Goal: Task Accomplishment & Management: Use online tool/utility

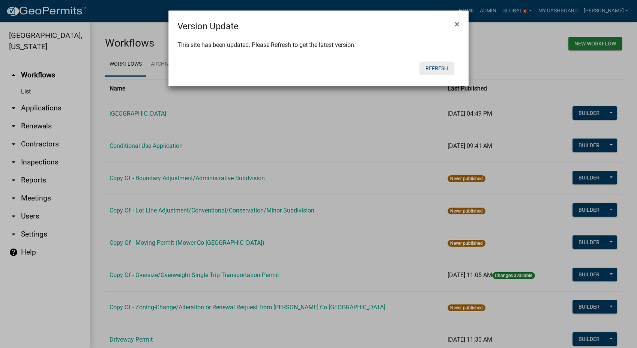
click at [444, 68] on button "Refresh" at bounding box center [437, 69] width 35 height 14
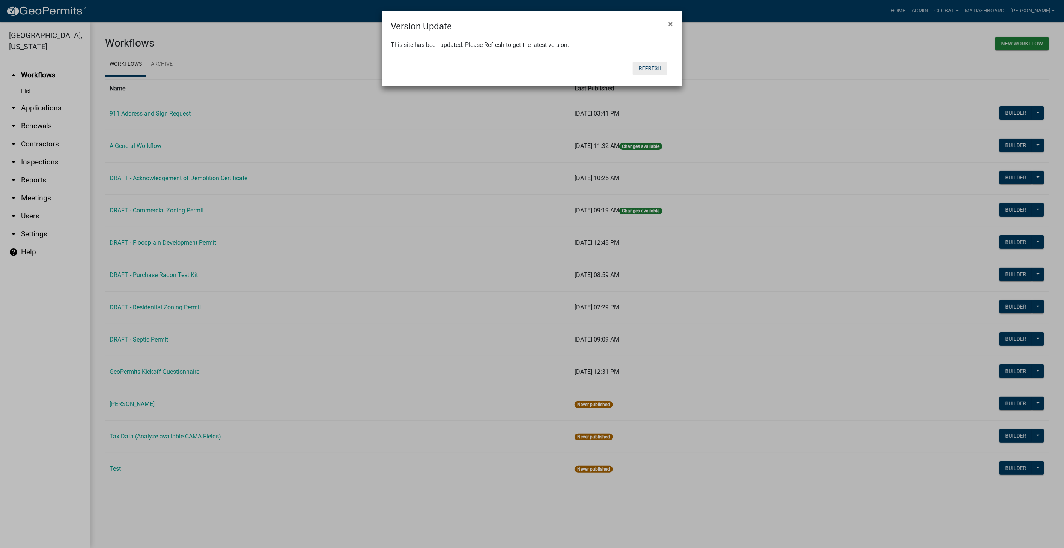
click at [644, 64] on button "Refresh" at bounding box center [650, 69] width 35 height 14
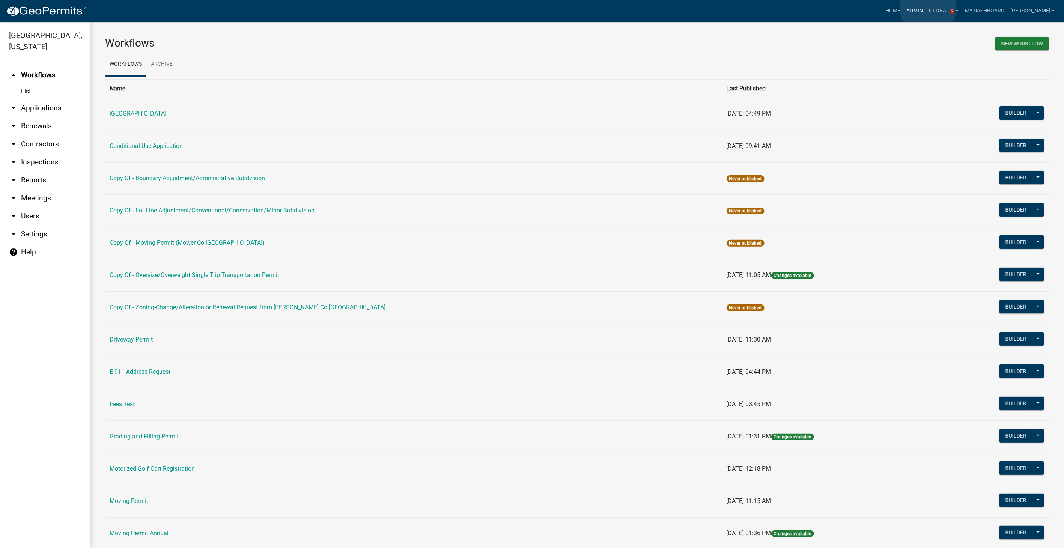
click at [926, 8] on link "Admin" at bounding box center [915, 11] width 23 height 14
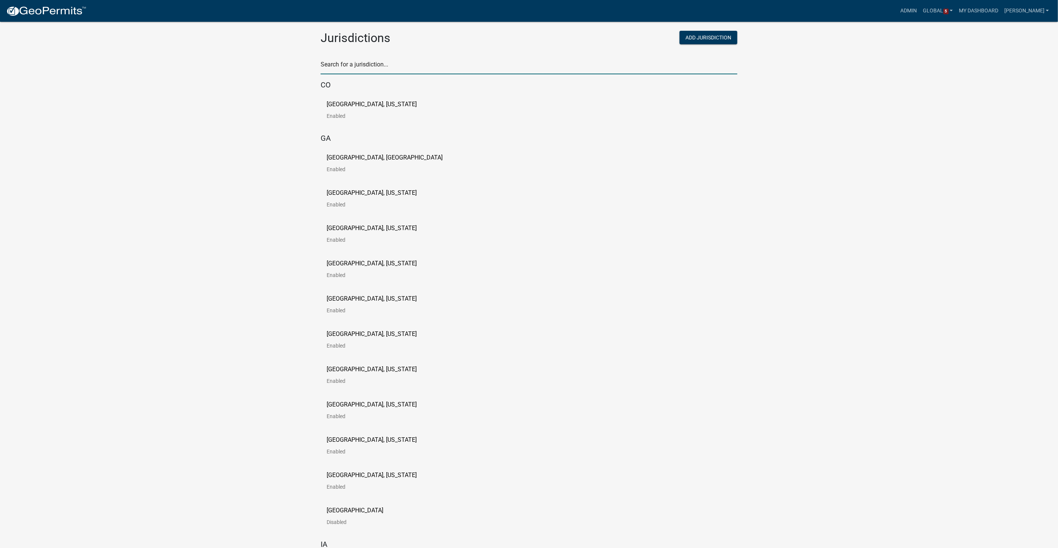
click at [390, 63] on input "text" at bounding box center [528, 66] width 417 height 15
type input "buchanan"
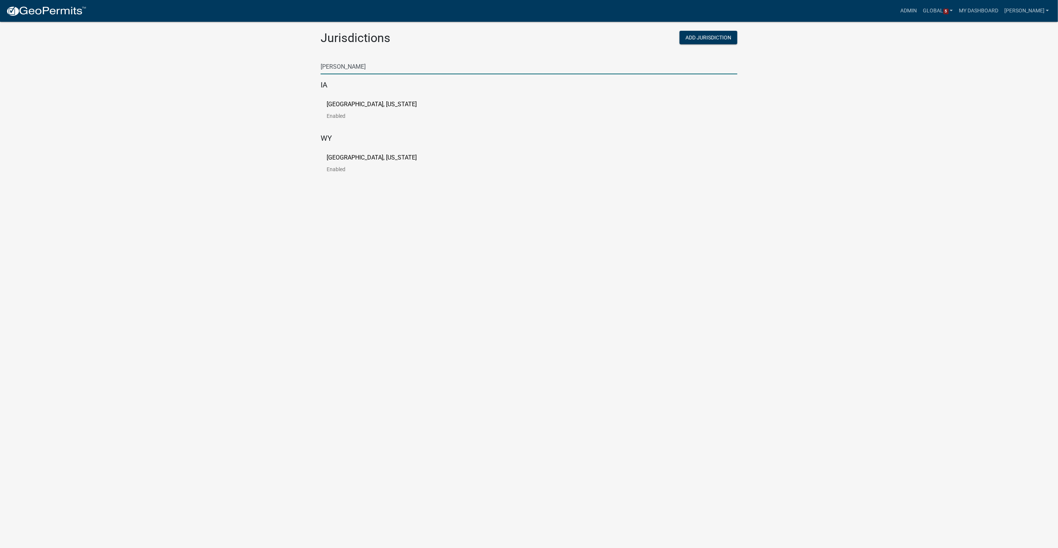
click at [365, 103] on p "[GEOGRAPHIC_DATA], [US_STATE]" at bounding box center [371, 104] width 90 height 6
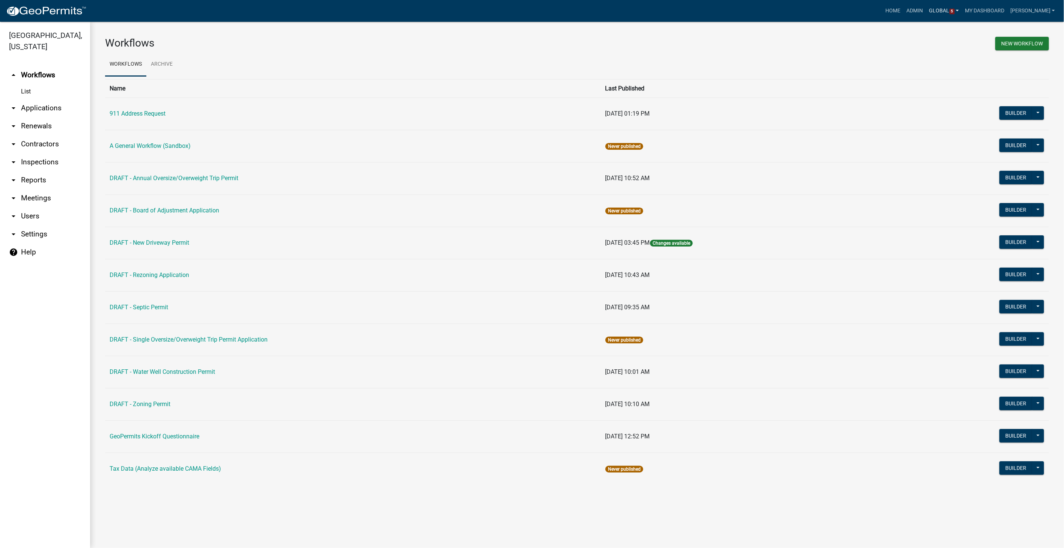
click at [955, 11] on span "5" at bounding box center [951, 12] width 5 height 6
click at [910, 153] on link "Workflow Validation Errors" at bounding box center [916, 157] width 92 height 18
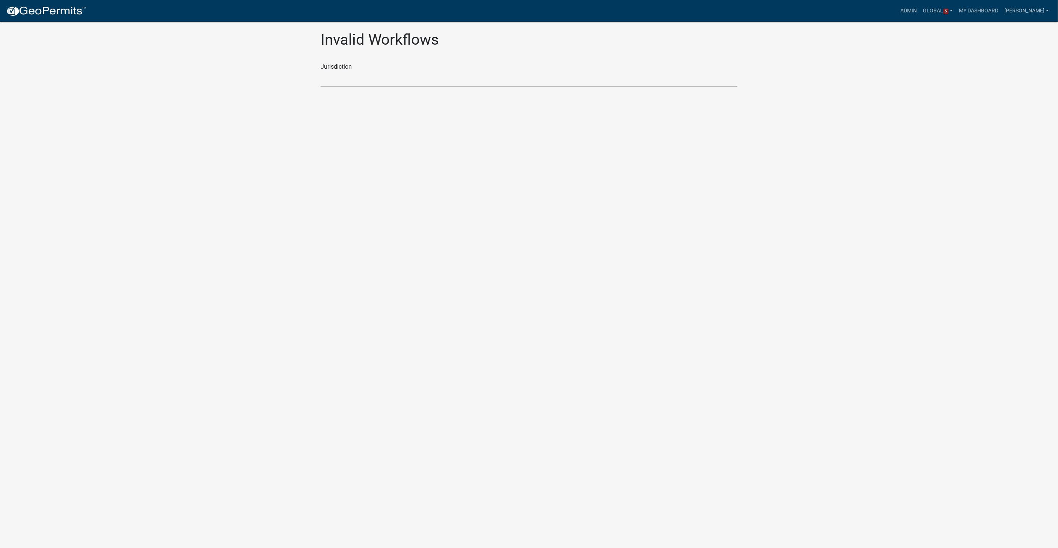
click at [369, 84] on select "Decatur County, Indiana Haralson County, Georgia Jasper County, South Carolina …" at bounding box center [528, 78] width 417 height 15
select select "36ac59a0-cdcf-4e4c-ae89-682540d7a14a"
click at [320, 71] on select "Decatur County, Indiana Haralson County, Georgia Jasper County, South Carolina …" at bounding box center [528, 78] width 417 height 15
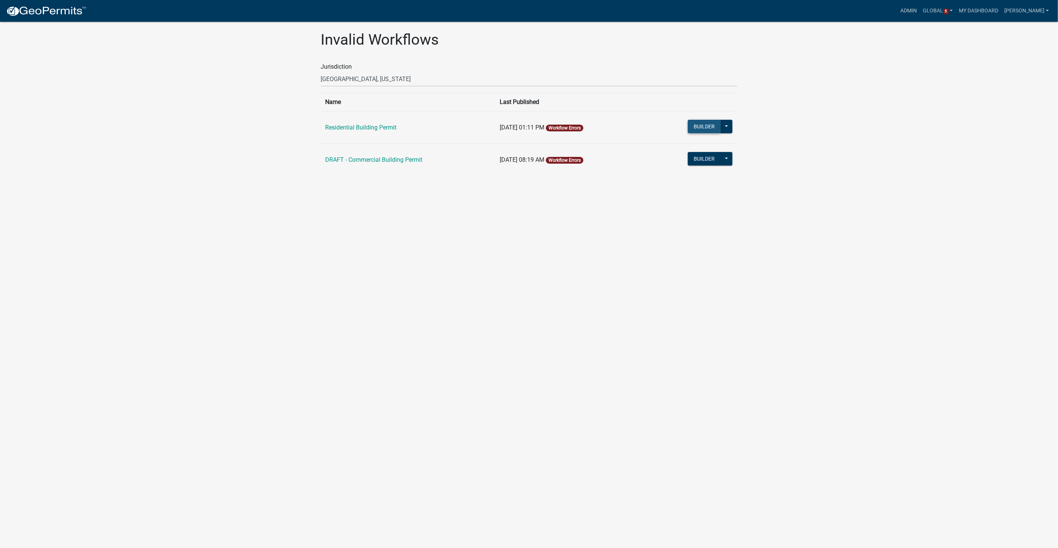
click at [711, 125] on button "Builder" at bounding box center [704, 127] width 33 height 14
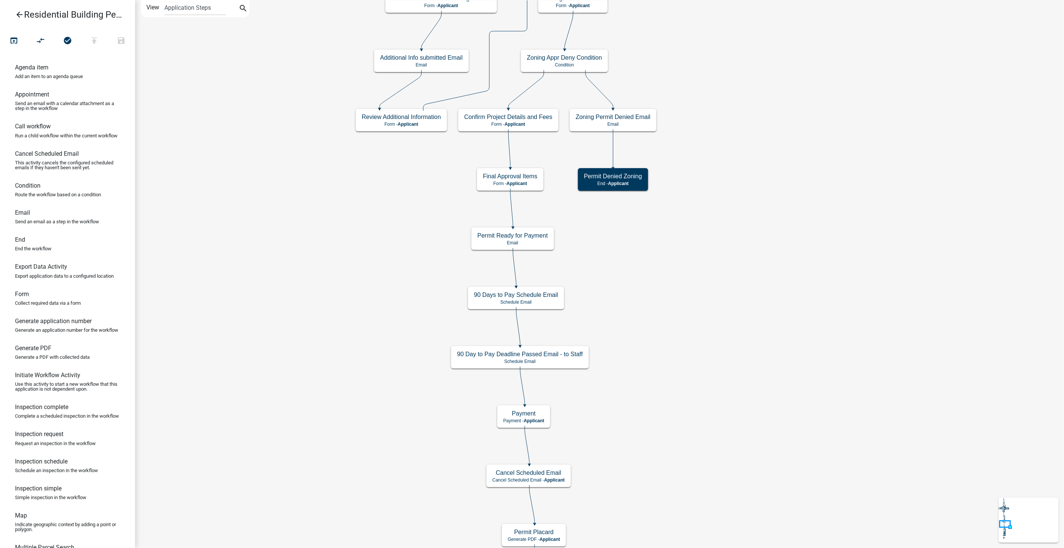
click at [17, 13] on icon "arrow_back" at bounding box center [19, 15] width 9 height 11
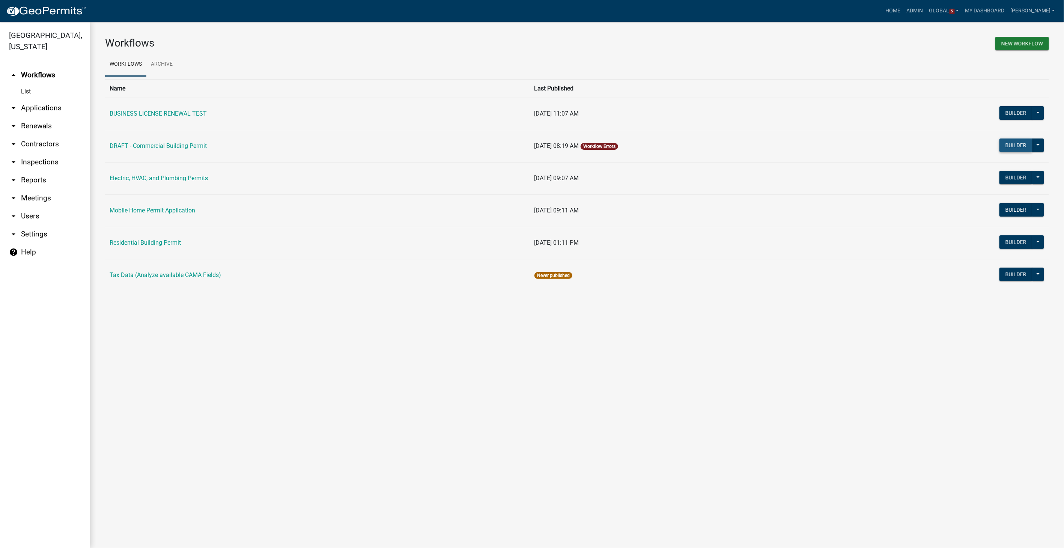
click at [1018, 144] on button "Builder" at bounding box center [1015, 145] width 33 height 14
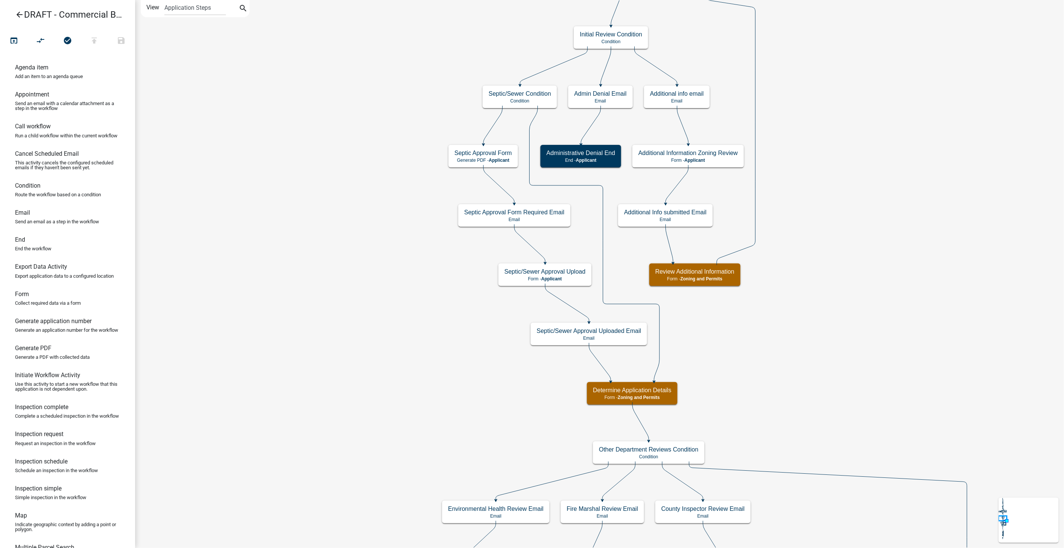
click at [18, 15] on icon "arrow_back" at bounding box center [19, 15] width 9 height 11
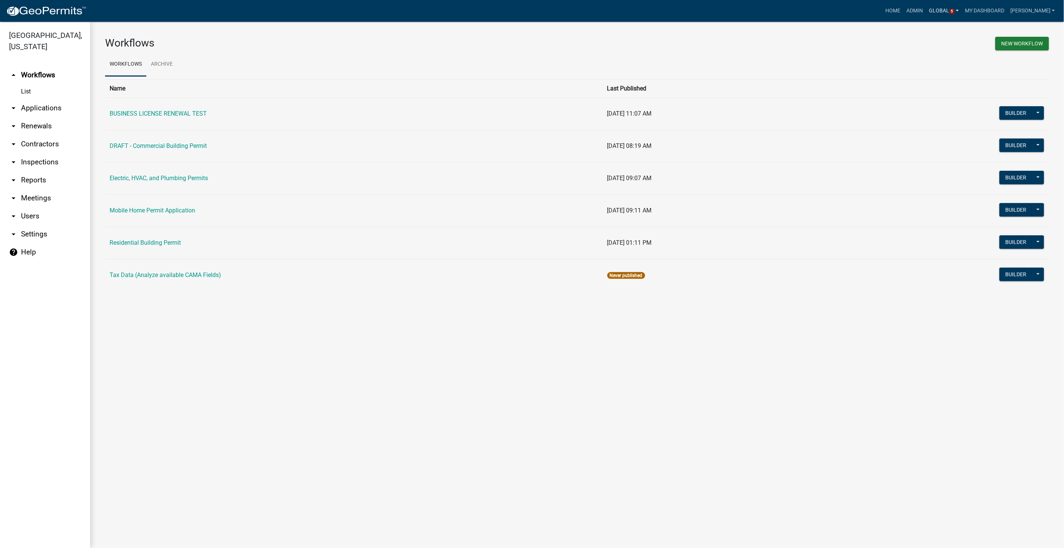
click at [955, 12] on span "5" at bounding box center [951, 12] width 5 height 6
click at [906, 142] on link "Announcements" at bounding box center [916, 139] width 92 height 18
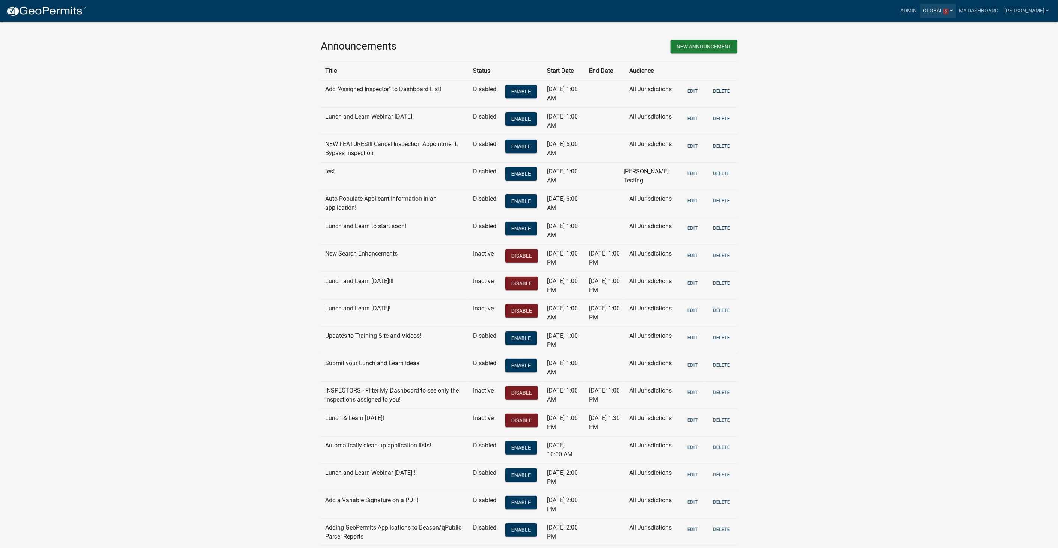
click at [948, 9] on span "5" at bounding box center [945, 12] width 5 height 6
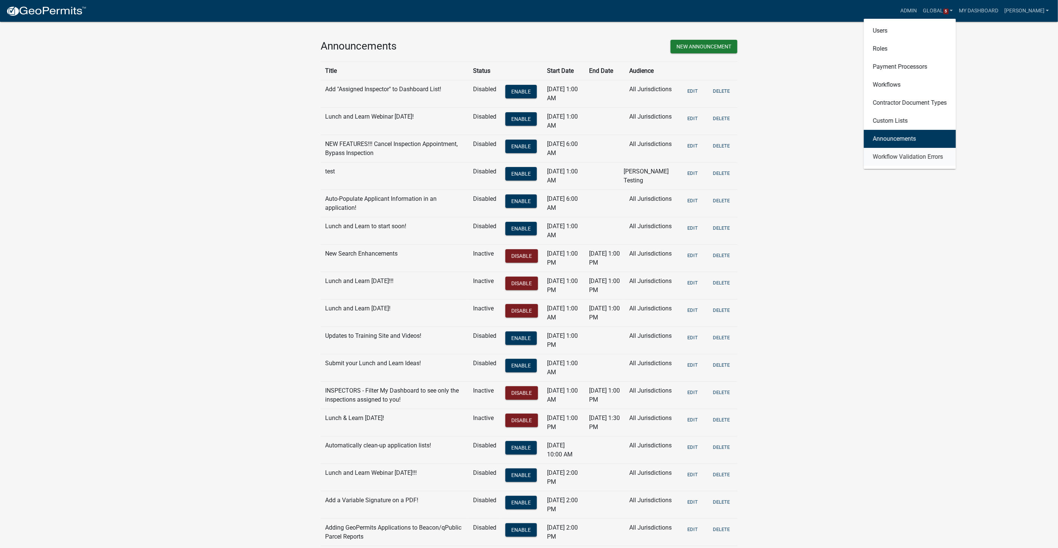
click at [919, 150] on link "Workflow Validation Errors" at bounding box center [910, 157] width 92 height 18
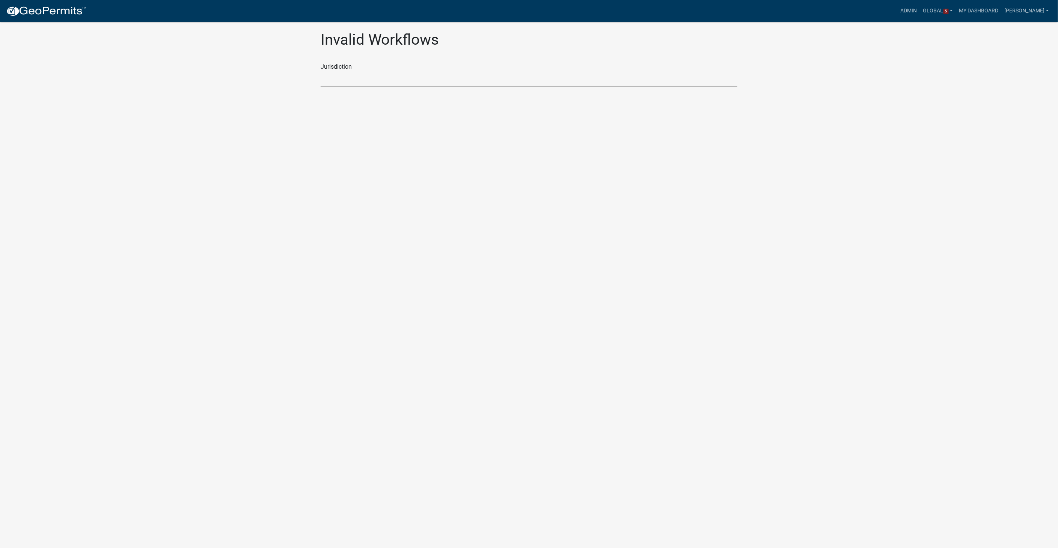
click at [342, 78] on select "Decatur County, Indiana Jasper County, South Carolina City of Logansport, India…" at bounding box center [528, 78] width 417 height 15
click at [347, 81] on select "Decatur County, Indiana Jasper County, South Carolina City of Logansport, India…" at bounding box center [528, 78] width 417 height 15
select select "7b5a0982-8a1b-4356-b88d-da6c359a8e68"
click at [320, 71] on select "Decatur County, Indiana Jasper County, South Carolina City of Logansport, India…" at bounding box center [528, 78] width 417 height 15
click at [700, 125] on button "Builder" at bounding box center [704, 127] width 33 height 14
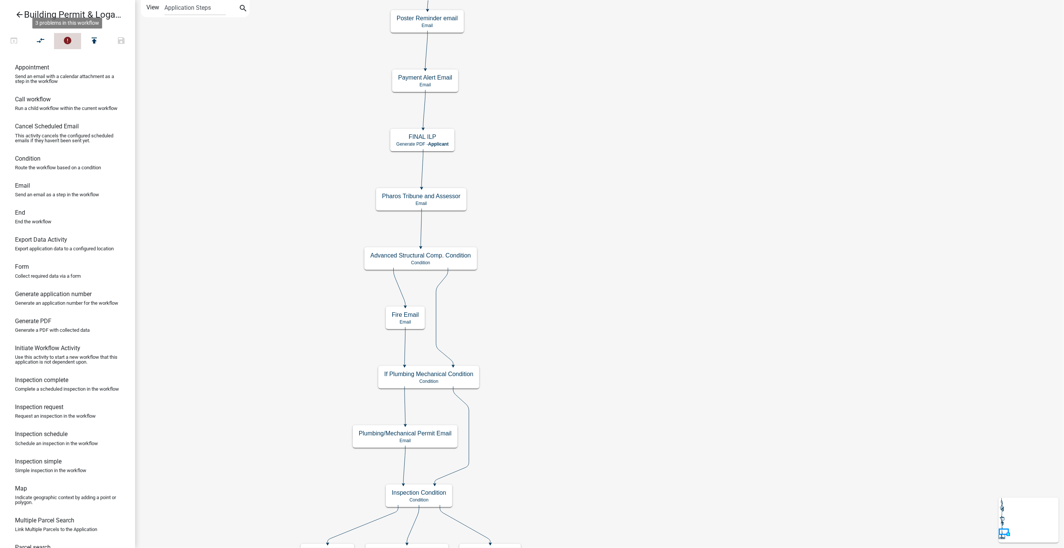
click at [66, 35] on button "error" at bounding box center [67, 41] width 27 height 16
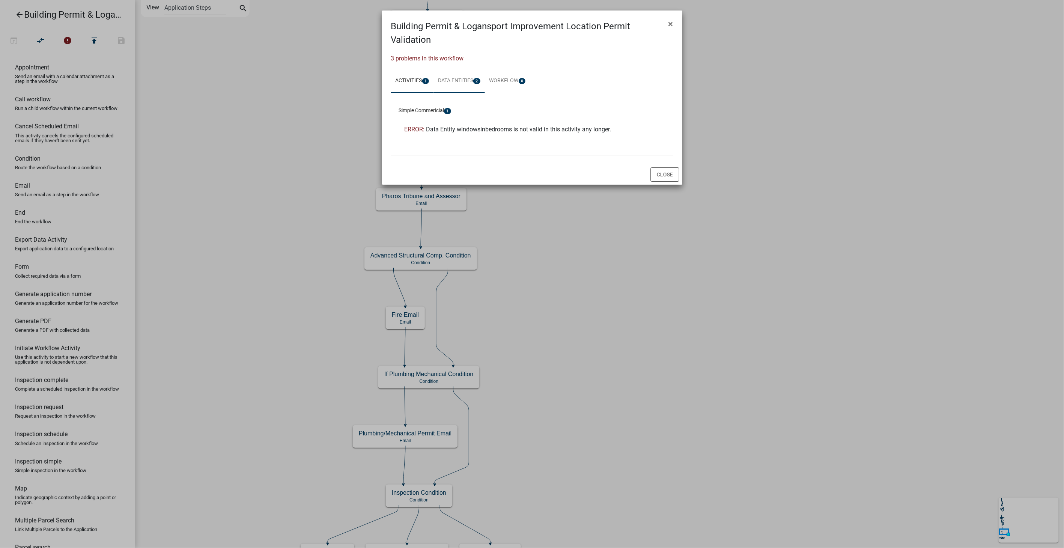
click at [466, 74] on link "Data Entities 2" at bounding box center [458, 81] width 51 height 24
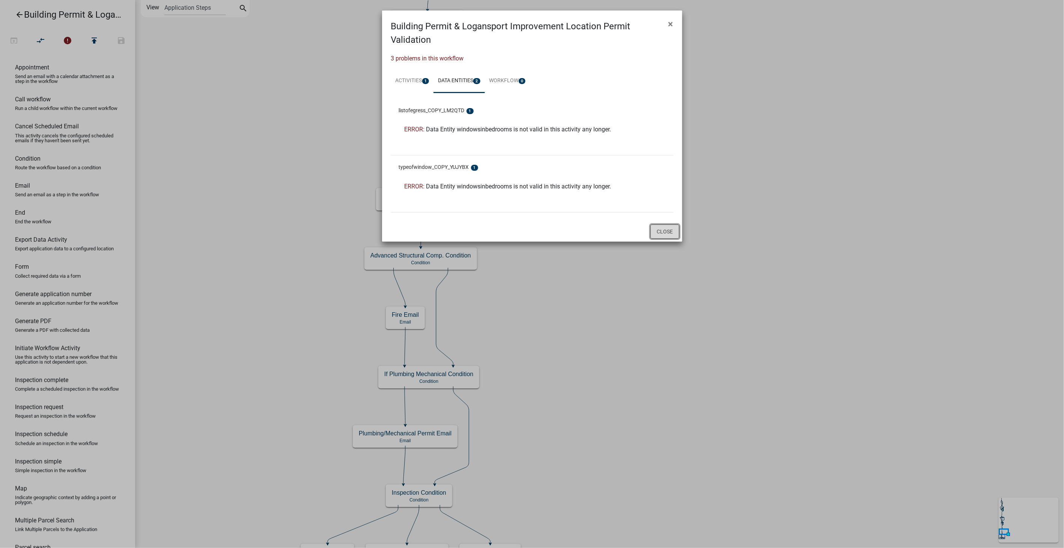
click at [674, 234] on button "Close" at bounding box center [664, 231] width 29 height 14
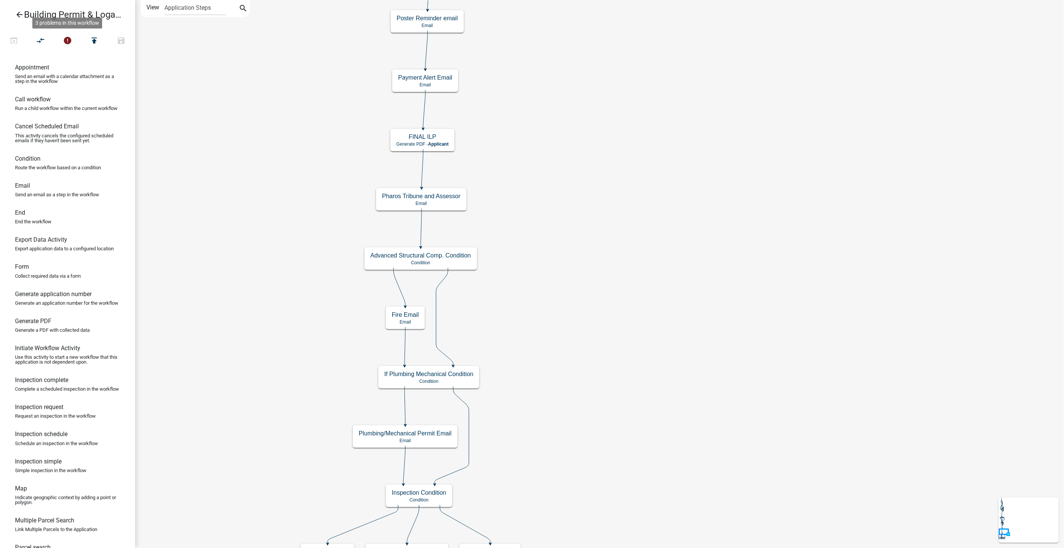
click at [18, 12] on icon "arrow_back" at bounding box center [19, 15] width 9 height 11
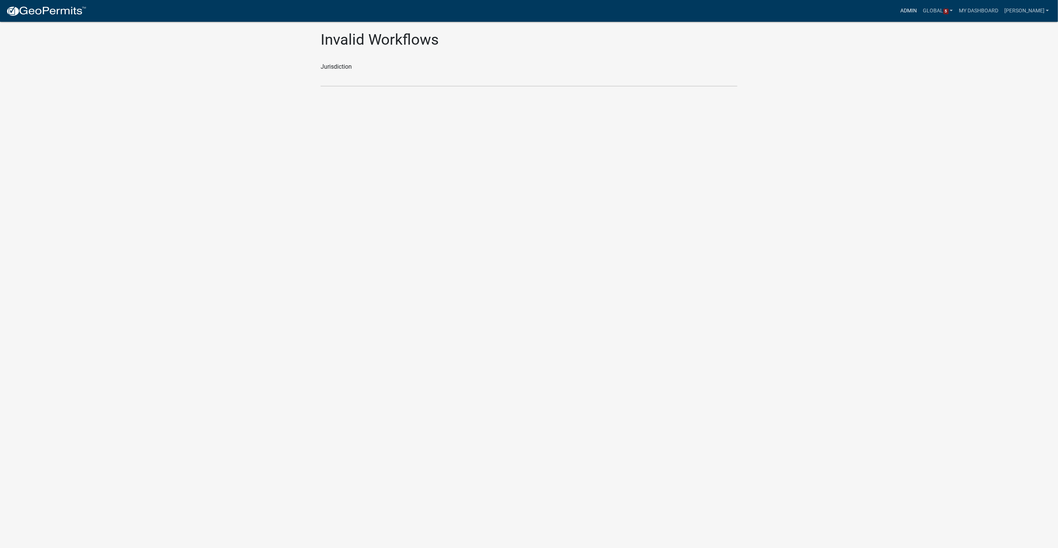
click at [920, 9] on link "Admin" at bounding box center [908, 11] width 23 height 14
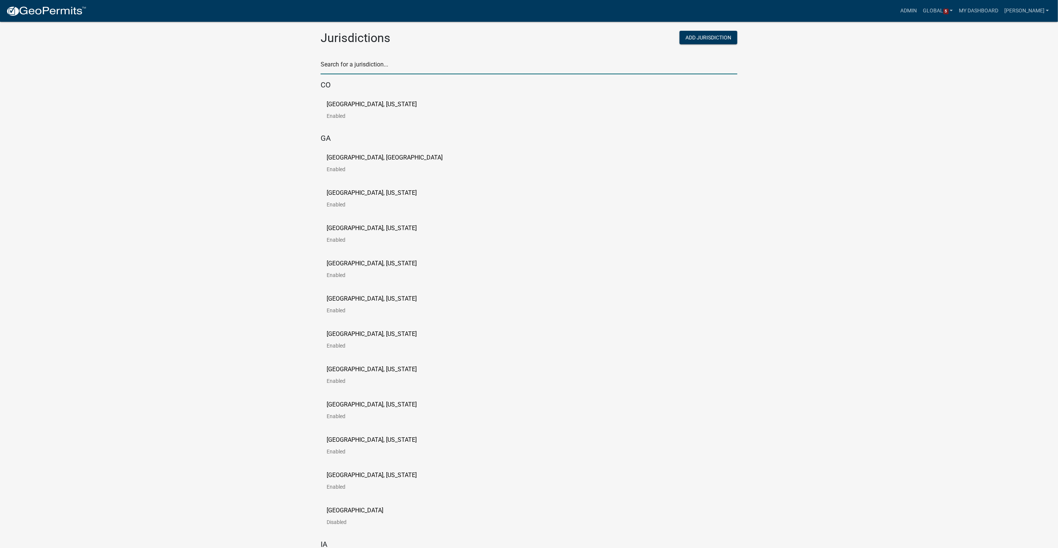
click at [338, 61] on input "text" at bounding box center [528, 66] width 417 height 15
type input "buchanan"
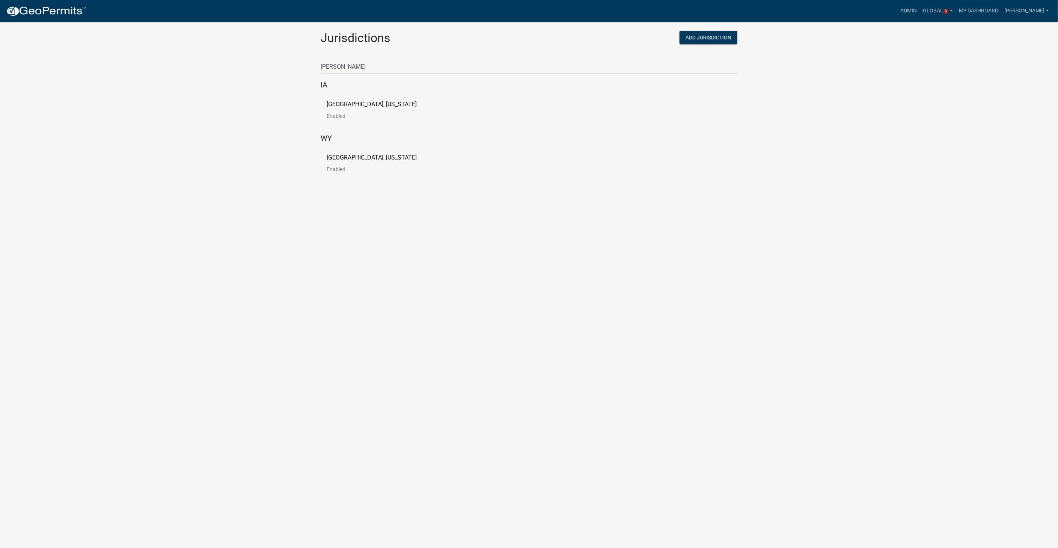
click at [353, 103] on p "[GEOGRAPHIC_DATA], [US_STATE]" at bounding box center [371, 104] width 90 height 6
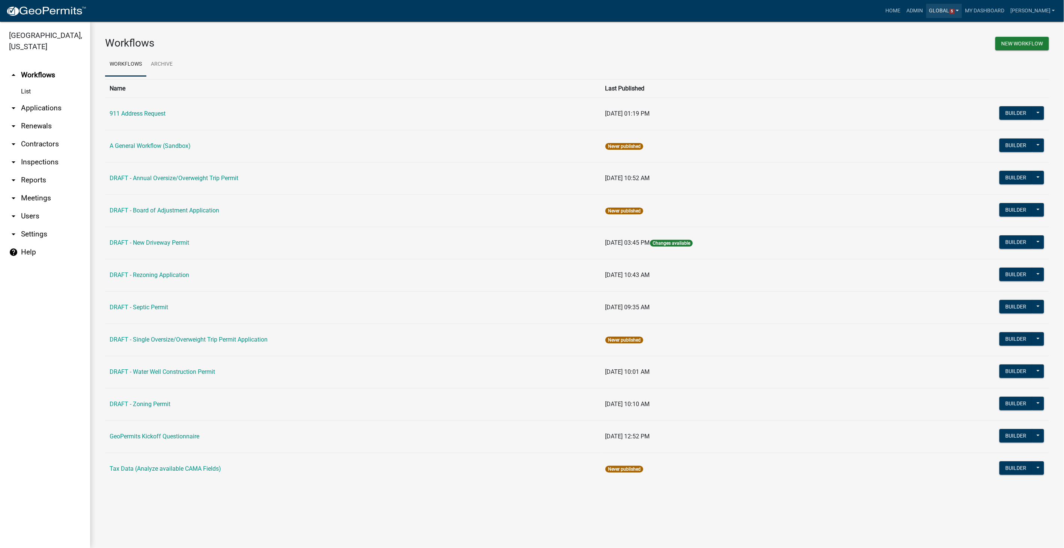
click at [955, 10] on span "5" at bounding box center [951, 12] width 5 height 6
click at [1024, 466] on button "Builder" at bounding box center [1015, 468] width 33 height 14
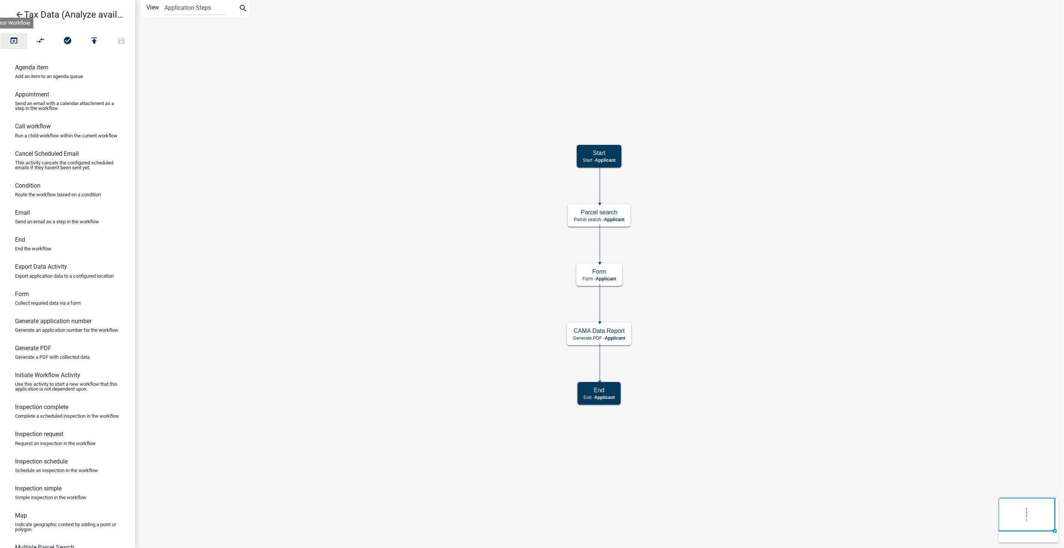
click at [13, 38] on icon "open_in_browser" at bounding box center [13, 41] width 9 height 11
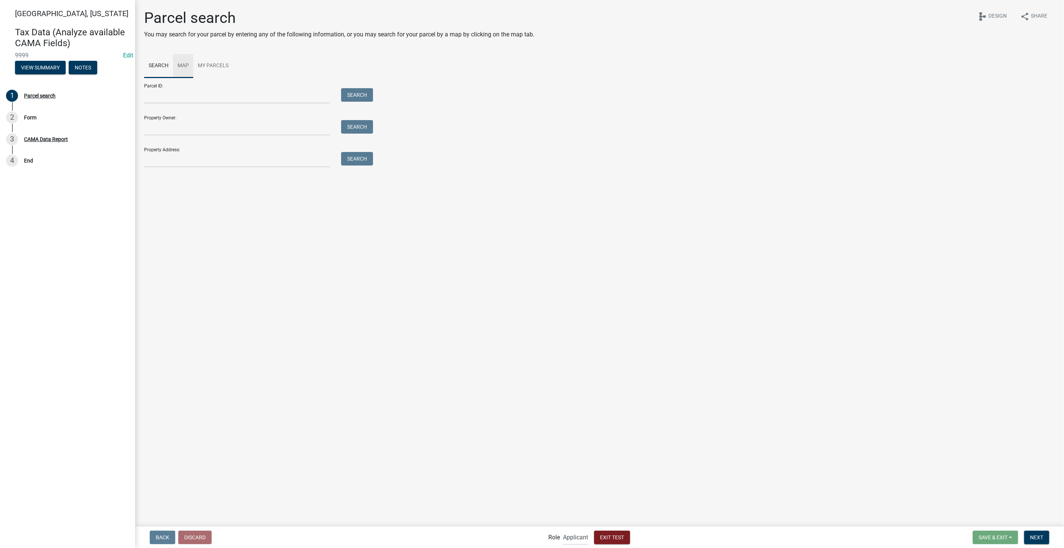
click at [187, 65] on link "Map" at bounding box center [183, 66] width 20 height 24
click at [385, 84] on div "Zoom in" at bounding box center [386, 89] width 12 height 12
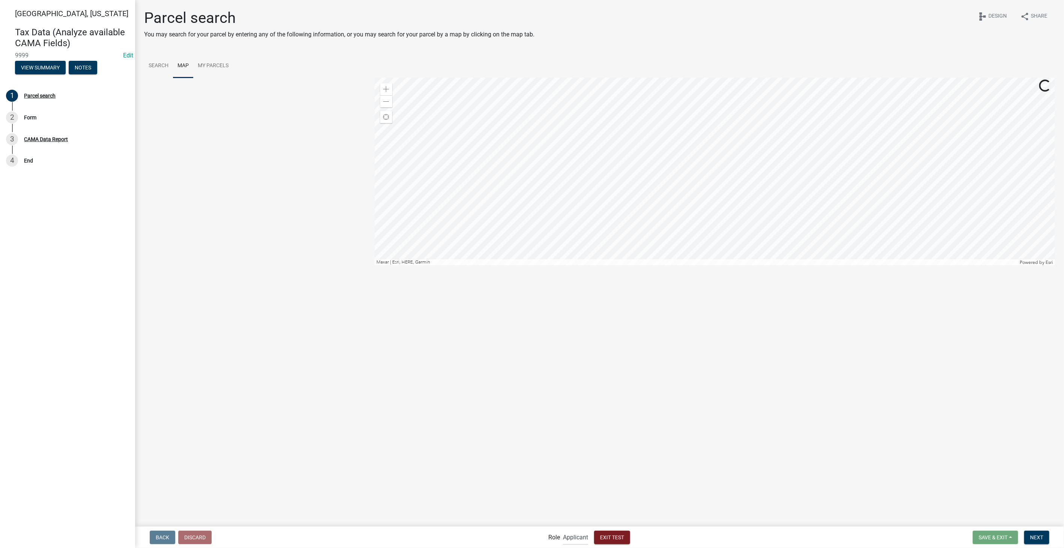
click at [737, 141] on div at bounding box center [715, 172] width 680 height 188
click at [712, 147] on div at bounding box center [715, 172] width 680 height 188
click at [388, 92] on div "Zoom in" at bounding box center [386, 89] width 12 height 12
click at [785, 155] on div at bounding box center [715, 172] width 680 height 188
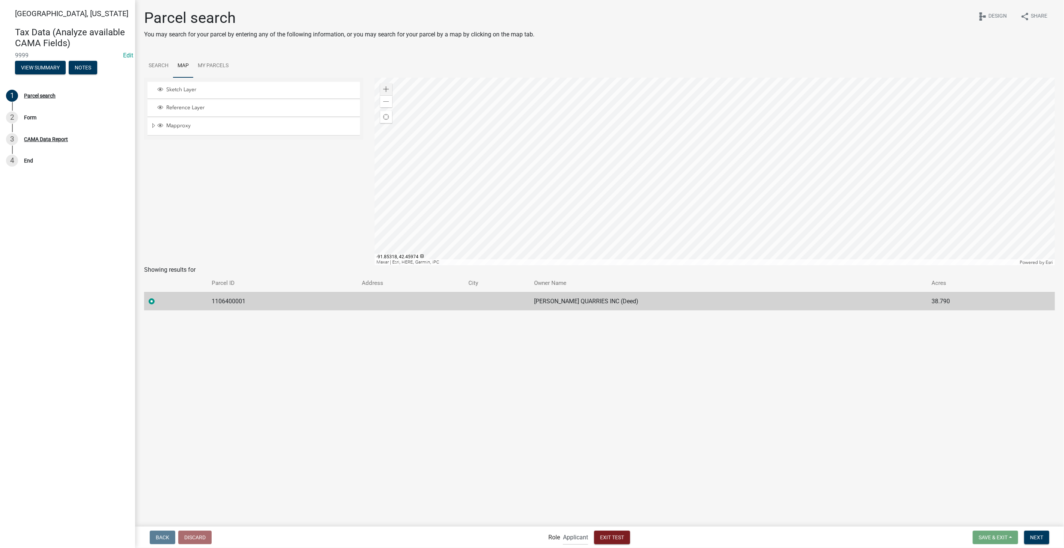
click at [493, 197] on div at bounding box center [715, 172] width 680 height 188
click at [858, 222] on div at bounding box center [715, 172] width 680 height 188
click at [617, 156] on div at bounding box center [715, 172] width 680 height 188
click at [561, 195] on div at bounding box center [715, 172] width 680 height 188
click at [667, 205] on div at bounding box center [715, 172] width 680 height 188
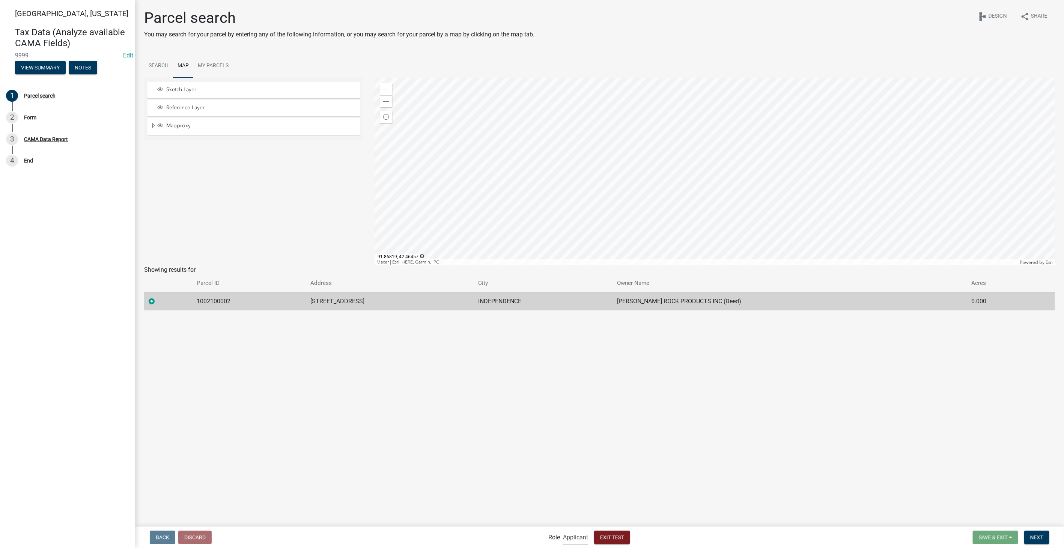
click at [668, 228] on div at bounding box center [715, 172] width 680 height 188
click at [686, 199] on div at bounding box center [715, 172] width 680 height 188
click at [704, 199] on div at bounding box center [715, 172] width 680 height 188
click at [390, 104] on div "Zoom out" at bounding box center [386, 101] width 12 height 12
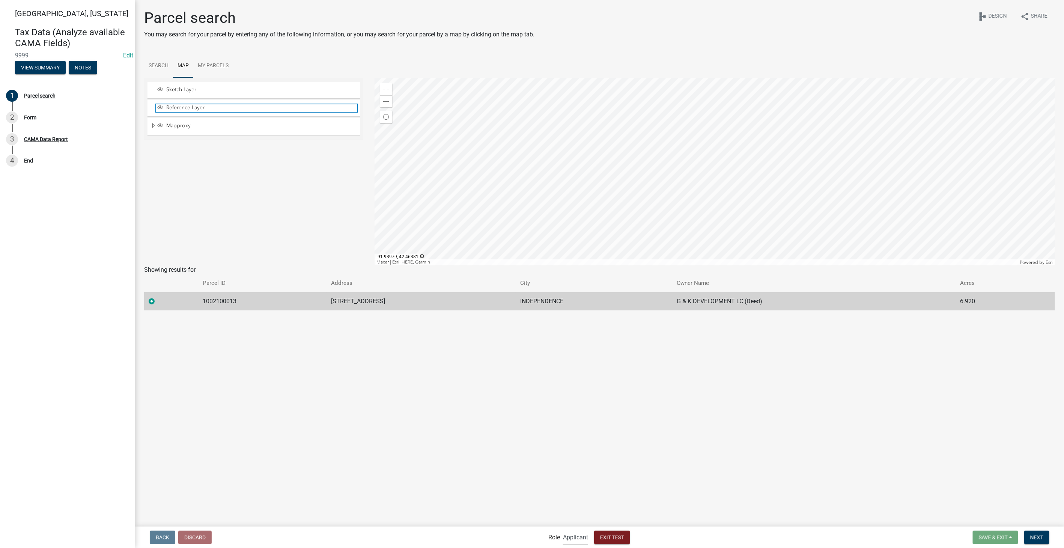
click at [173, 106] on span "Reference Layer" at bounding box center [260, 107] width 193 height 7
click at [163, 106] on span "Layer List" at bounding box center [160, 108] width 8 height 8
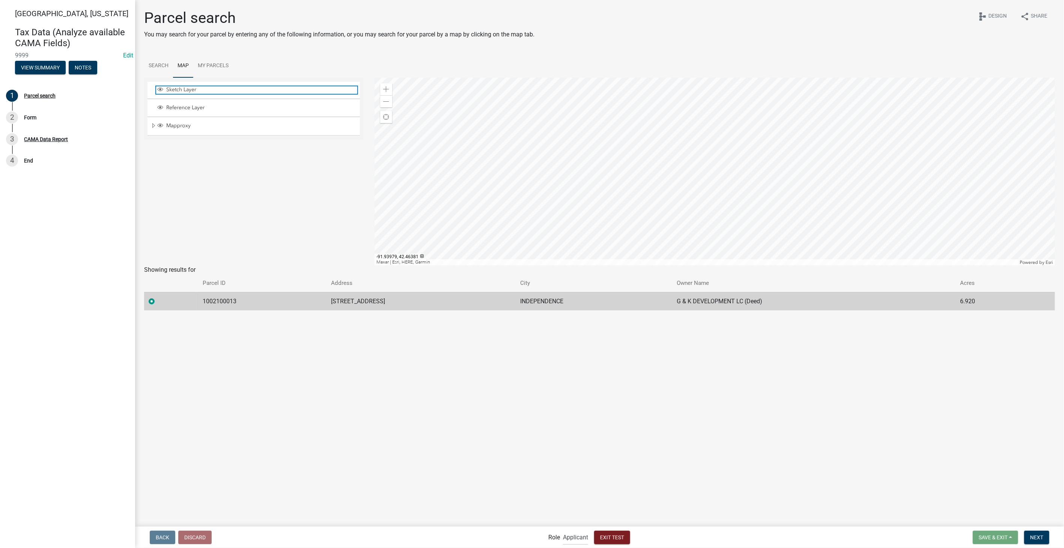
click at [163, 87] on span "Layer List" at bounding box center [160, 89] width 6 height 6
click at [147, 124] on div "Mapproxy" at bounding box center [253, 126] width 212 height 17
click at [152, 124] on span "Expand" at bounding box center [153, 125] width 6 height 7
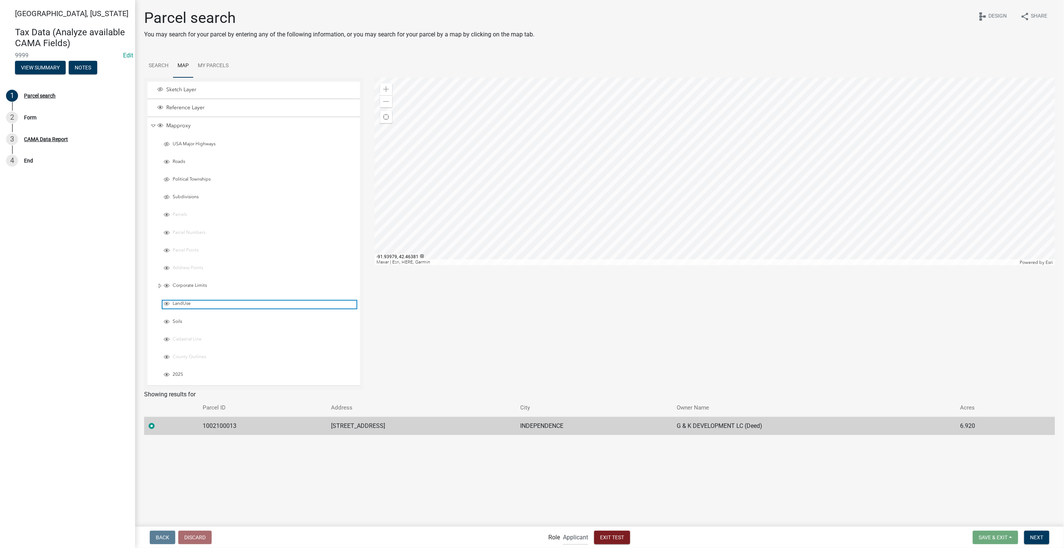
click at [171, 302] on span "LandUse" at bounding box center [264, 304] width 186 height 6
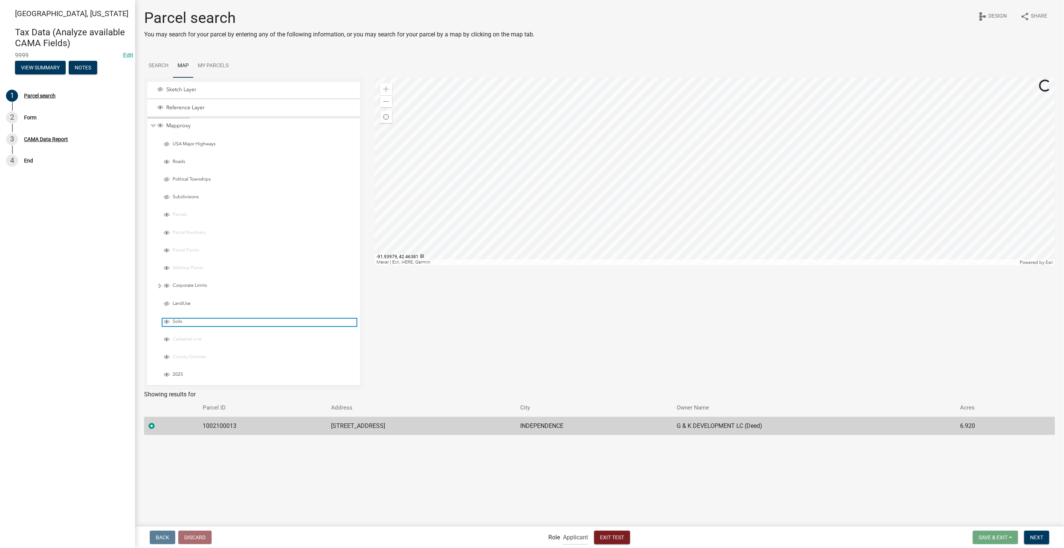
click at [164, 320] on span "Layer List" at bounding box center [167, 322] width 6 height 6
click at [682, 92] on div at bounding box center [715, 172] width 680 height 188
click at [615, 139] on div at bounding box center [715, 172] width 680 height 188
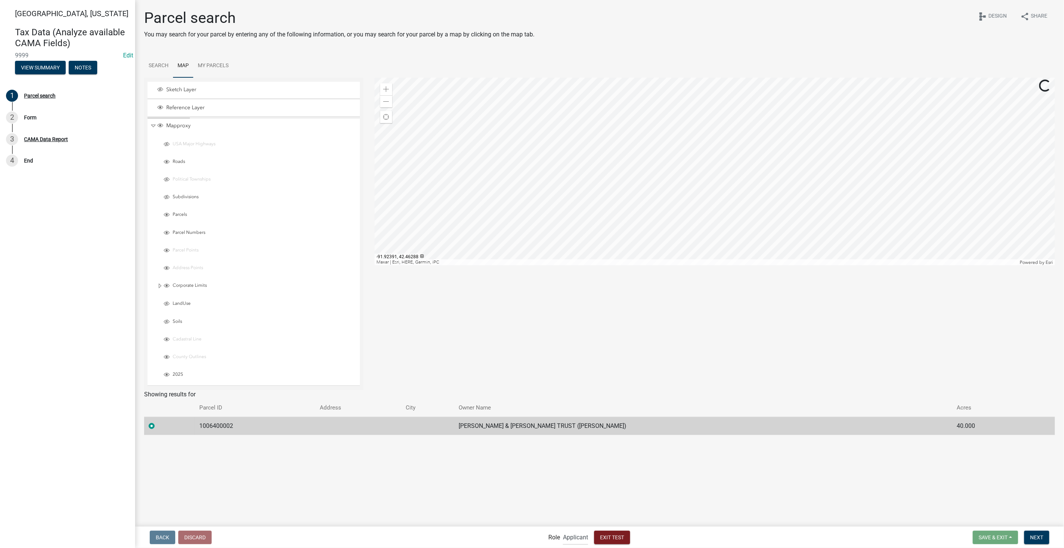
click at [746, 172] on div at bounding box center [715, 172] width 680 height 188
click at [751, 109] on div at bounding box center [715, 172] width 680 height 188
click at [751, 169] on div at bounding box center [715, 172] width 680 height 188
click at [645, 192] on div at bounding box center [715, 172] width 680 height 188
click at [701, 128] on div at bounding box center [715, 172] width 680 height 188
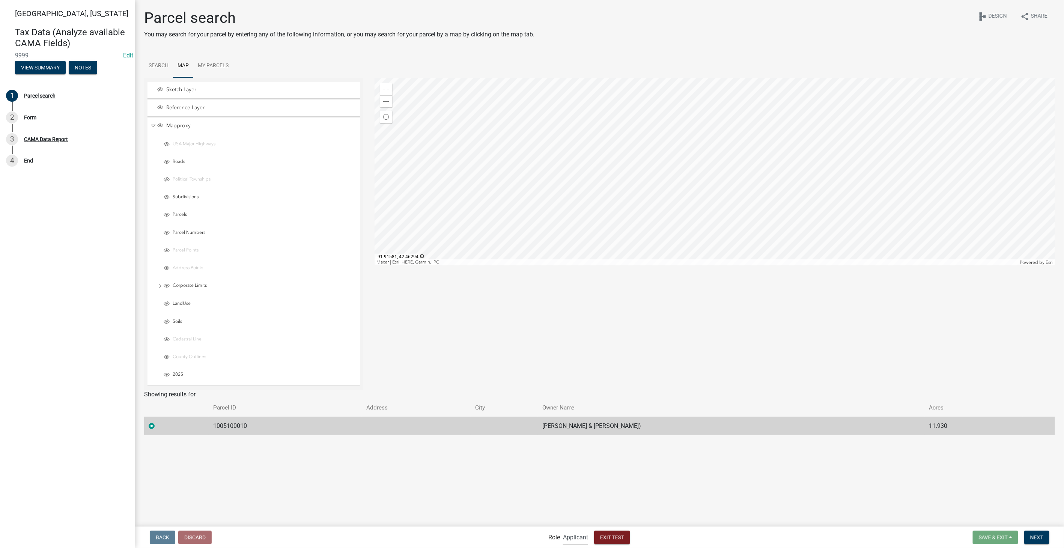
click at [799, 194] on div at bounding box center [715, 172] width 680 height 188
click at [848, 196] on div at bounding box center [715, 172] width 680 height 188
click at [1040, 536] on span "Next" at bounding box center [1036, 537] width 13 height 6
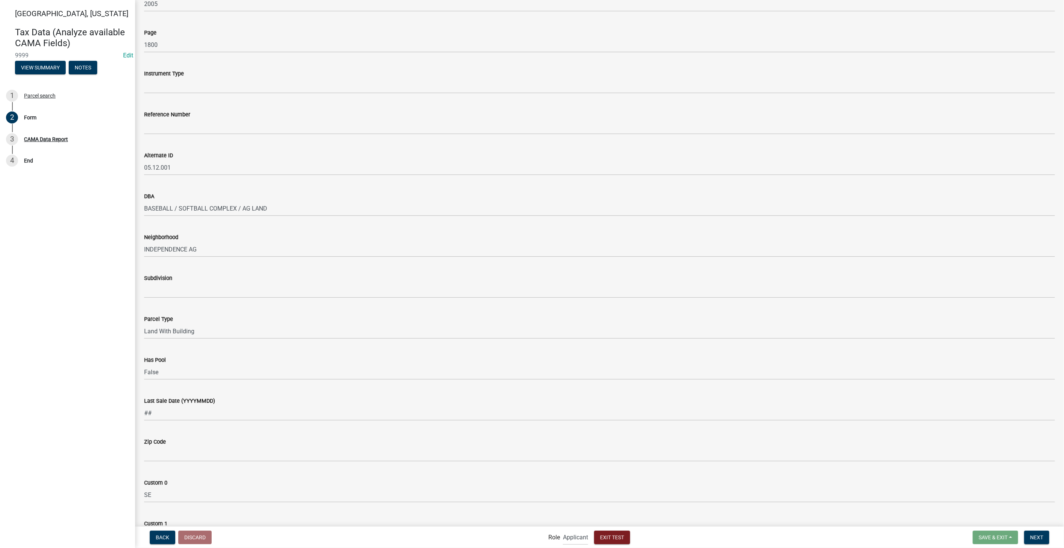
scroll to position [876, 0]
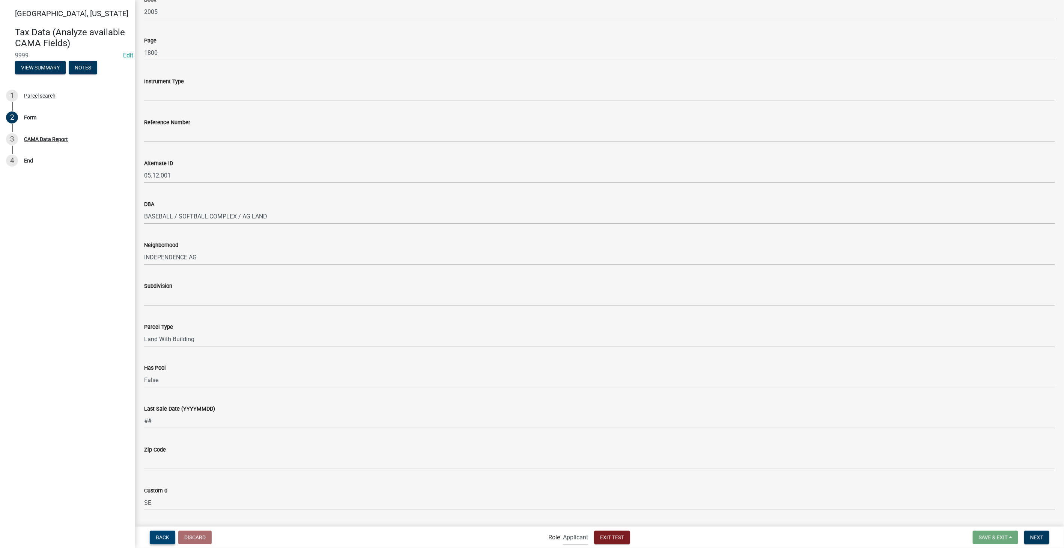
click at [163, 534] on span "Back" at bounding box center [163, 537] width 14 height 6
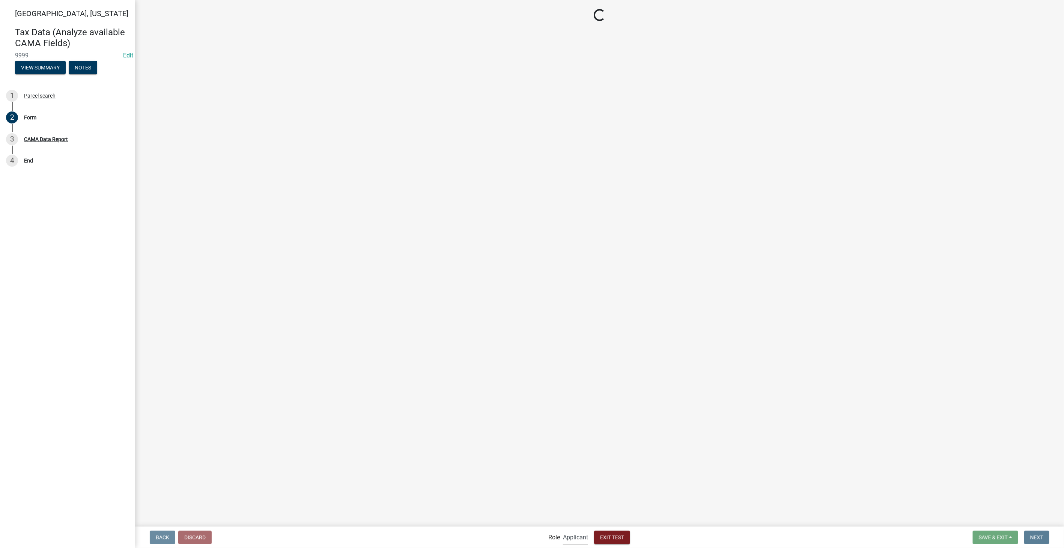
scroll to position [0, 0]
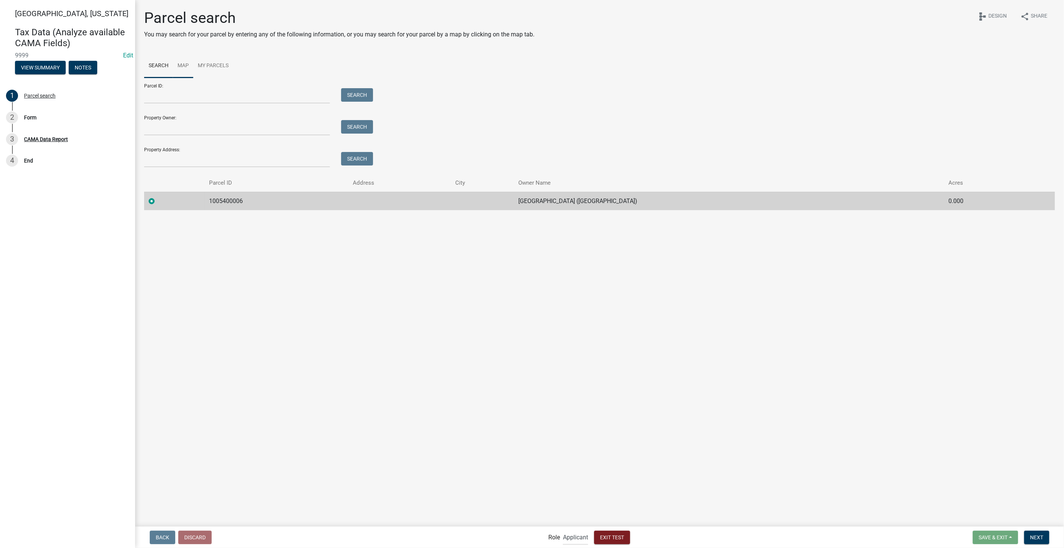
click at [182, 60] on link "Map" at bounding box center [183, 66] width 20 height 24
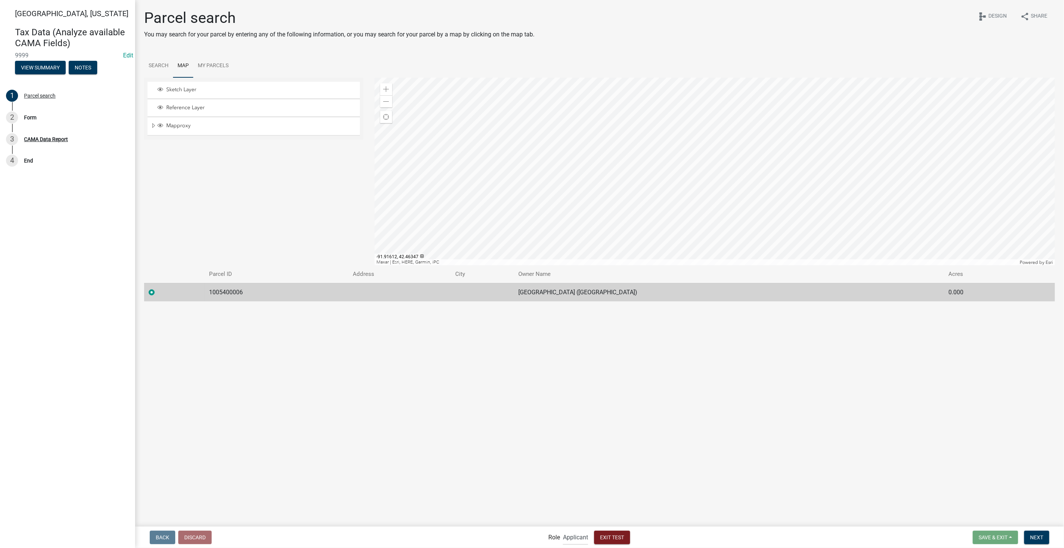
click at [835, 84] on div at bounding box center [715, 172] width 680 height 188
click at [593, 265] on div at bounding box center [715, 172] width 680 height 188
click at [713, 158] on div at bounding box center [715, 172] width 680 height 188
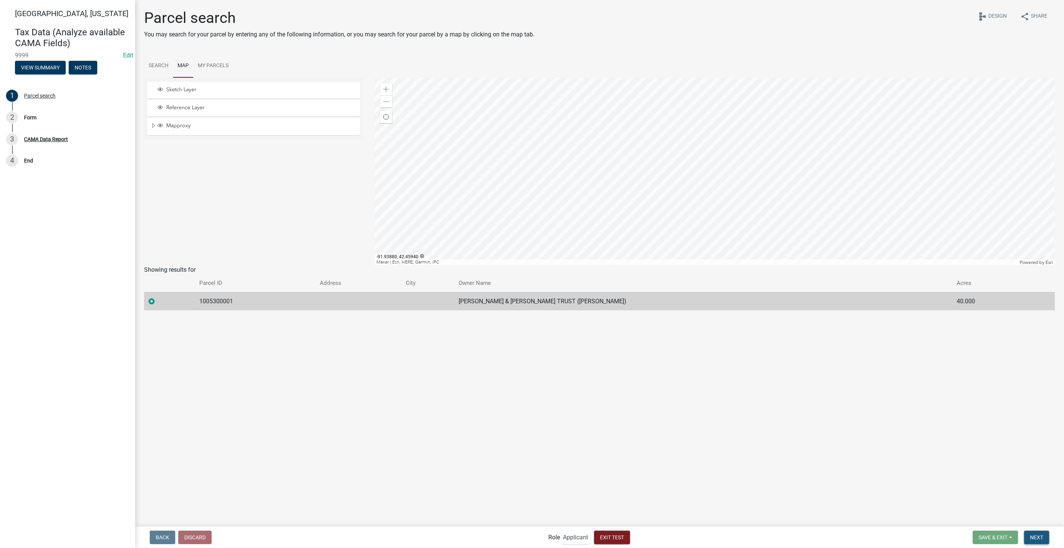
click at [1035, 536] on span "Next" at bounding box center [1036, 537] width 13 height 6
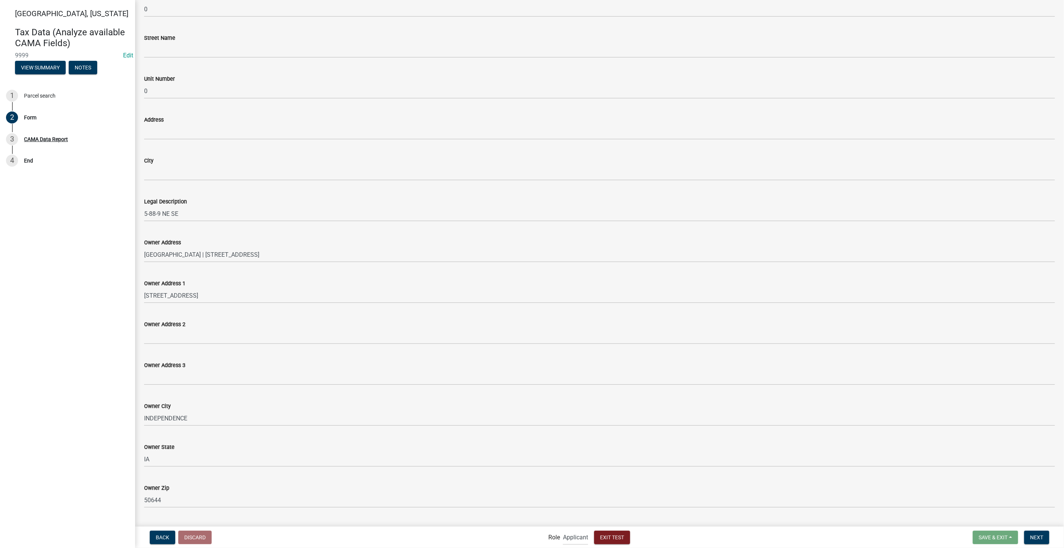
scroll to position [292, 0]
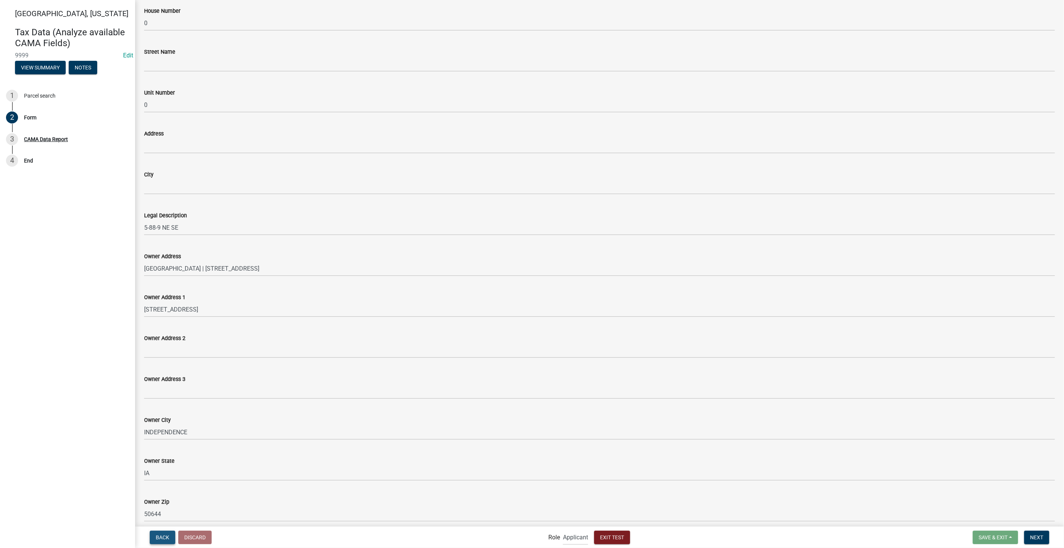
click at [158, 543] on button "Back" at bounding box center [163, 538] width 26 height 14
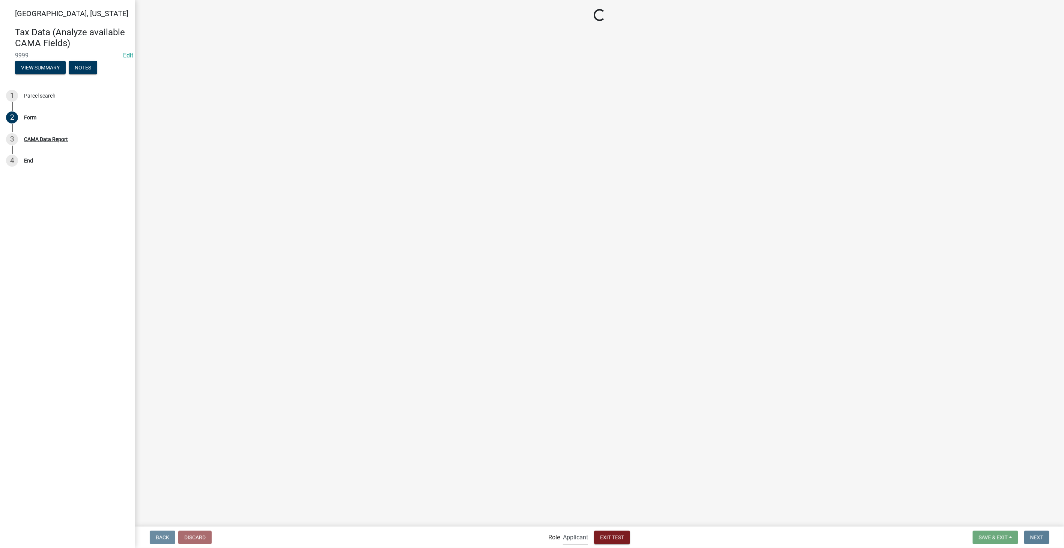
scroll to position [0, 0]
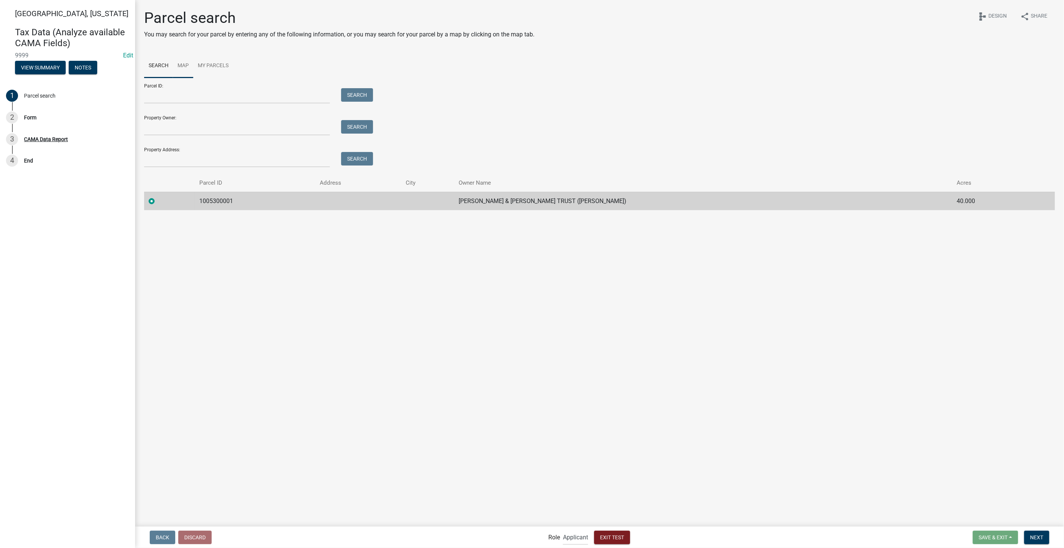
click at [182, 67] on link "Map" at bounding box center [183, 66] width 20 height 24
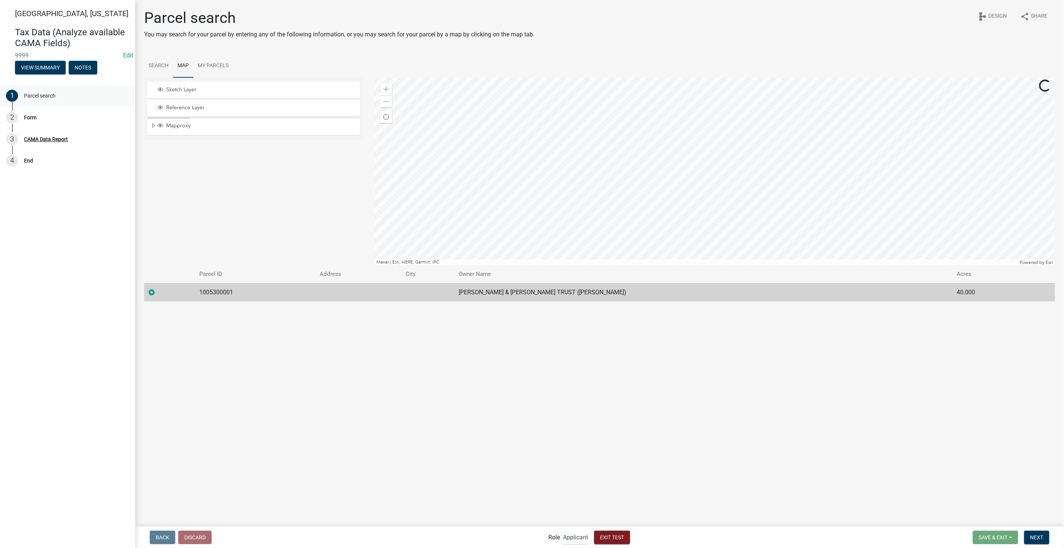
click at [38, 99] on div "1 Parcel search" at bounding box center [64, 96] width 117 height 12
click at [700, 187] on div at bounding box center [715, 172] width 680 height 188
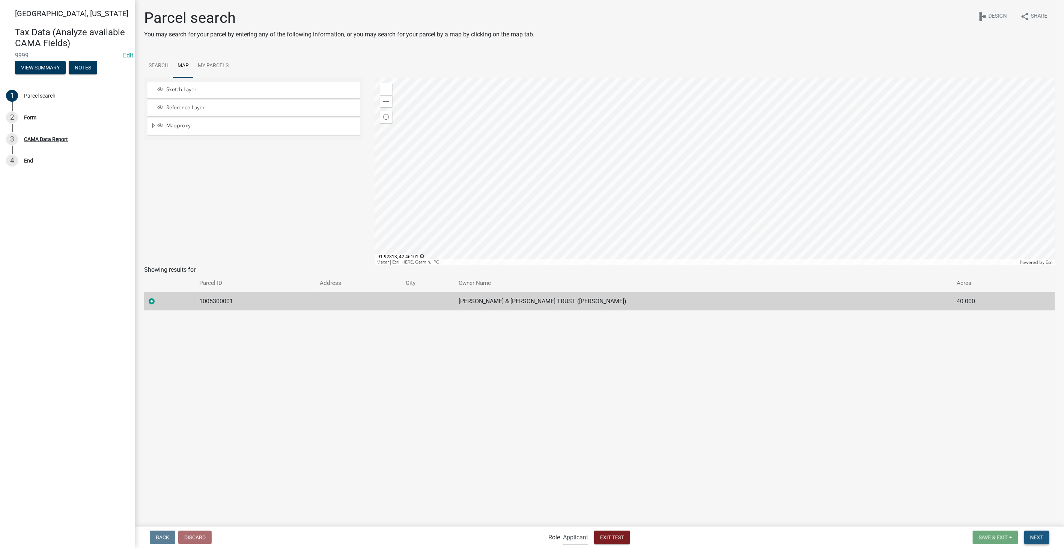
click at [1039, 538] on span "Next" at bounding box center [1036, 537] width 13 height 6
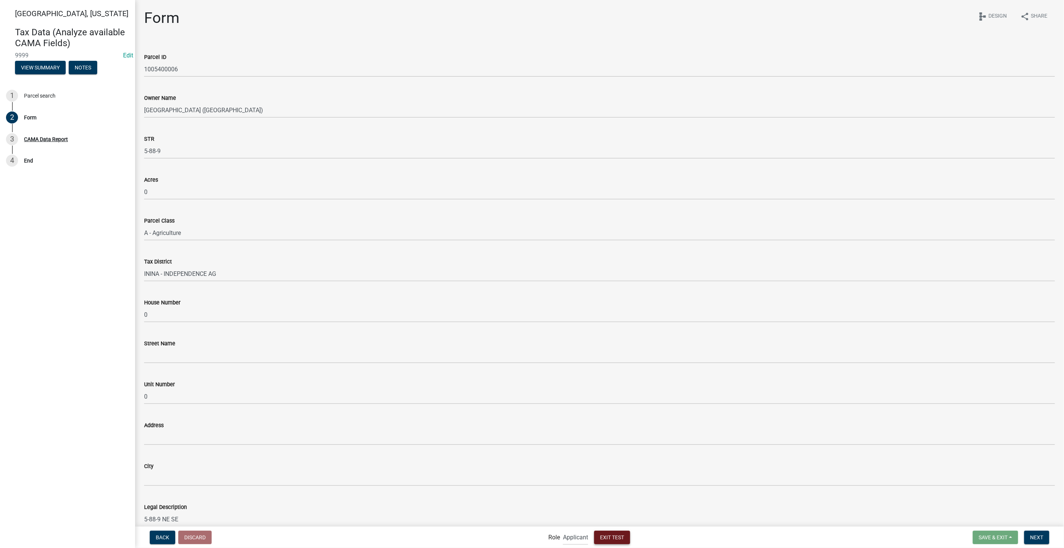
click at [618, 536] on span "Exit Test" at bounding box center [612, 537] width 24 height 6
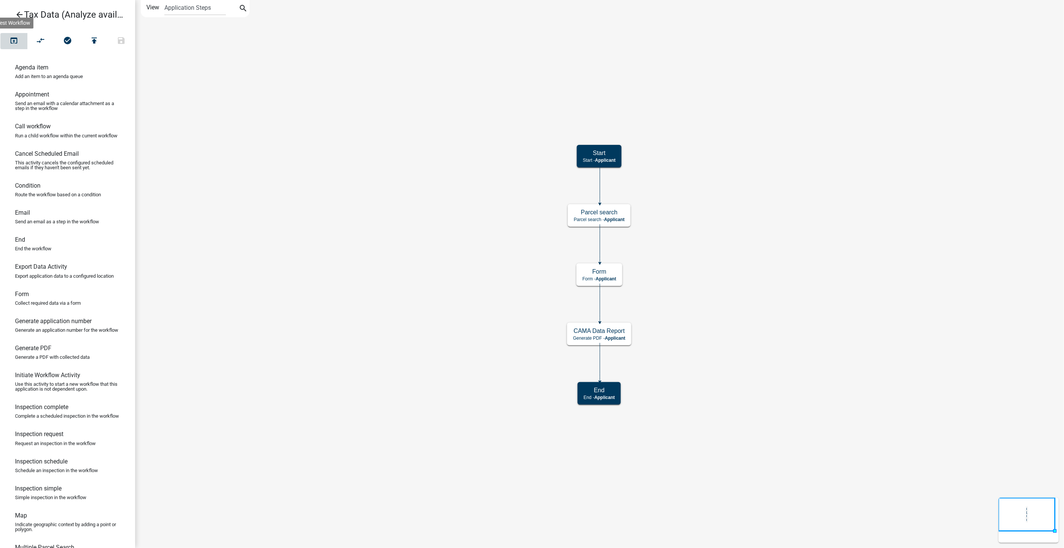
click at [9, 39] on icon "open_in_browser" at bounding box center [13, 41] width 9 height 11
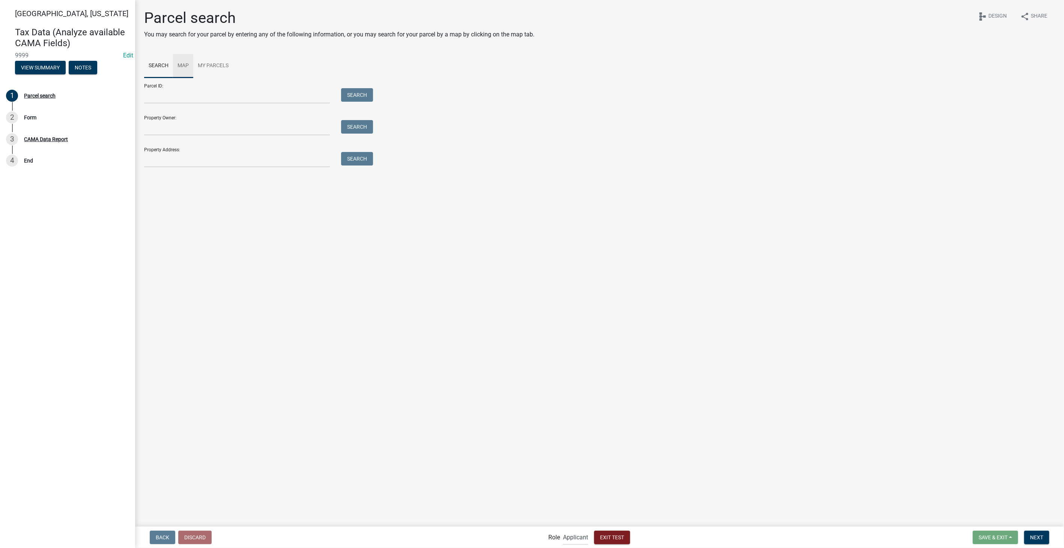
click at [184, 65] on link "Map" at bounding box center [183, 66] width 20 height 24
click at [151, 65] on link "Search" at bounding box center [158, 66] width 29 height 24
click at [168, 134] on input "Property Owner:" at bounding box center [237, 127] width 186 height 15
type input "Booth"
click at [358, 126] on button "Search" at bounding box center [357, 127] width 32 height 14
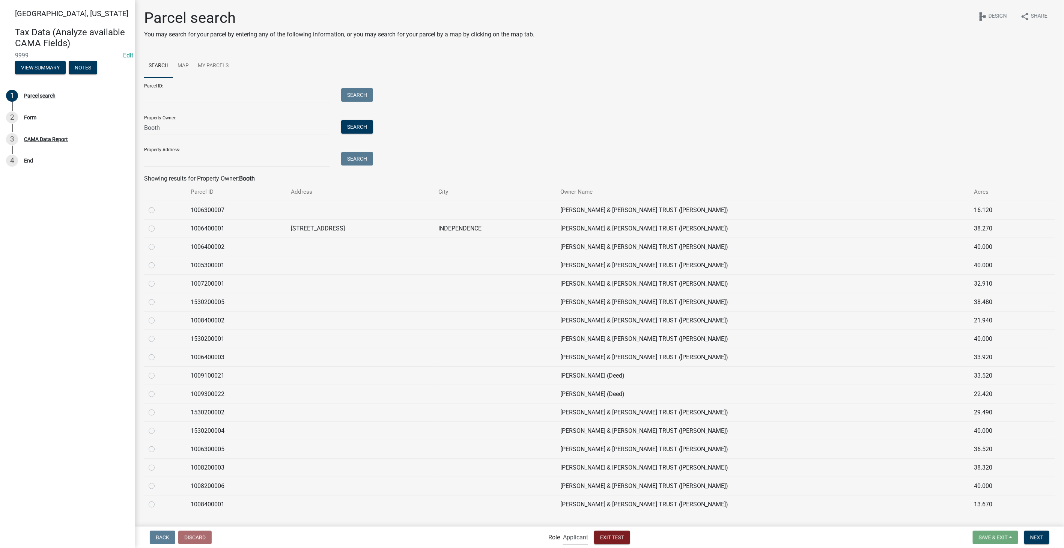
click at [158, 261] on label at bounding box center [158, 261] width 0 height 0
click at [158, 266] on input "radio" at bounding box center [160, 263] width 5 height 5
radio input "true"
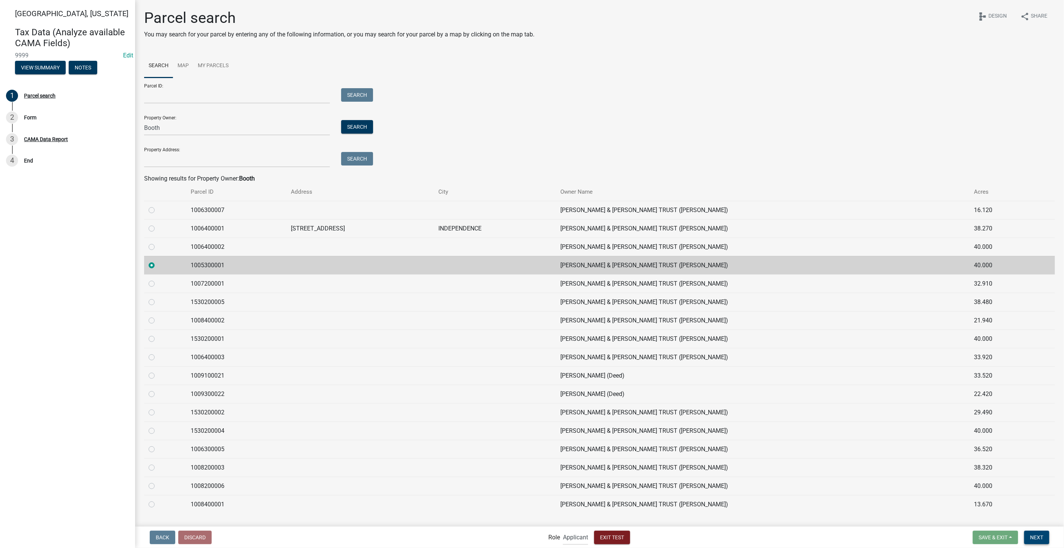
click at [1044, 537] on button "Next" at bounding box center [1036, 538] width 25 height 14
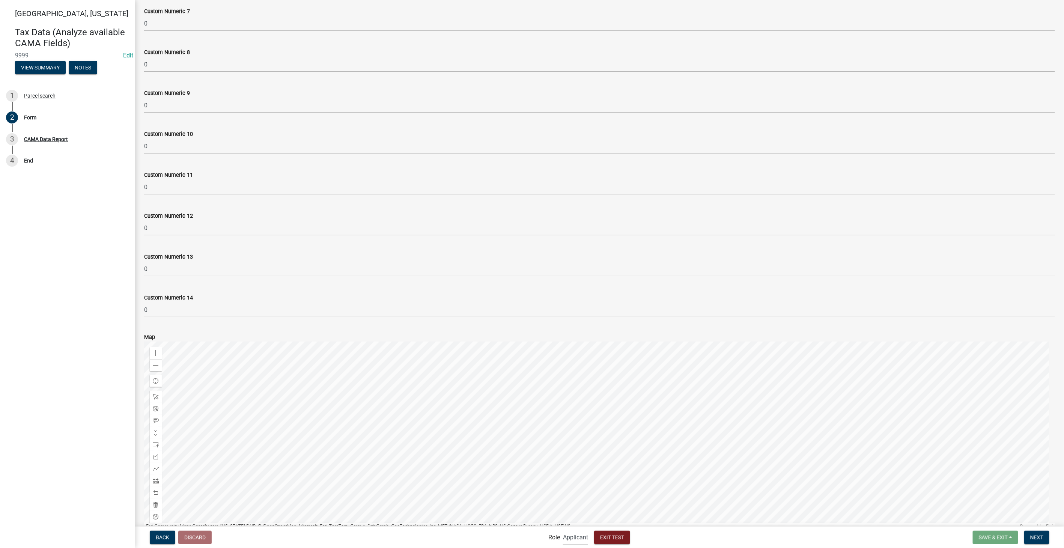
scroll to position [2252, 0]
click at [615, 537] on span "Exit Test" at bounding box center [612, 537] width 24 height 6
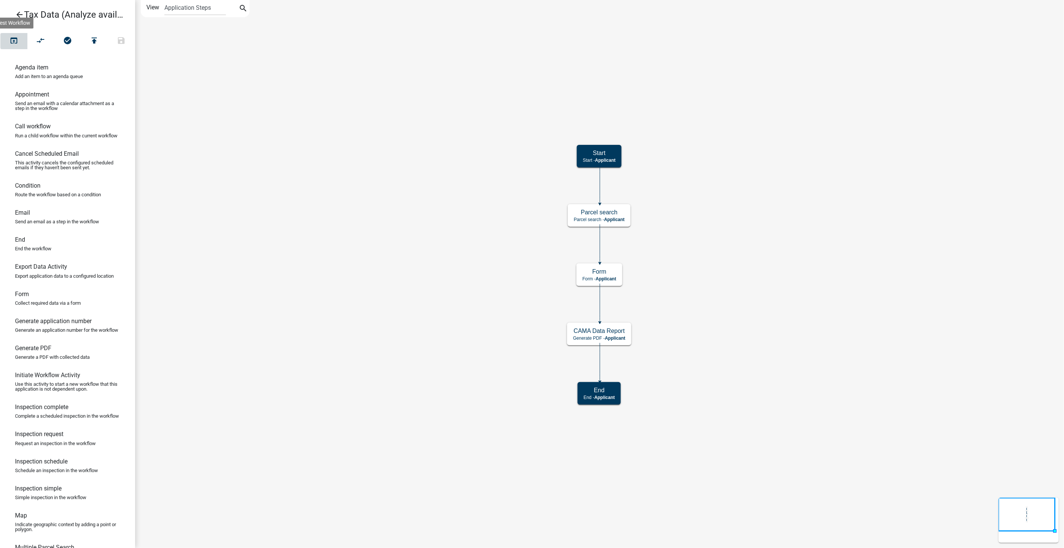
click at [14, 44] on icon "open_in_browser" at bounding box center [13, 41] width 9 height 11
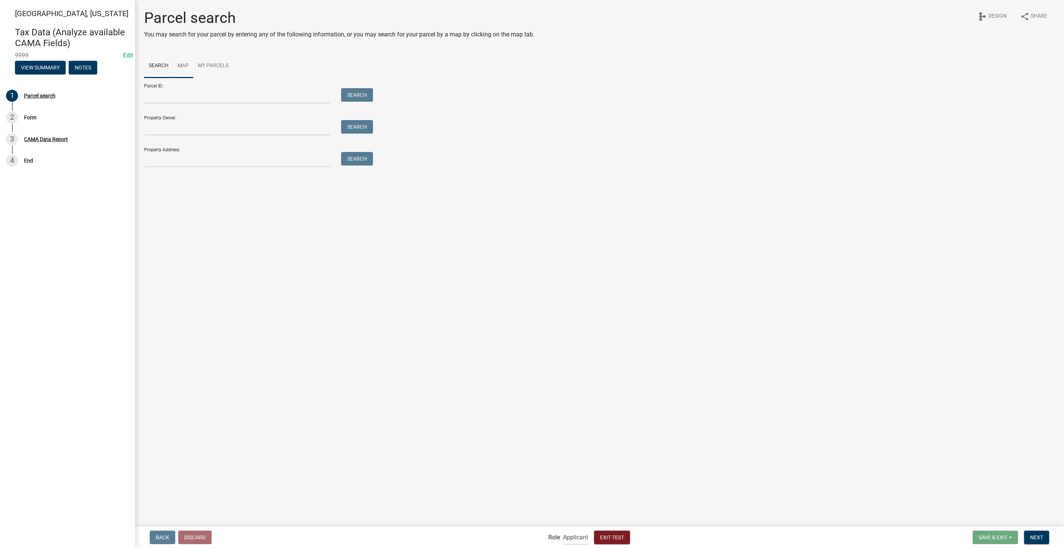
click at [181, 59] on link "Map" at bounding box center [183, 66] width 20 height 24
click at [389, 92] on div "Zoom in" at bounding box center [386, 89] width 12 height 12
click at [797, 161] on div at bounding box center [715, 172] width 680 height 188
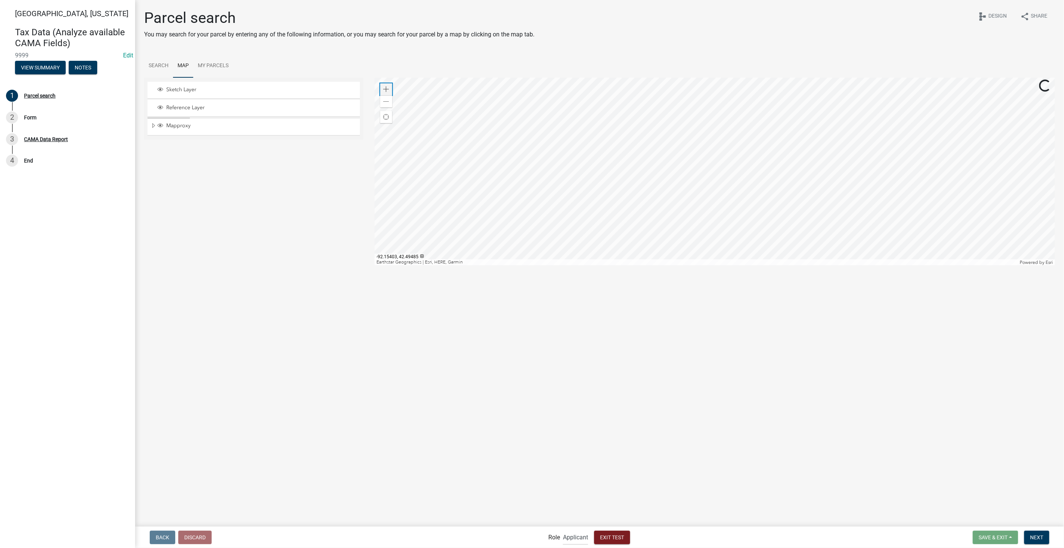
click at [385, 83] on div "Zoom in" at bounding box center [386, 89] width 12 height 12
click at [706, 223] on div at bounding box center [715, 172] width 680 height 188
click at [152, 124] on span "Expand" at bounding box center [153, 125] width 6 height 7
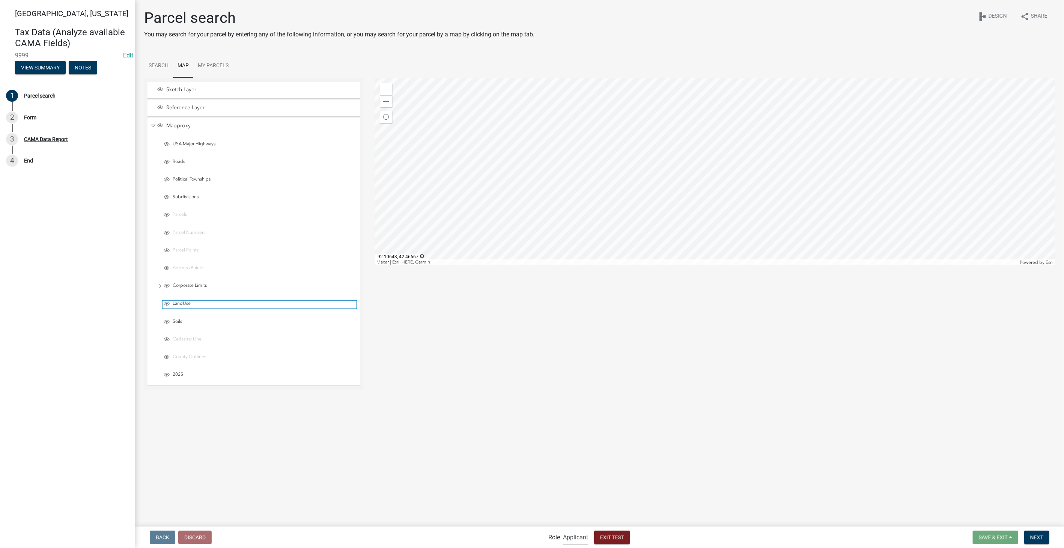
click at [165, 301] on span "Layer List" at bounding box center [167, 304] width 6 height 6
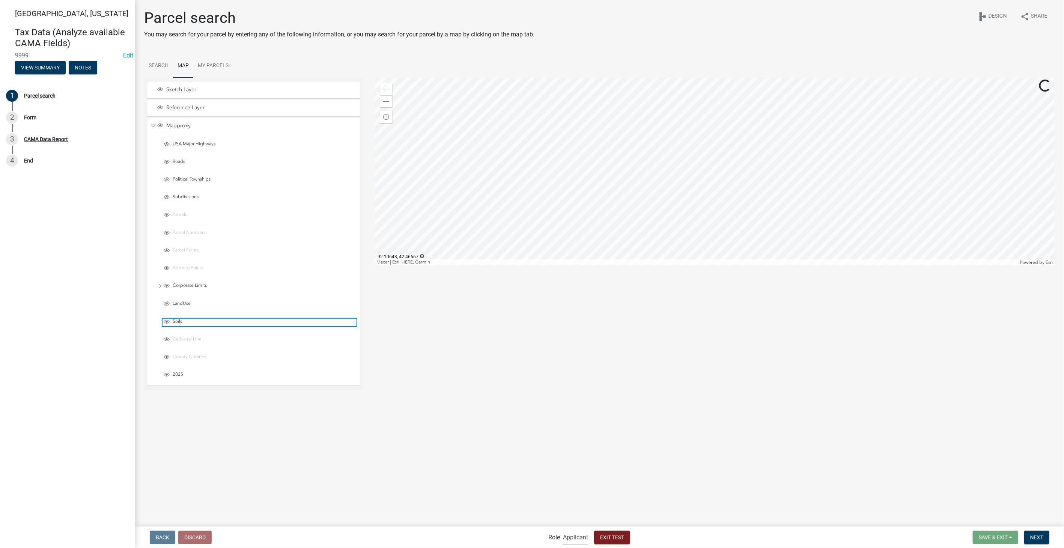
click at [164, 320] on span "Layer List" at bounding box center [167, 322] width 6 height 6
click at [383, 86] on span at bounding box center [386, 89] width 6 height 6
click at [652, 159] on div at bounding box center [715, 172] width 680 height 188
click at [796, 265] on div at bounding box center [715, 172] width 680 height 188
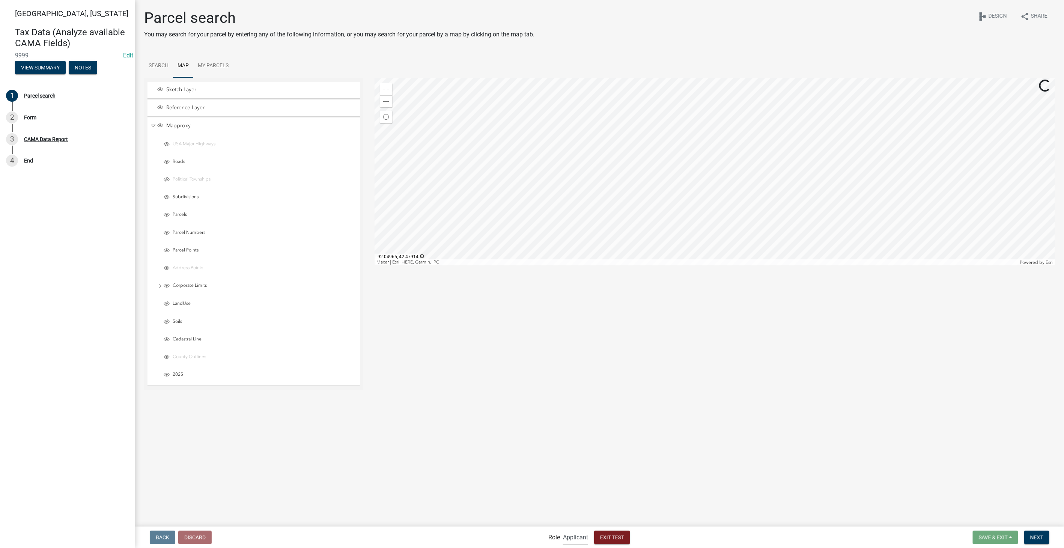
click at [726, 78] on div at bounding box center [715, 172] width 680 height 188
click at [741, 81] on div at bounding box center [715, 172] width 680 height 188
click at [167, 336] on span "Layer List" at bounding box center [167, 339] width 6 height 6
click at [627, 209] on div at bounding box center [715, 172] width 680 height 188
click at [626, 149] on div at bounding box center [715, 172] width 680 height 188
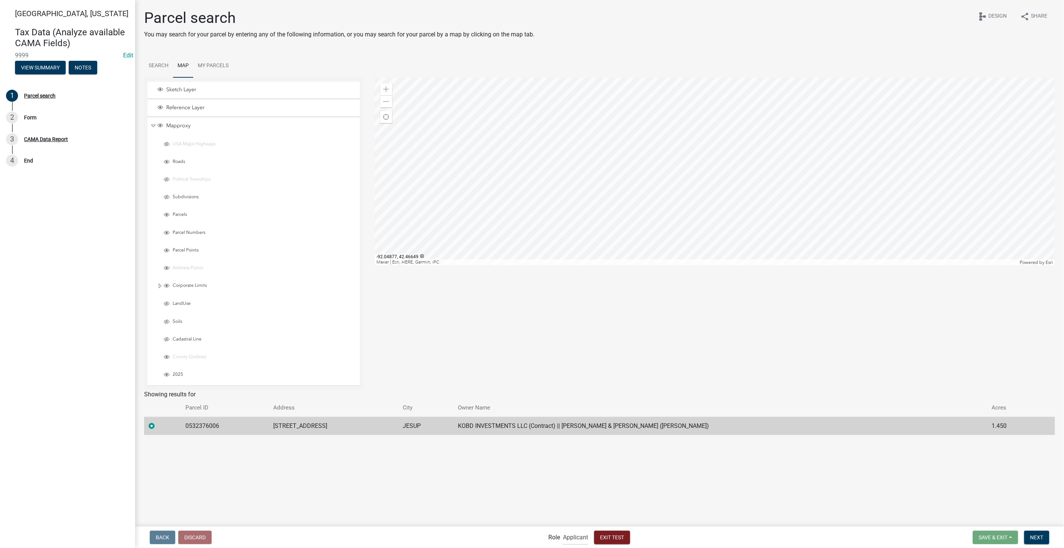
click at [743, 209] on div at bounding box center [715, 172] width 680 height 188
click at [581, 117] on div at bounding box center [715, 172] width 680 height 188
click at [724, 118] on div at bounding box center [715, 172] width 680 height 188
click at [743, 208] on div at bounding box center [715, 172] width 680 height 188
click at [796, 199] on div at bounding box center [715, 172] width 680 height 188
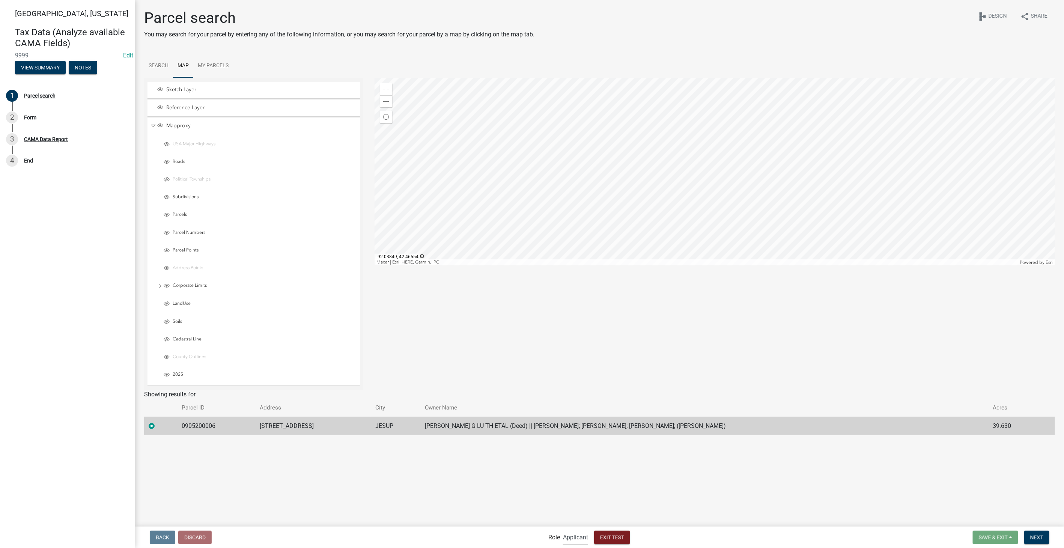
click at [740, 193] on div at bounding box center [715, 172] width 680 height 188
click at [1037, 537] on span "Next" at bounding box center [1036, 537] width 13 height 6
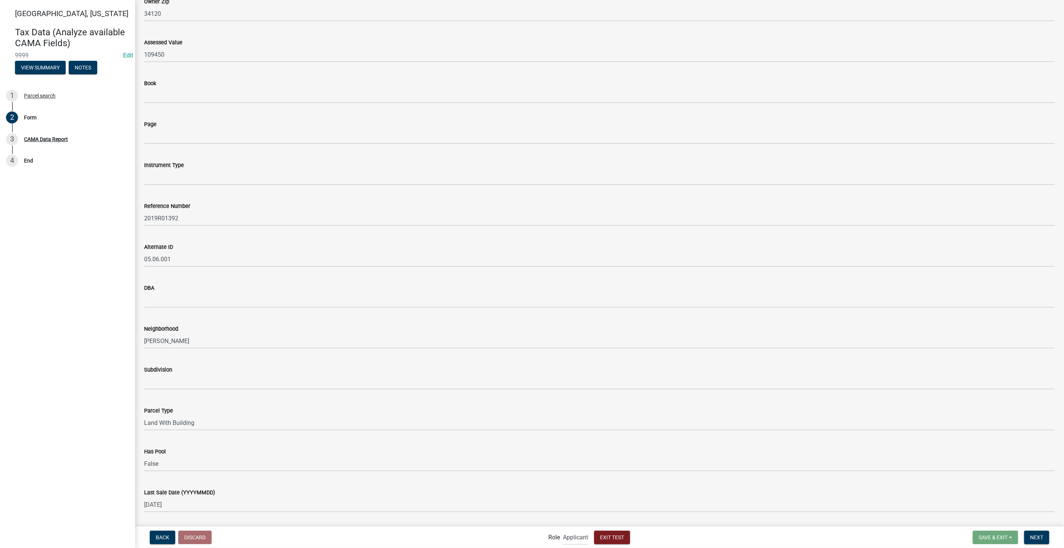
scroll to position [792, 0]
click at [49, 93] on div "Parcel search" at bounding box center [40, 95] width 32 height 5
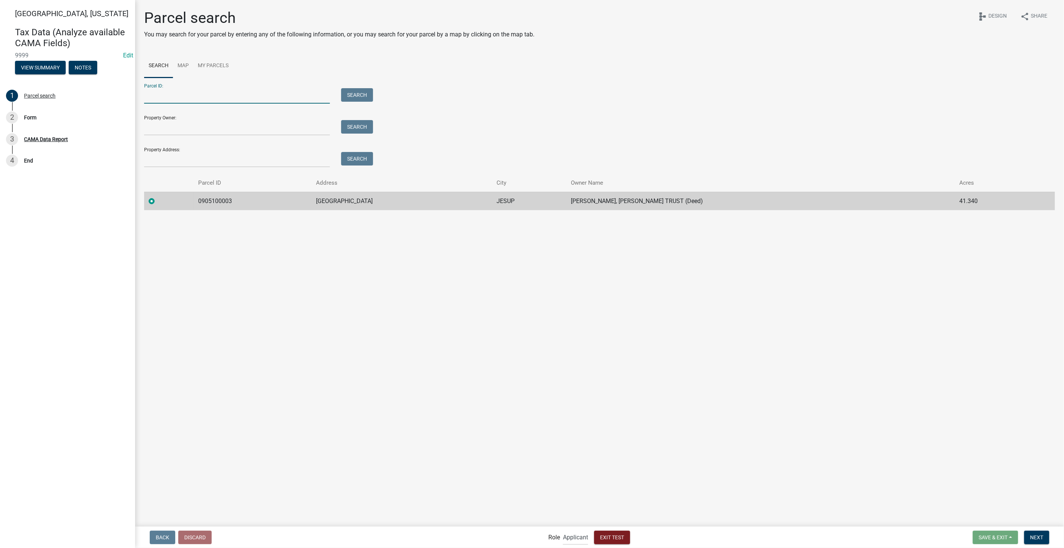
click at [175, 95] on input "Parcel ID:" at bounding box center [237, 95] width 186 height 15
type input "0532400003"
click at [367, 95] on button "Search" at bounding box center [357, 95] width 32 height 14
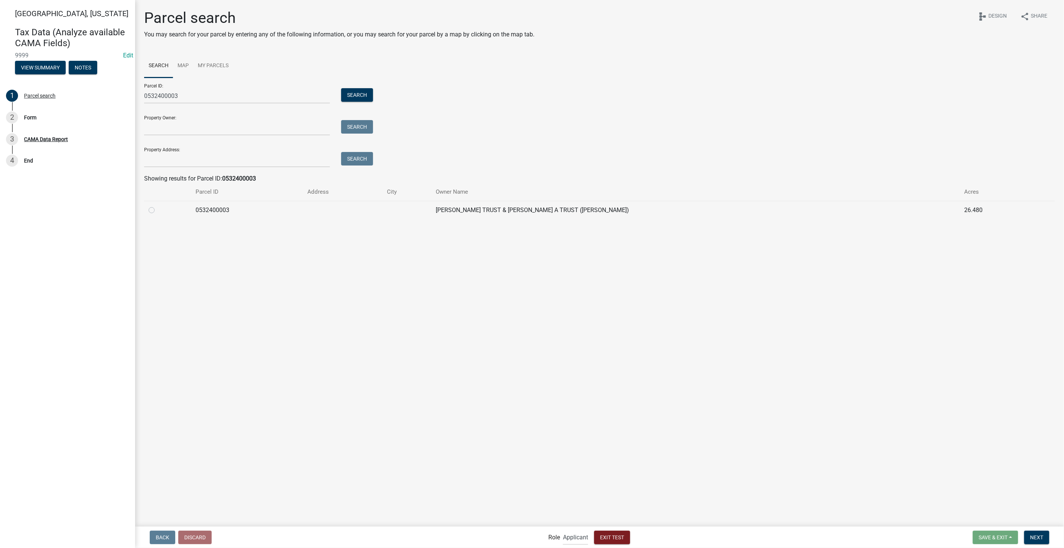
click at [150, 213] on div at bounding box center [168, 210] width 38 height 9
click at [158, 206] on label at bounding box center [158, 206] width 0 height 0
click at [158, 211] on input "radio" at bounding box center [160, 208] width 5 height 5
radio input "true"
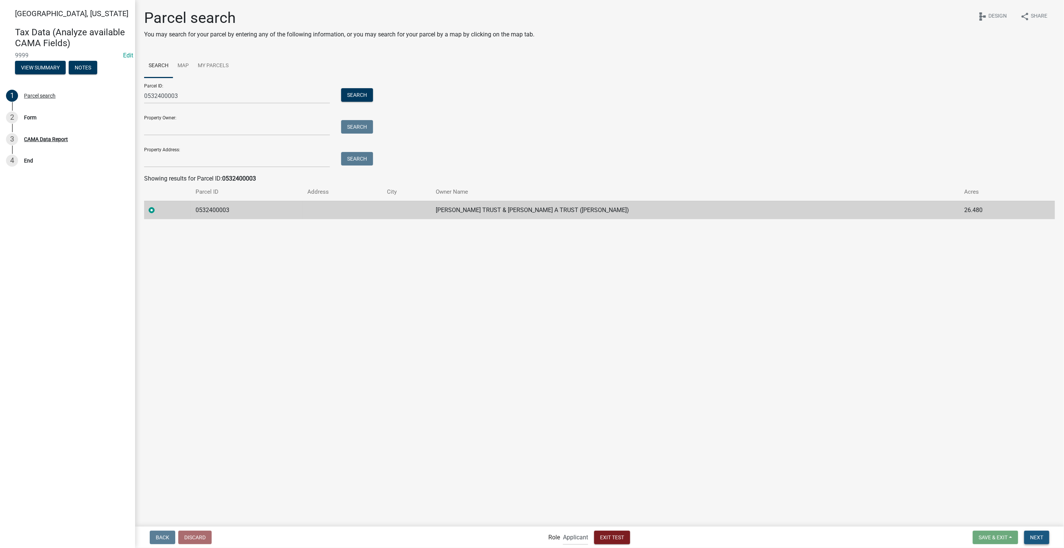
click at [1043, 542] on button "Next" at bounding box center [1036, 538] width 25 height 14
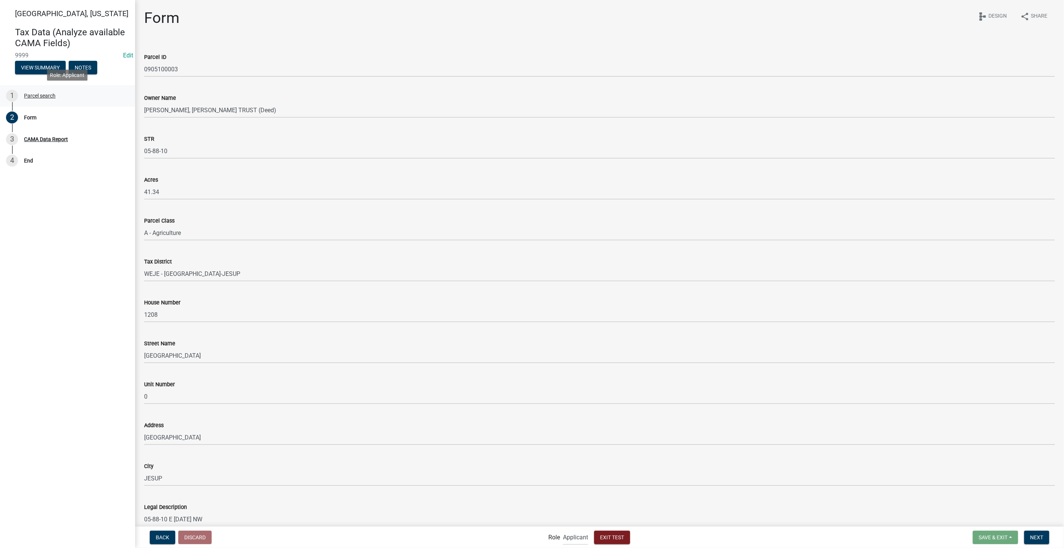
click at [30, 95] on div "Parcel search" at bounding box center [40, 95] width 32 height 5
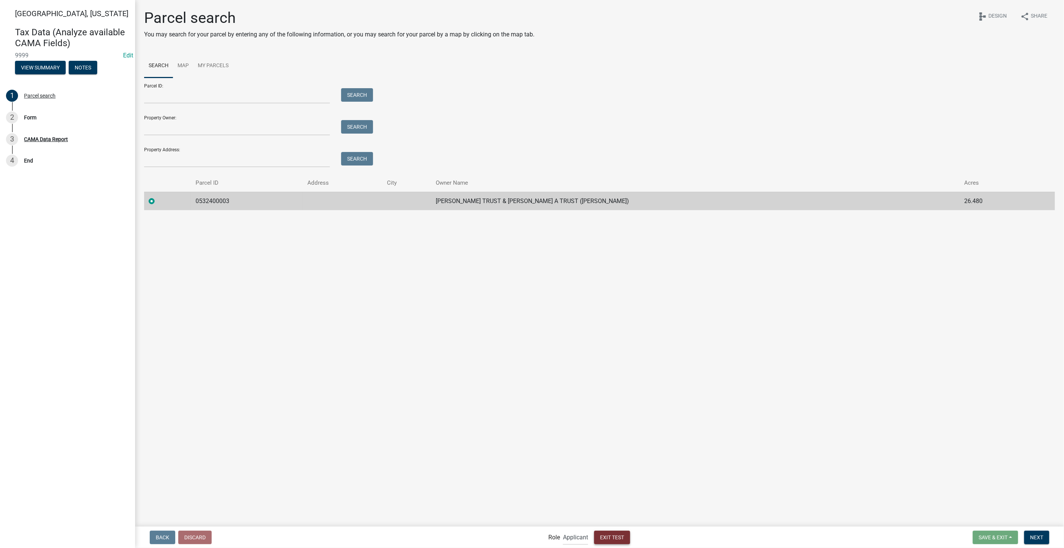
click at [611, 537] on span "Exit Test" at bounding box center [612, 537] width 24 height 6
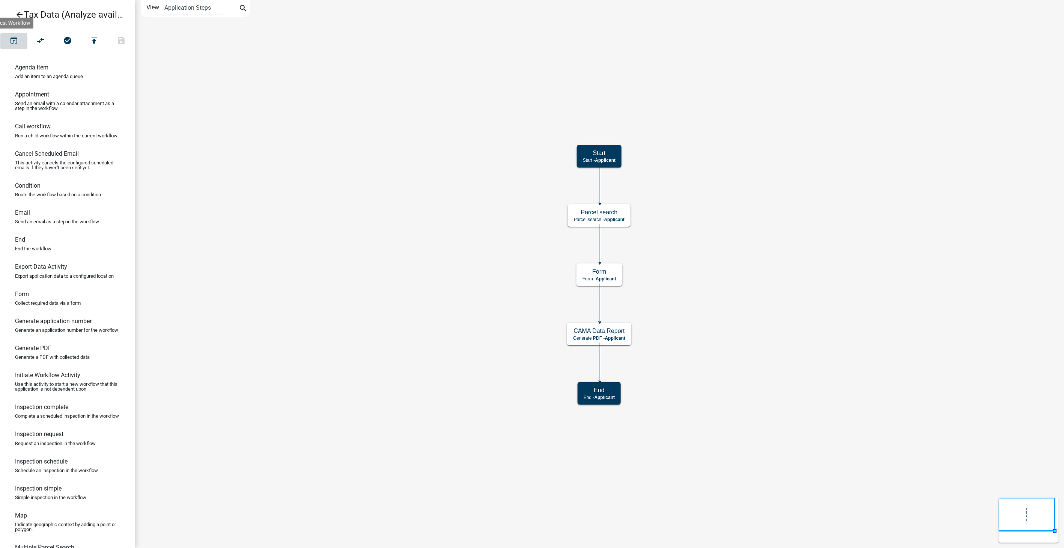
click at [16, 39] on icon "open_in_browser" at bounding box center [13, 41] width 9 height 11
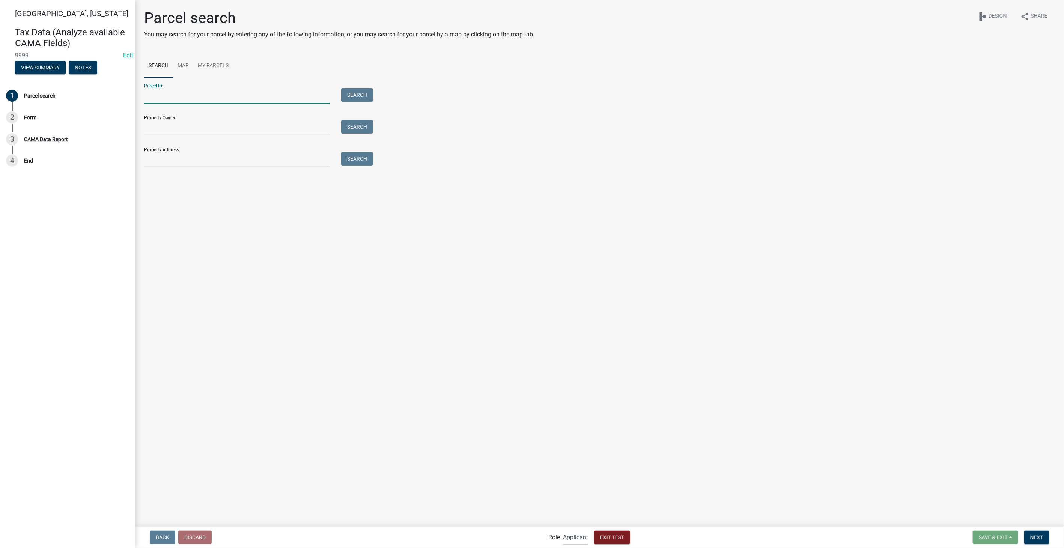
click at [170, 93] on input "Parcel ID:" at bounding box center [237, 95] width 186 height 15
type input "0532400003"
click at [361, 95] on button "Search" at bounding box center [357, 95] width 32 height 14
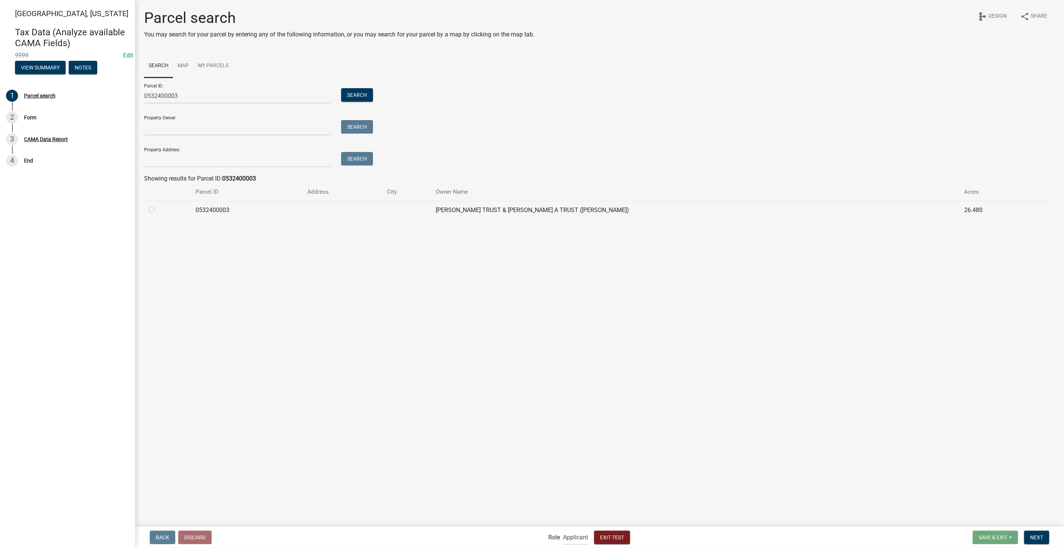
click at [158, 206] on label at bounding box center [158, 206] width 0 height 0
click at [158, 208] on input "radio" at bounding box center [160, 208] width 5 height 5
radio input "true"
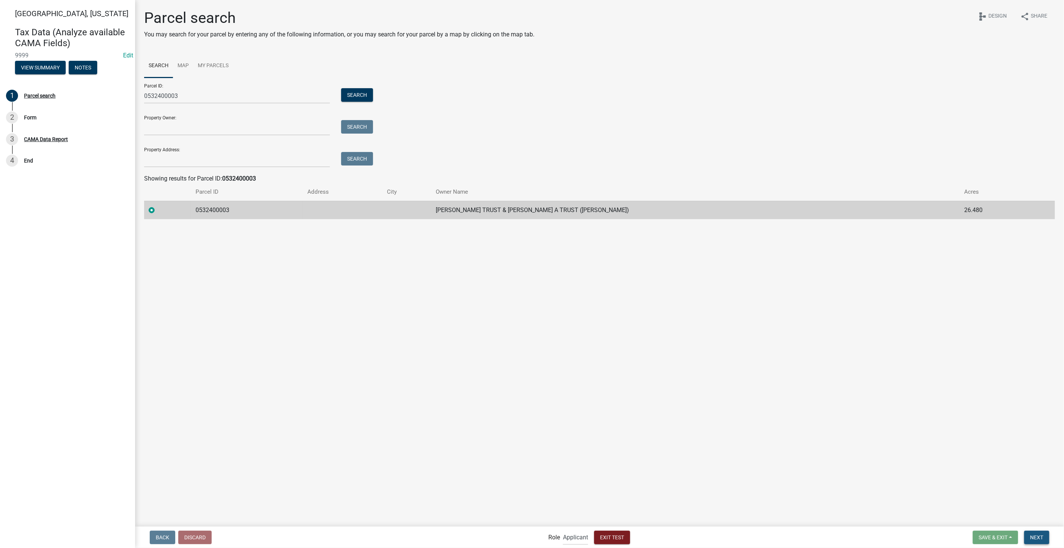
click at [1041, 536] on span "Next" at bounding box center [1036, 537] width 13 height 6
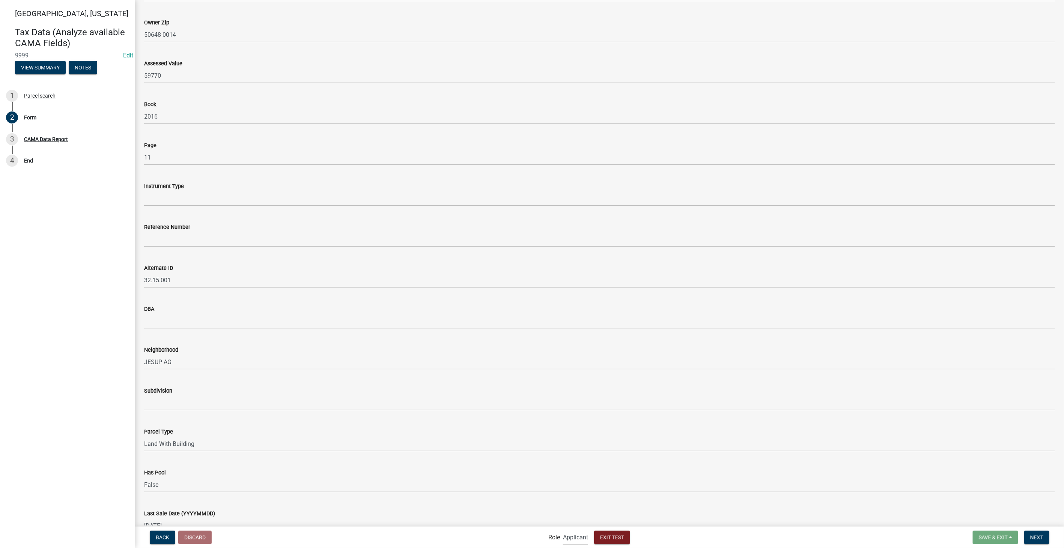
scroll to position [792, 0]
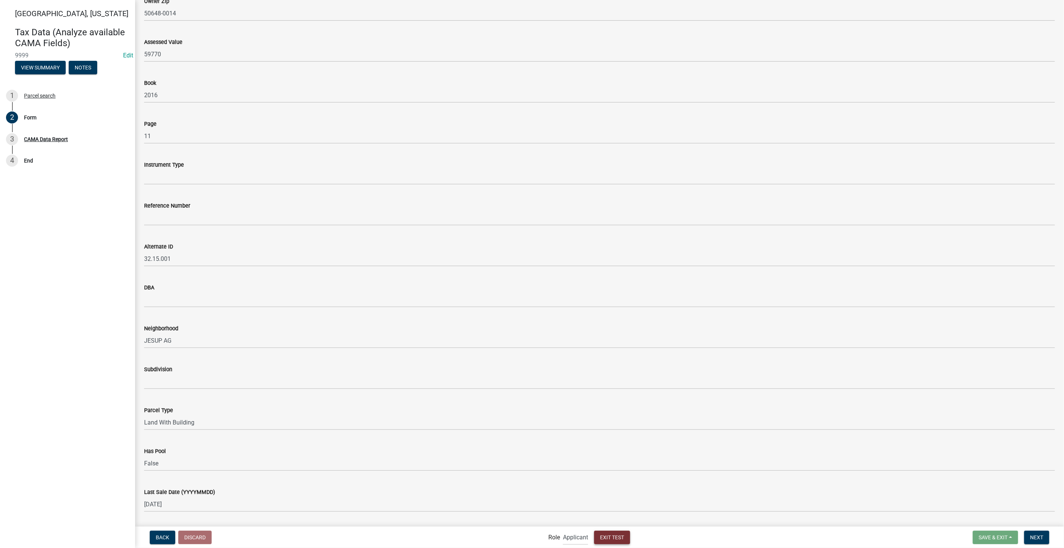
click at [618, 537] on span "Exit Test" at bounding box center [612, 537] width 24 height 6
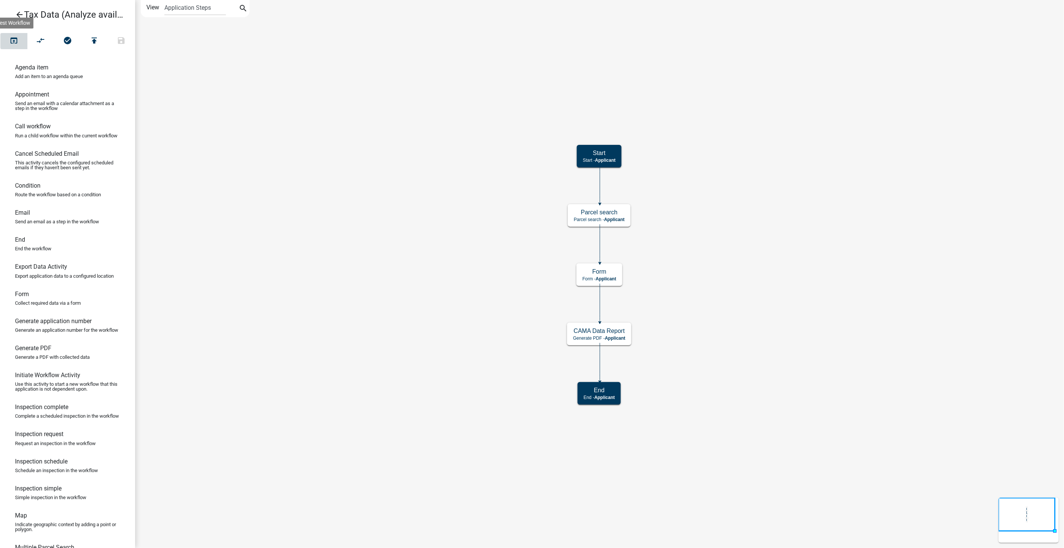
click at [10, 36] on icon "open_in_browser" at bounding box center [13, 41] width 9 height 11
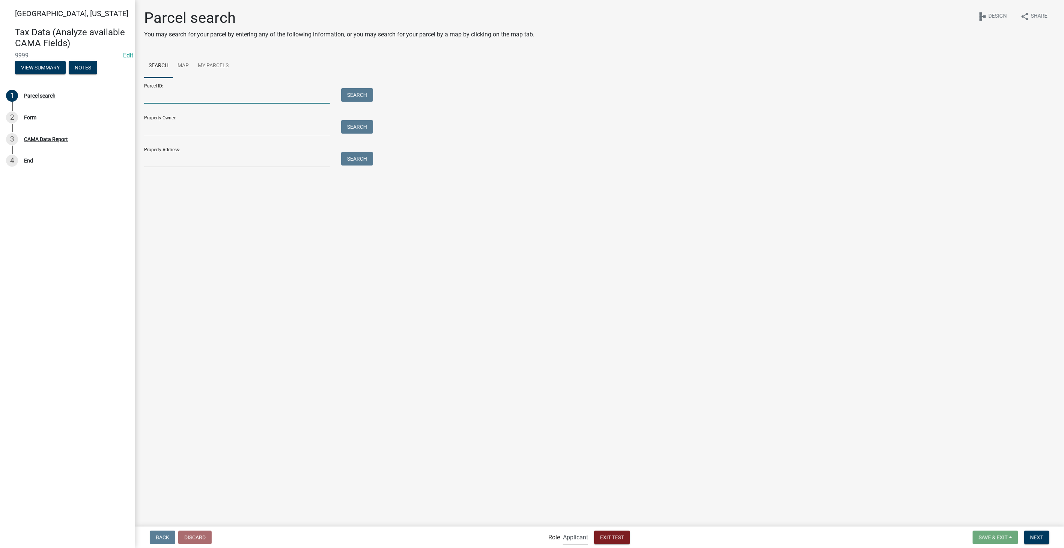
click at [181, 91] on input "Parcel ID:" at bounding box center [237, 95] width 186 height 15
type input "0532400004"
click at [359, 95] on button "Search" at bounding box center [357, 95] width 32 height 14
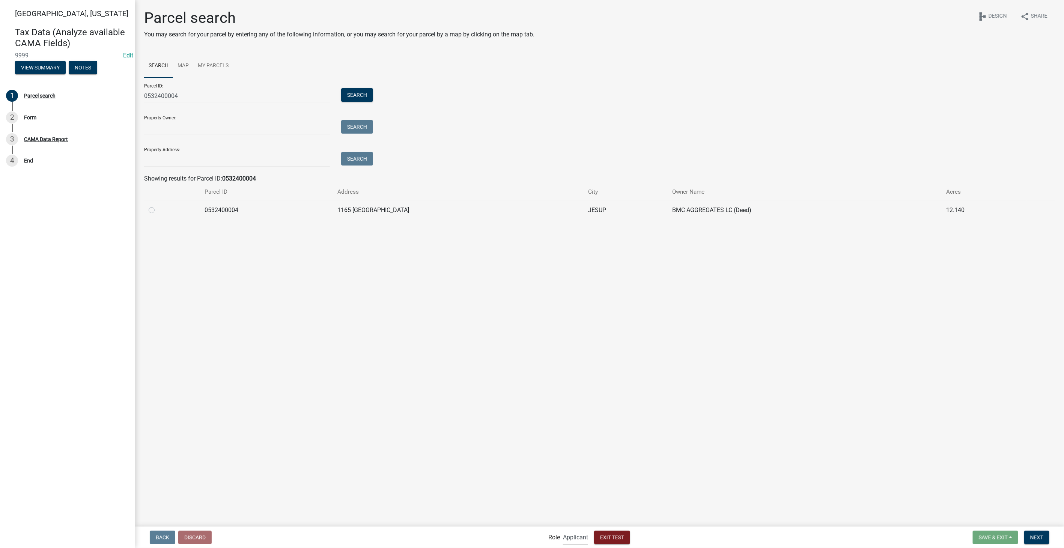
click at [158, 206] on label at bounding box center [158, 206] width 0 height 0
click at [158, 207] on input "radio" at bounding box center [160, 208] width 5 height 5
radio input "true"
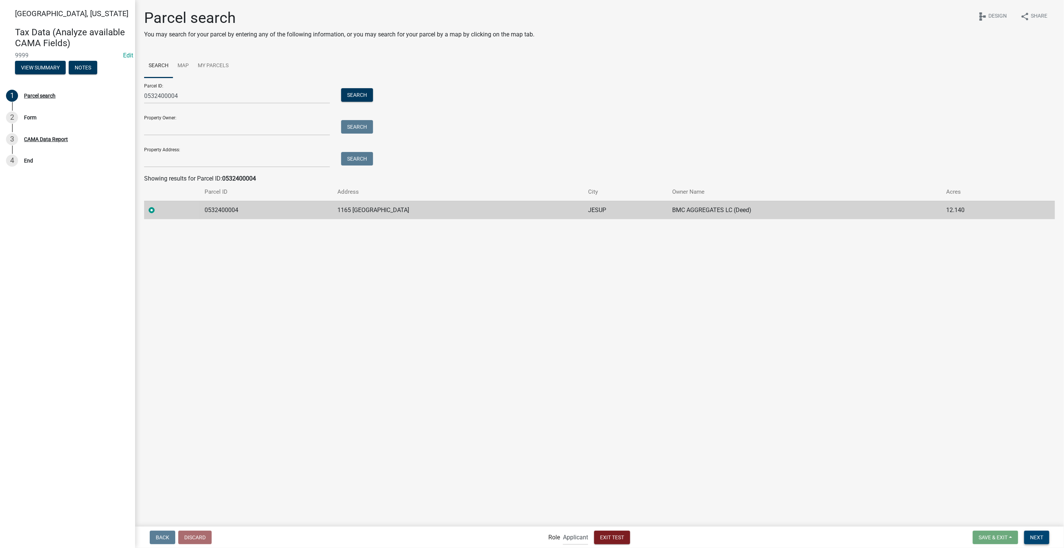
click at [1031, 534] on span "Next" at bounding box center [1036, 537] width 13 height 6
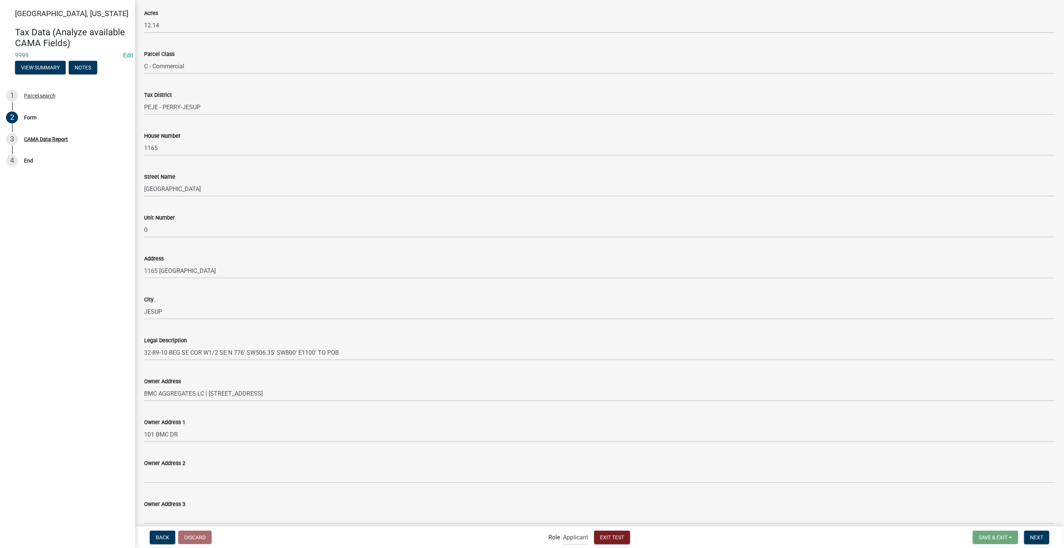
scroll to position [250, 0]
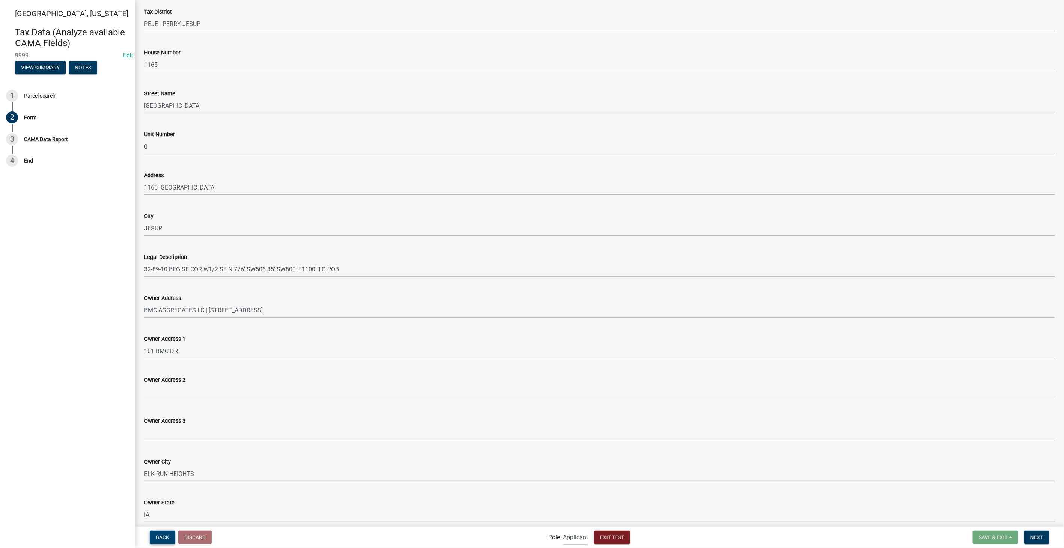
click at [164, 533] on button "Back" at bounding box center [163, 538] width 26 height 14
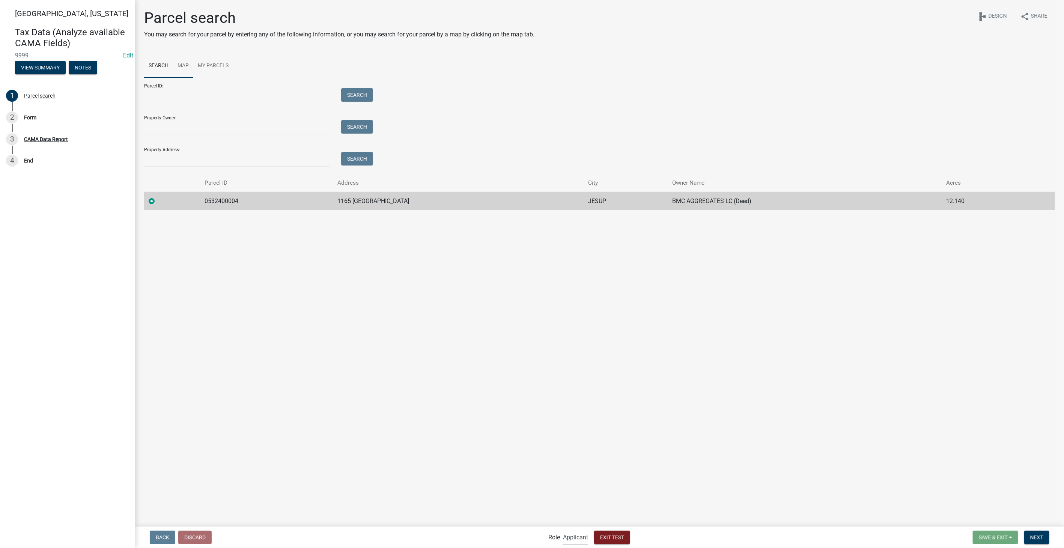
click at [190, 62] on link "Map" at bounding box center [183, 66] width 20 height 24
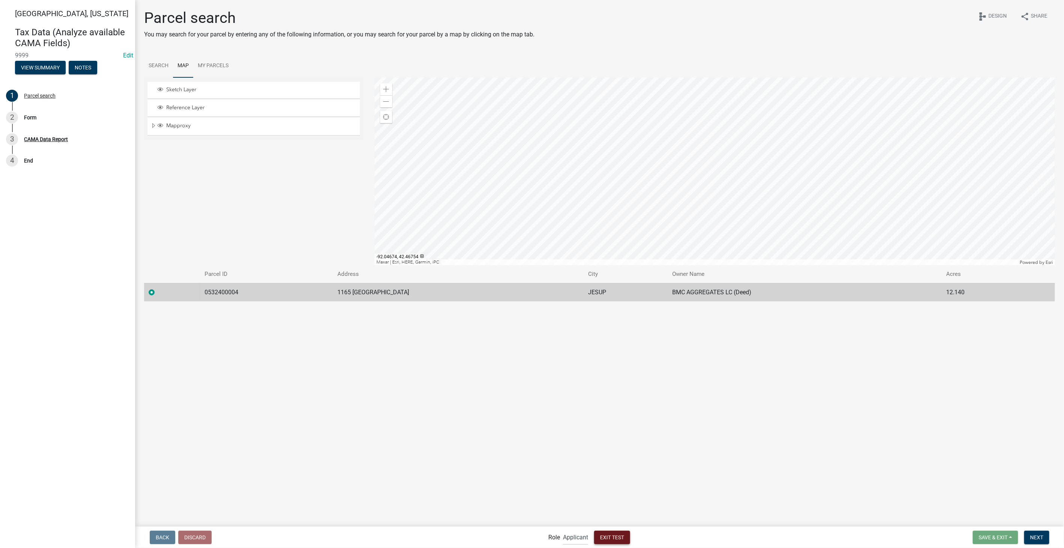
click at [607, 533] on button "Exit Test" at bounding box center [612, 538] width 36 height 14
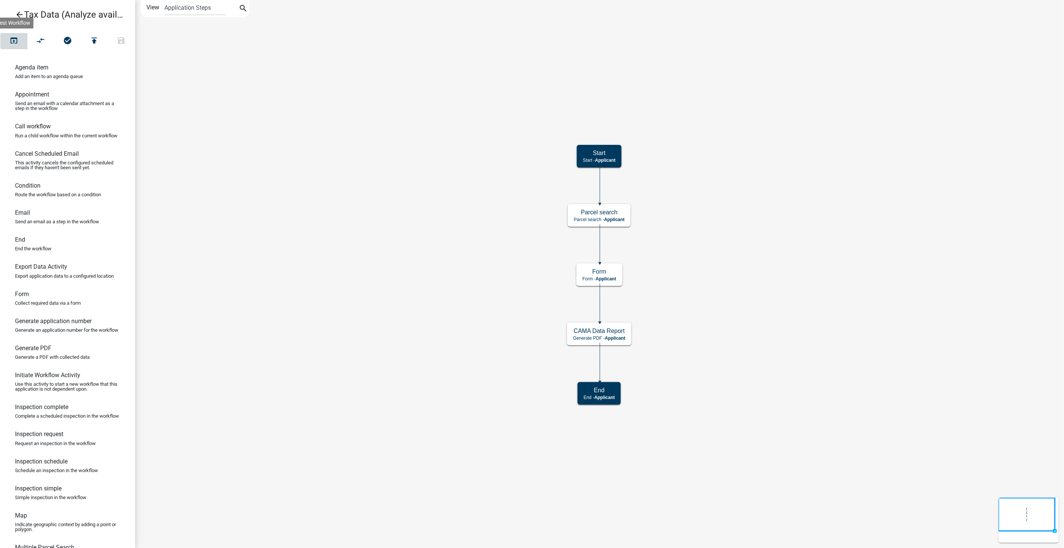
click at [17, 37] on icon "open_in_browser" at bounding box center [13, 41] width 9 height 11
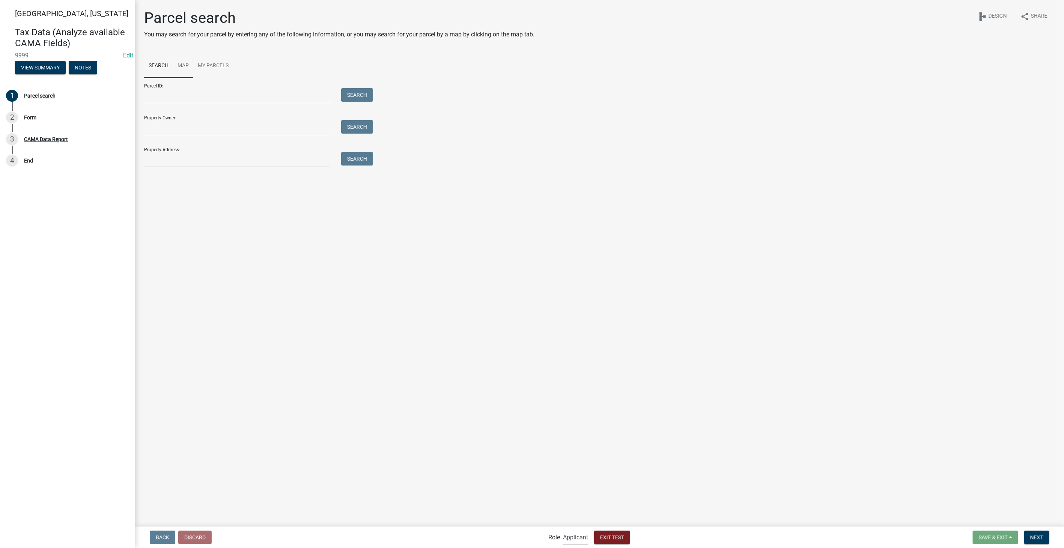
click at [188, 60] on link "Map" at bounding box center [183, 66] width 20 height 24
click at [151, 126] on span "Expand" at bounding box center [153, 125] width 6 height 7
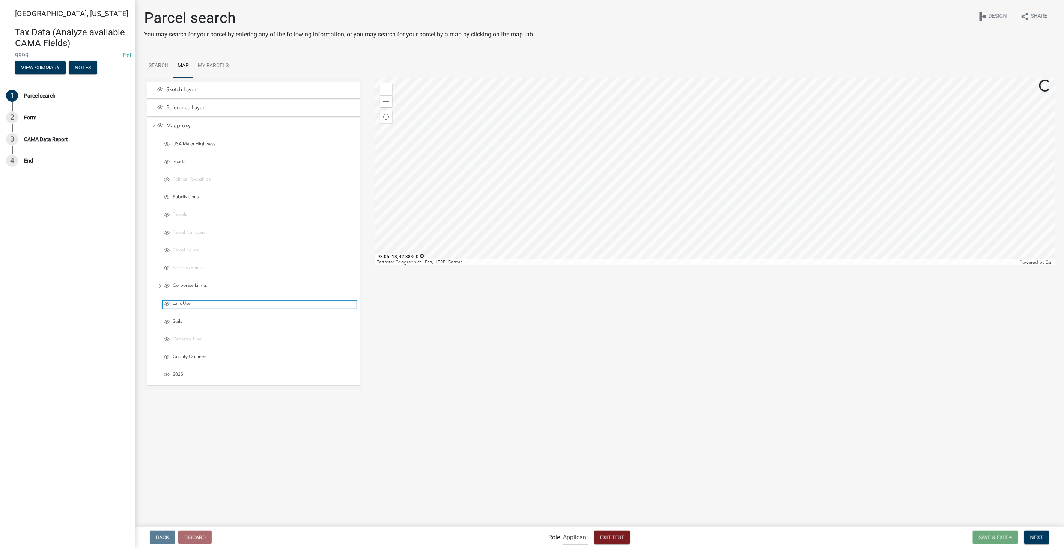
click at [169, 304] on span "Layer List" at bounding box center [167, 304] width 6 height 6
click at [170, 317] on div "Soils" at bounding box center [256, 322] width 205 height 17
click at [166, 319] on span "Layer List" at bounding box center [167, 322] width 6 height 6
click at [158, 284] on span "Expand" at bounding box center [160, 286] width 6 height 7
click at [159, 284] on span "Collapse" at bounding box center [160, 286] width 6 height 7
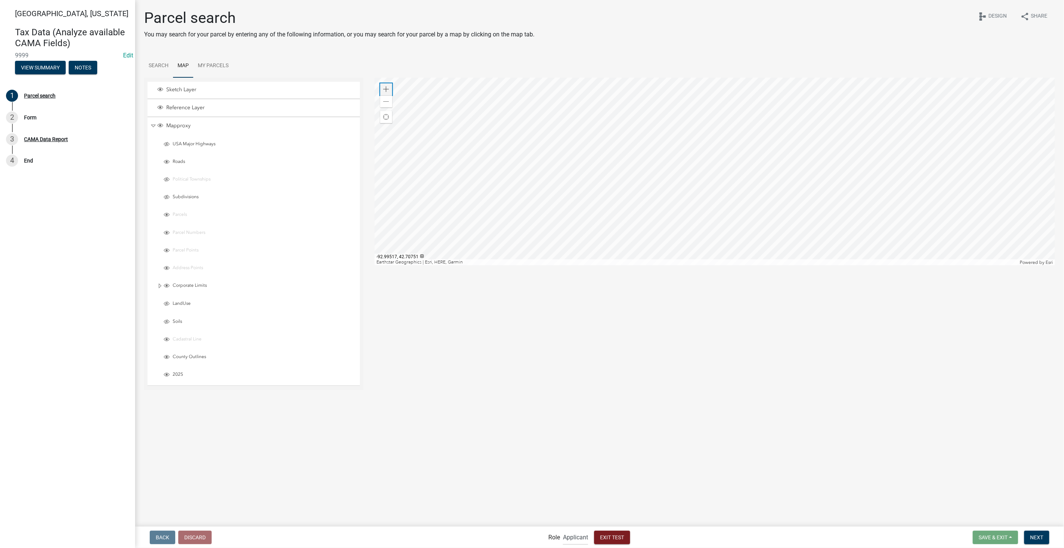
click at [390, 84] on div "Zoom in" at bounding box center [386, 89] width 12 height 12
click at [752, 200] on div at bounding box center [715, 172] width 680 height 188
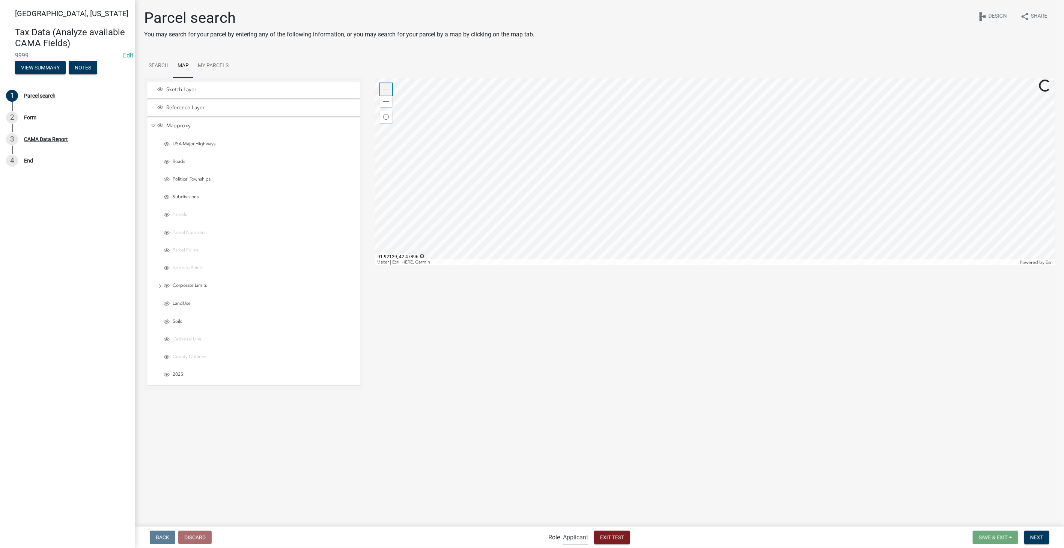
click at [389, 88] on span at bounding box center [386, 89] width 6 height 6
click at [829, 184] on div at bounding box center [715, 172] width 680 height 188
click at [743, 195] on div at bounding box center [715, 172] width 680 height 188
click at [756, 208] on div at bounding box center [715, 172] width 680 height 188
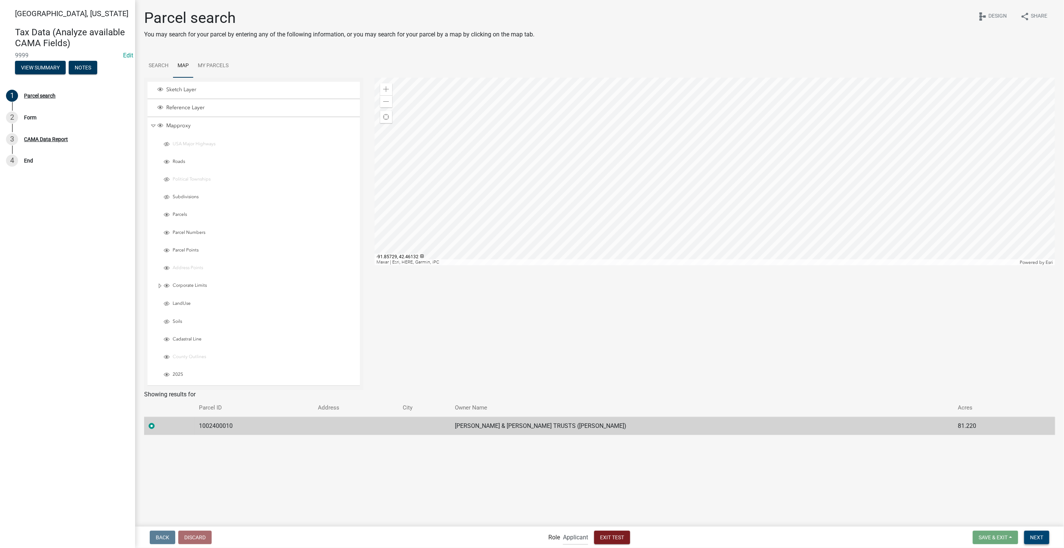
click at [1033, 537] on span "Next" at bounding box center [1036, 537] width 13 height 6
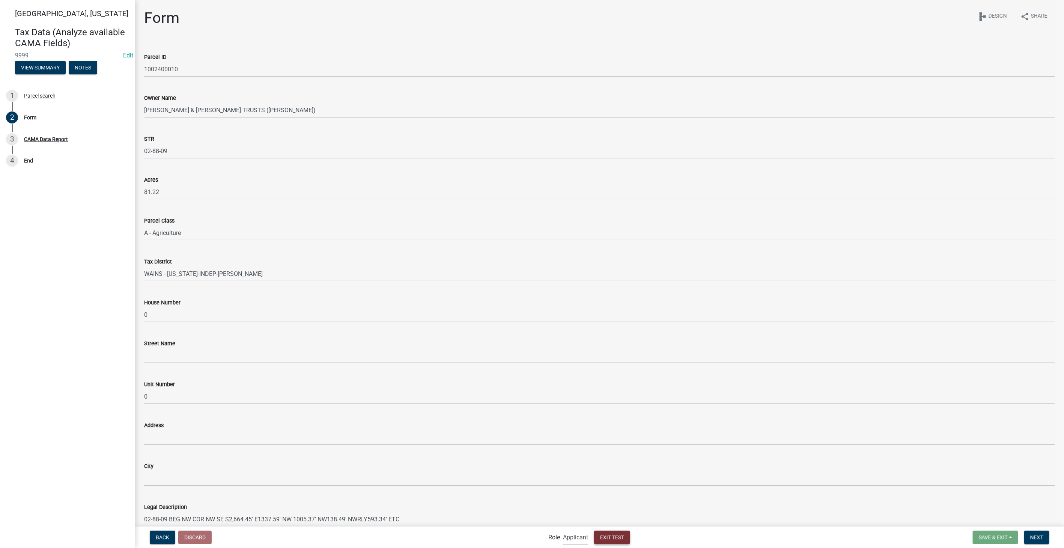
click at [621, 540] on button "Exit Test" at bounding box center [612, 538] width 36 height 14
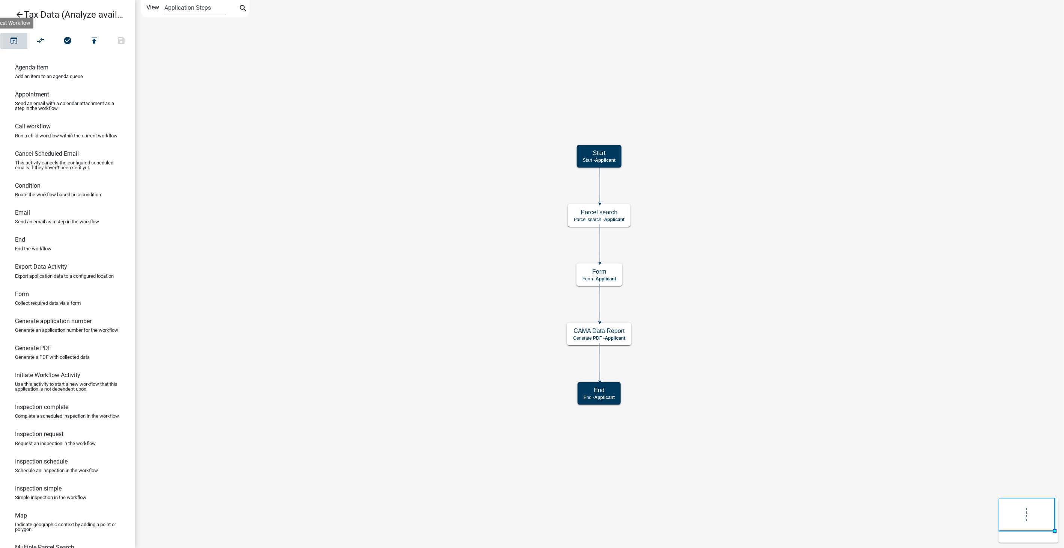
click at [12, 41] on icon "open_in_browser" at bounding box center [13, 41] width 9 height 11
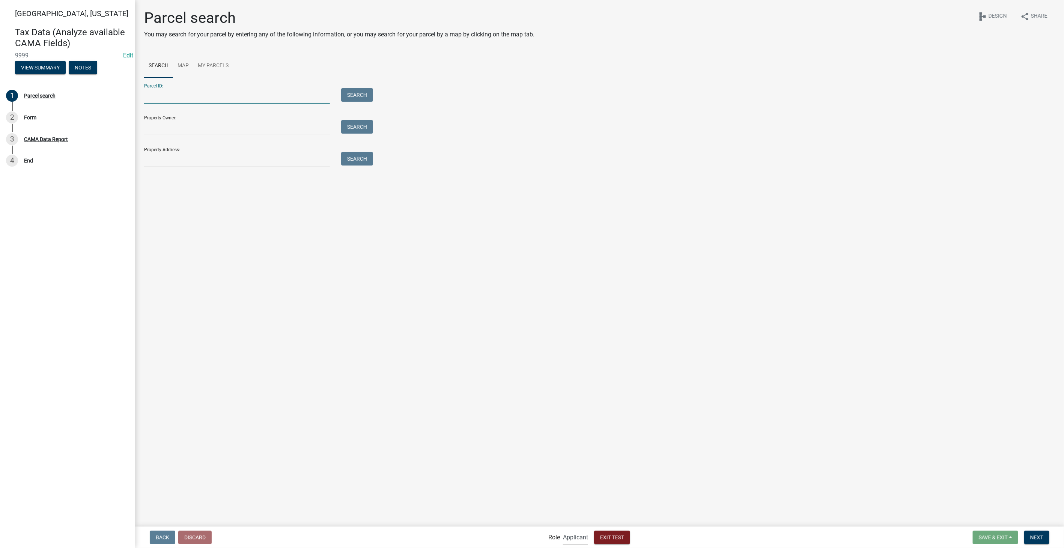
click at [185, 95] on input "Parcel ID:" at bounding box center [237, 95] width 186 height 15
click at [355, 94] on button "Search" at bounding box center [357, 95] width 32 height 14
click at [195, 94] on input "0533300003" at bounding box center [237, 95] width 186 height 15
type input "0"
click at [170, 98] on input "Parcel ID:" at bounding box center [237, 95] width 186 height 15
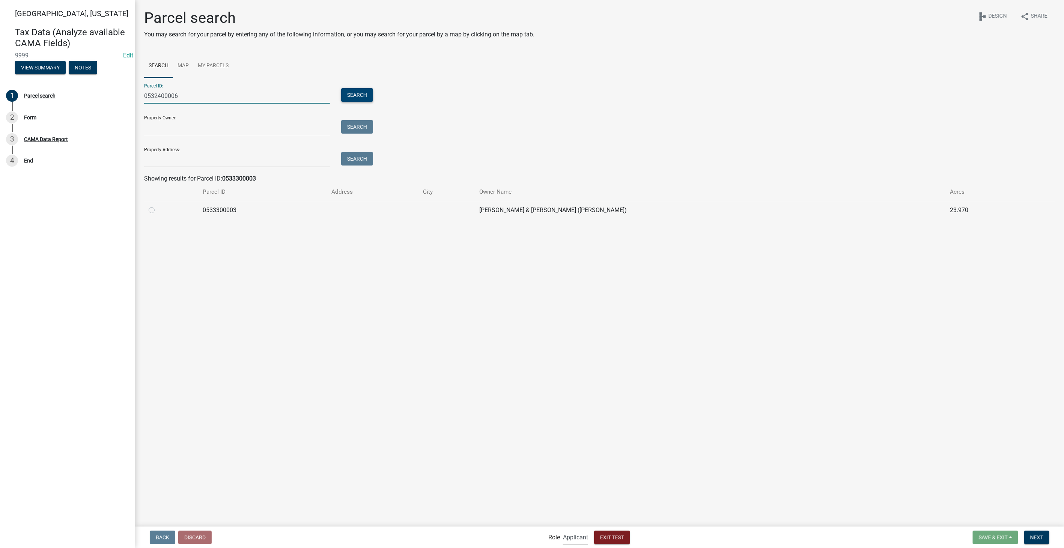
click at [355, 91] on button "Search" at bounding box center [357, 95] width 32 height 14
click at [181, 98] on input "0532400006" at bounding box center [237, 95] width 186 height 15
type input "0532400004"
click at [363, 96] on button "Search" at bounding box center [357, 95] width 32 height 14
click at [1032, 542] on button "Next" at bounding box center [1036, 538] width 25 height 14
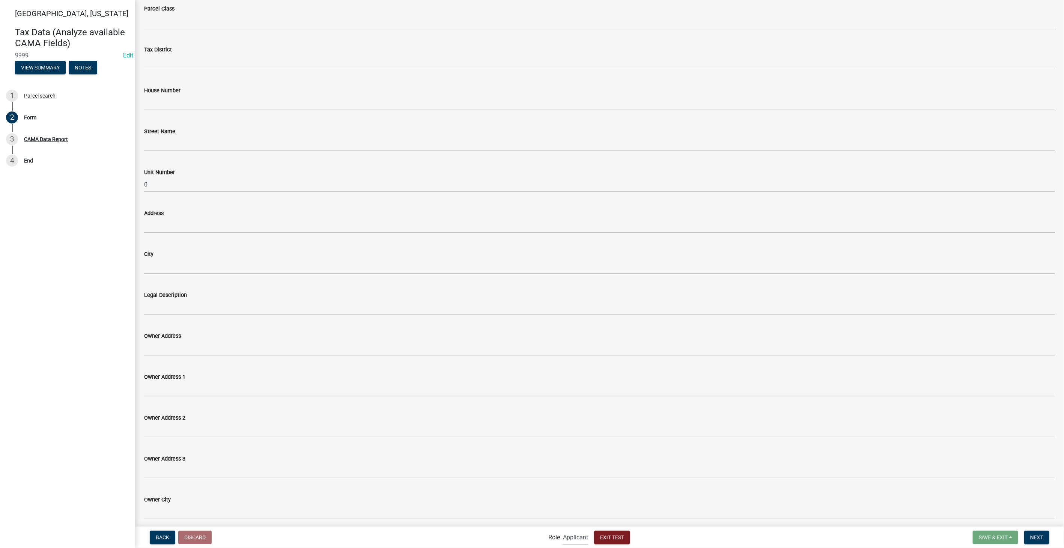
scroll to position [292, 0]
click at [606, 534] on span "Exit Test" at bounding box center [612, 537] width 24 height 6
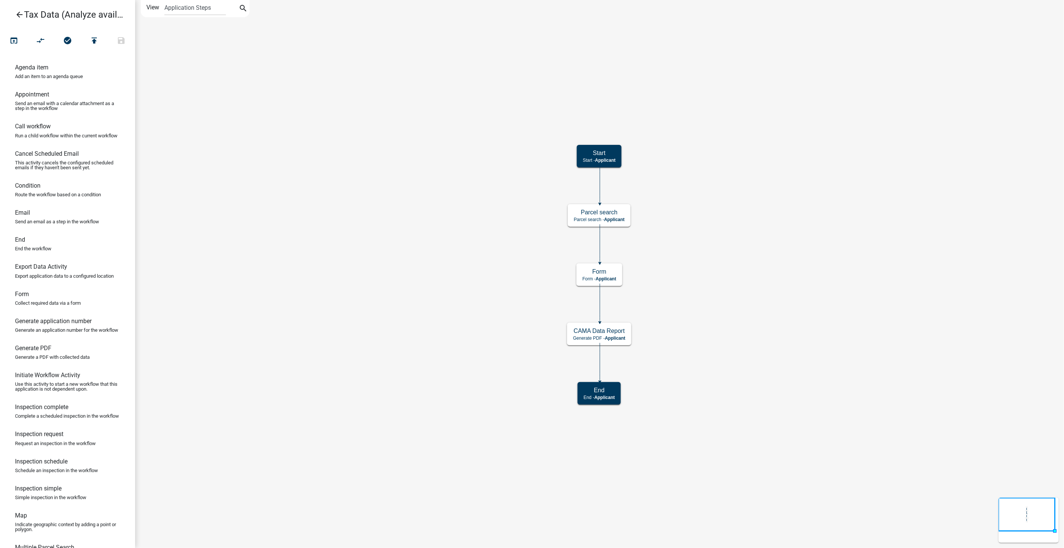
click at [17, 12] on icon "arrow_back" at bounding box center [19, 15] width 9 height 11
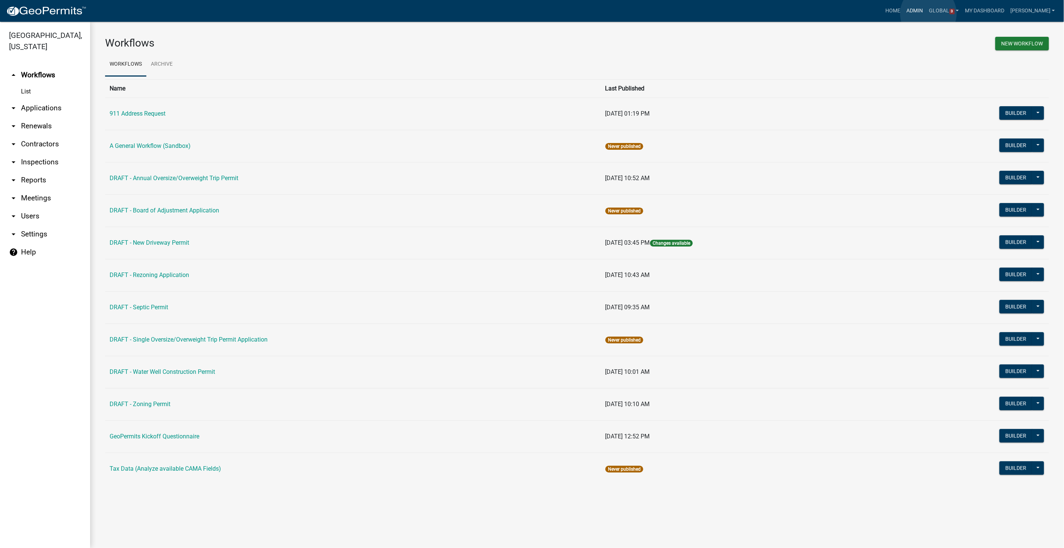
click at [926, 14] on link "Admin" at bounding box center [915, 11] width 23 height 14
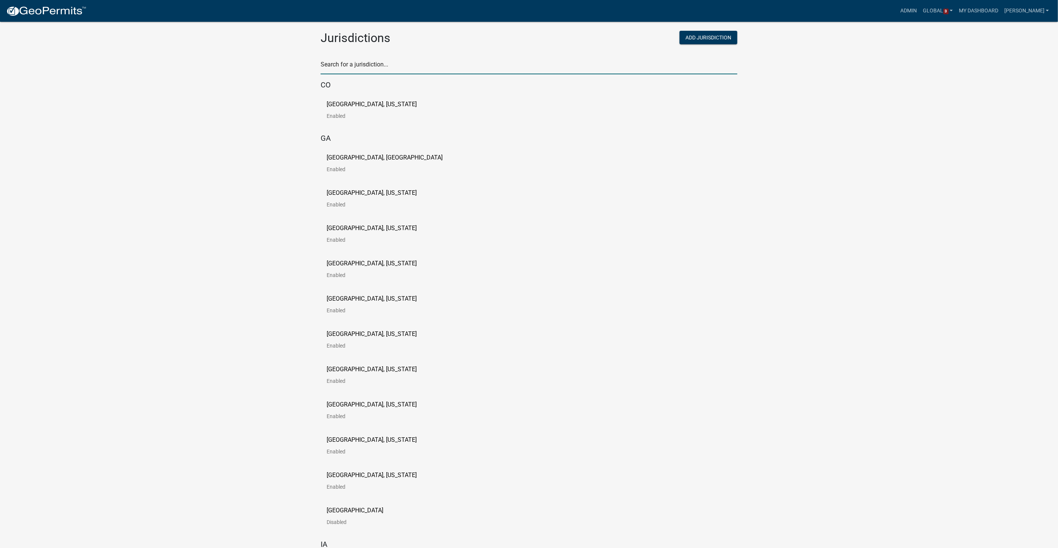
click at [373, 60] on input "text" at bounding box center [528, 66] width 417 height 15
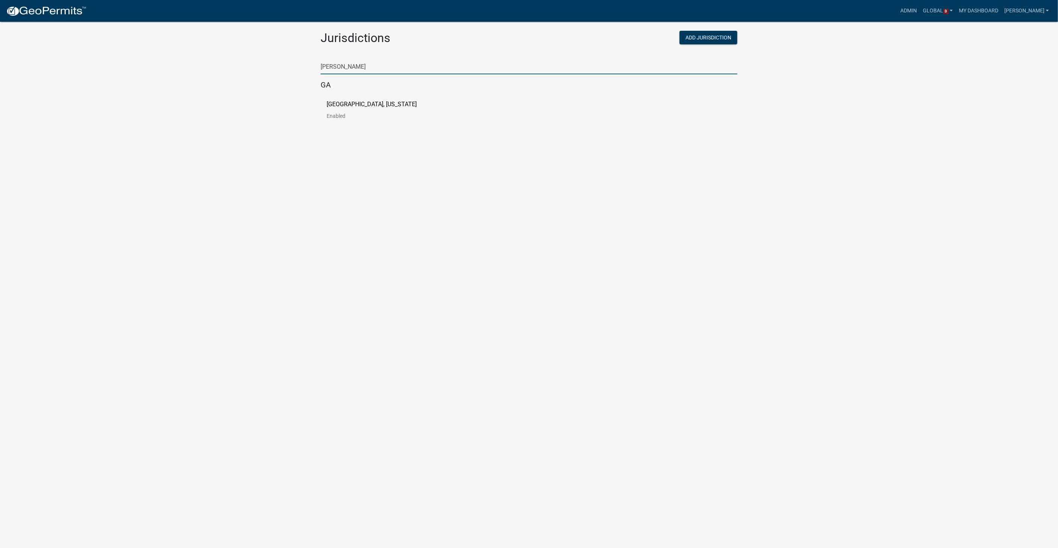
type input "[PERSON_NAME]"
click at [372, 108] on link "[GEOGRAPHIC_DATA], [US_STATE] Enabled" at bounding box center [377, 112] width 102 height 23
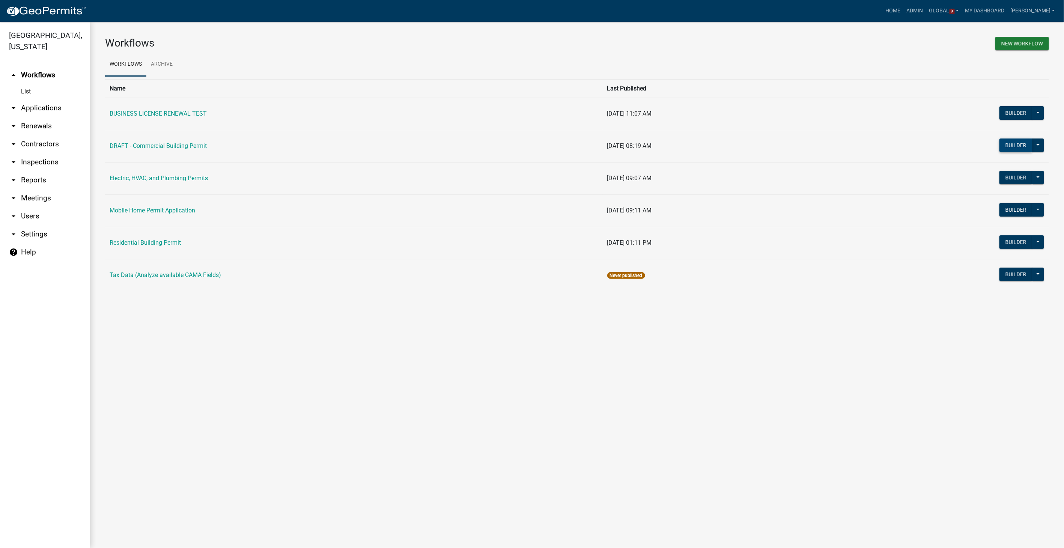
click at [1006, 147] on button "Builder" at bounding box center [1015, 145] width 33 height 14
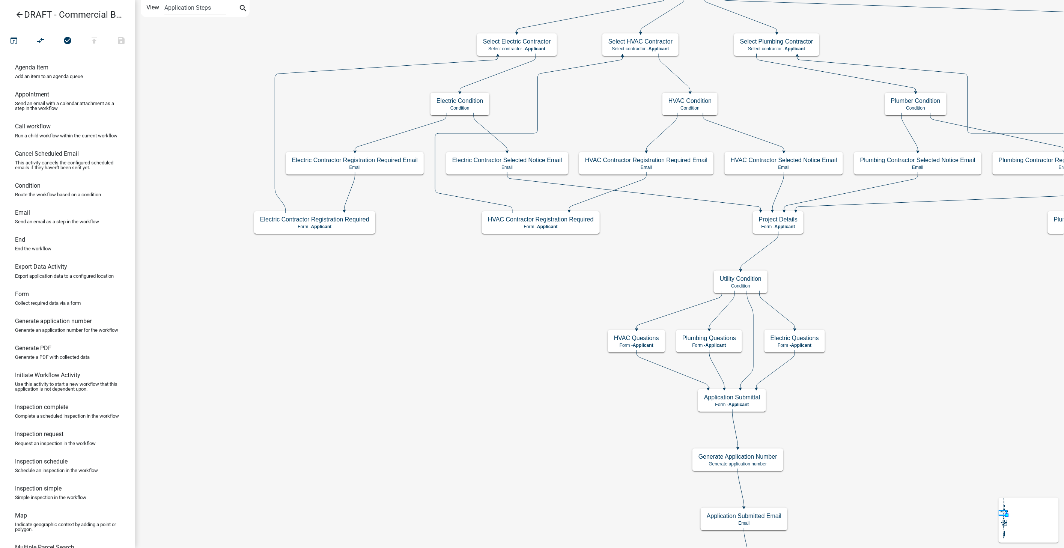
click at [18, 9] on link "arrow_back DRAFT - Commercial Building Permit" at bounding box center [64, 14] width 117 height 17
click at [20, 13] on icon "arrow_back" at bounding box center [19, 15] width 9 height 11
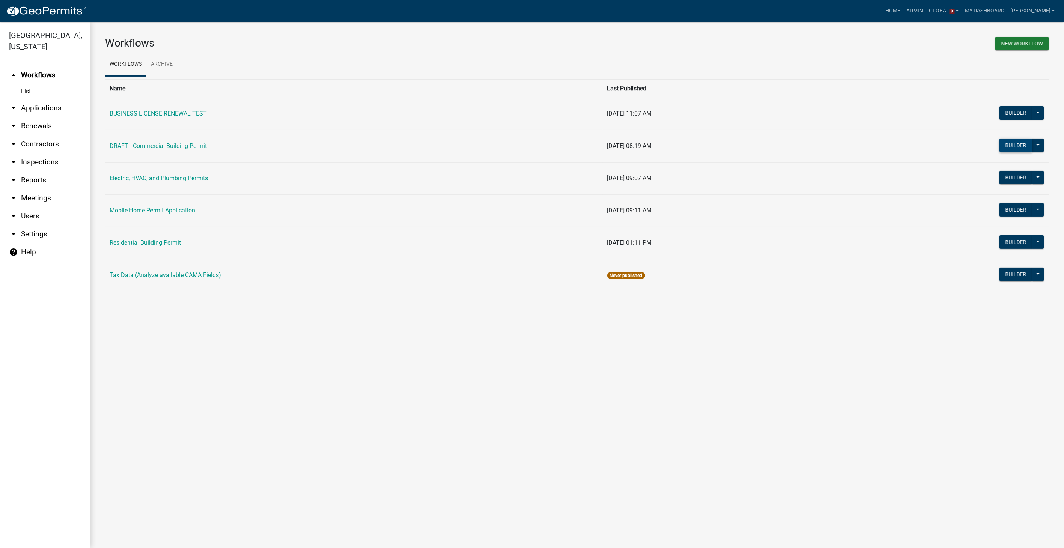
click at [1010, 145] on button "Builder" at bounding box center [1015, 145] width 33 height 14
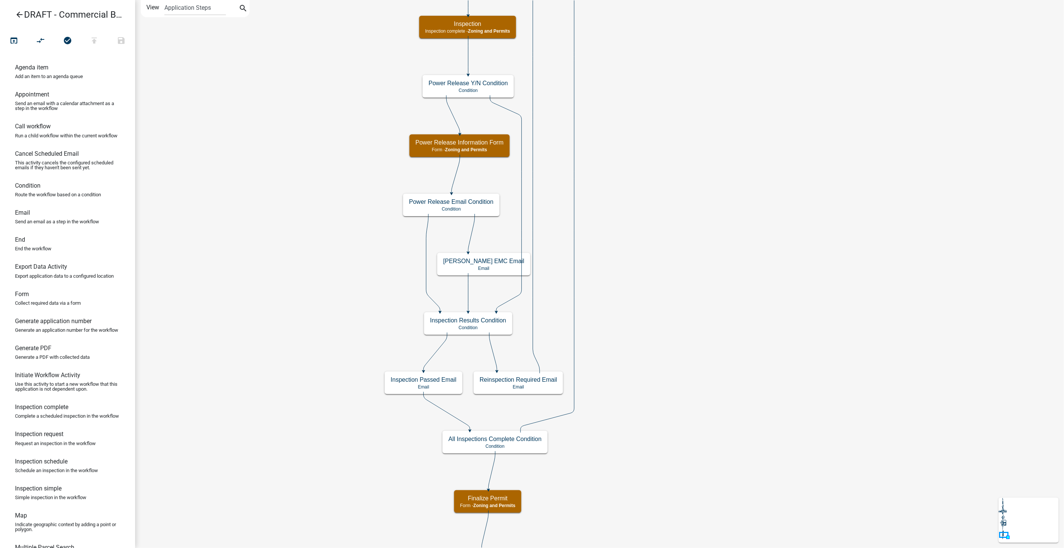
click at [18, 16] on icon "arrow_back" at bounding box center [19, 15] width 9 height 11
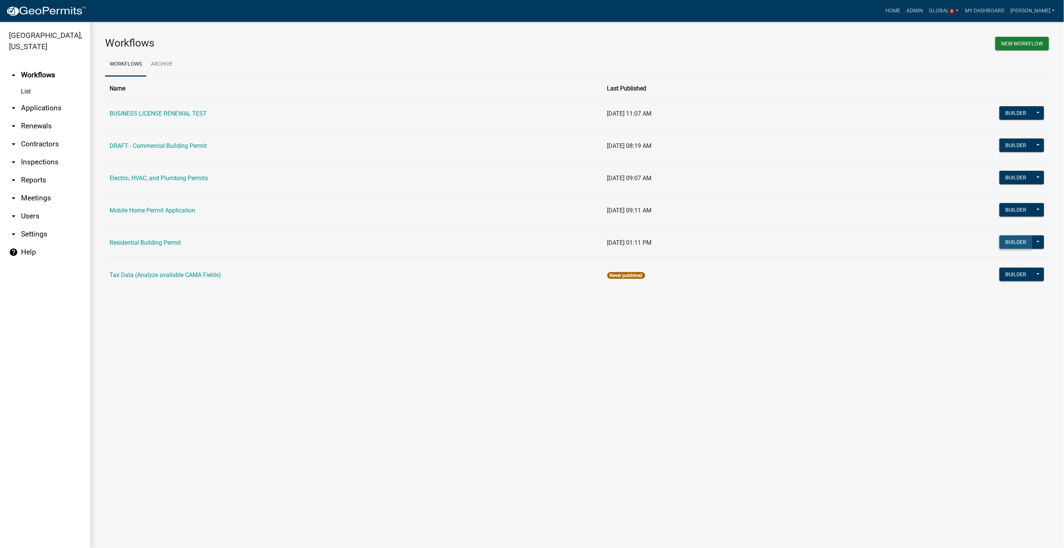
click at [1022, 243] on button "Builder" at bounding box center [1015, 242] width 33 height 14
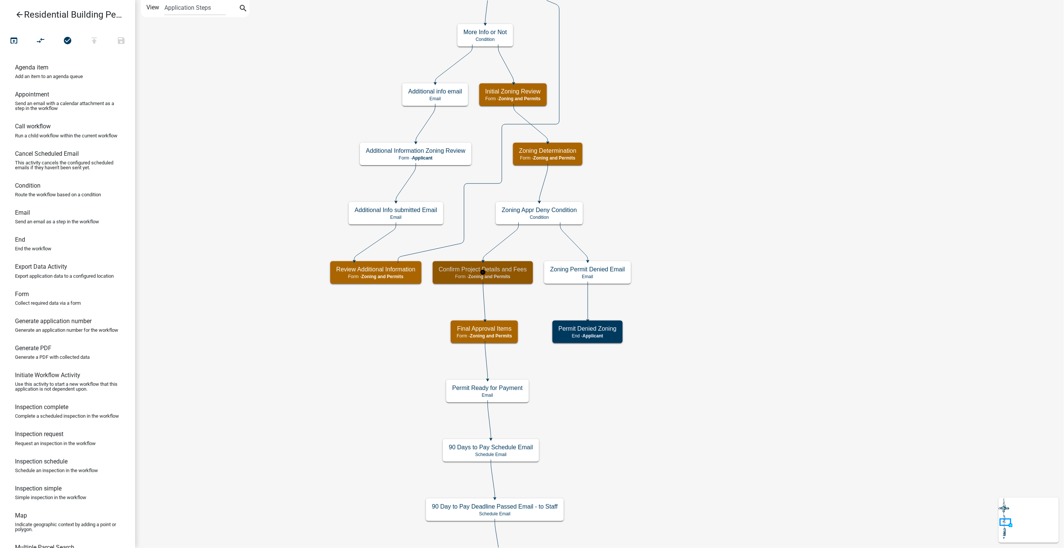
click at [514, 269] on h5 "Confirm Project Details and Fees" at bounding box center [483, 269] width 88 height 7
select select "A6B5FE8A-6C12-41BB-8D14-8D31B27C6024"
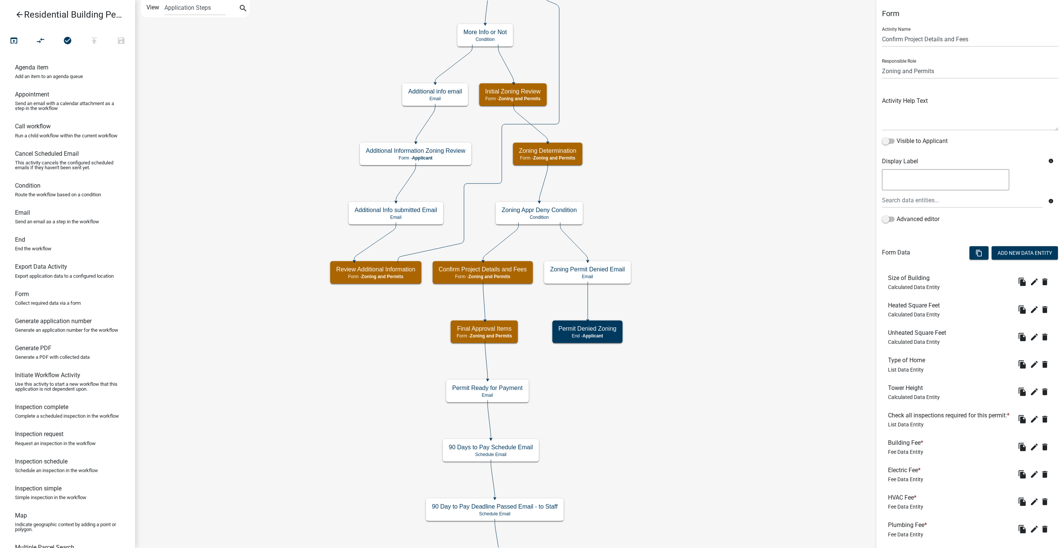
scroll to position [83, 0]
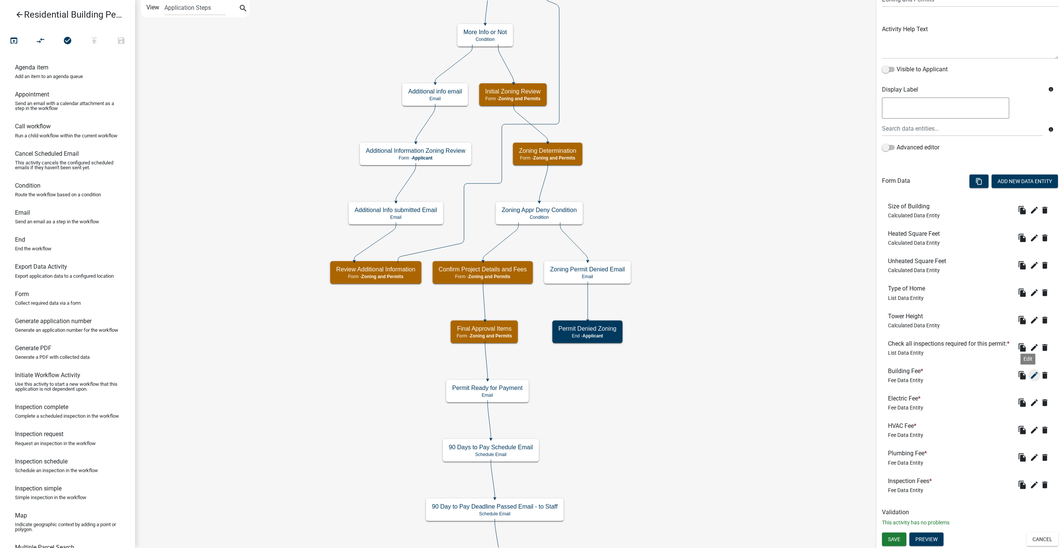
click at [1030, 373] on icon "edit" at bounding box center [1034, 375] width 9 height 9
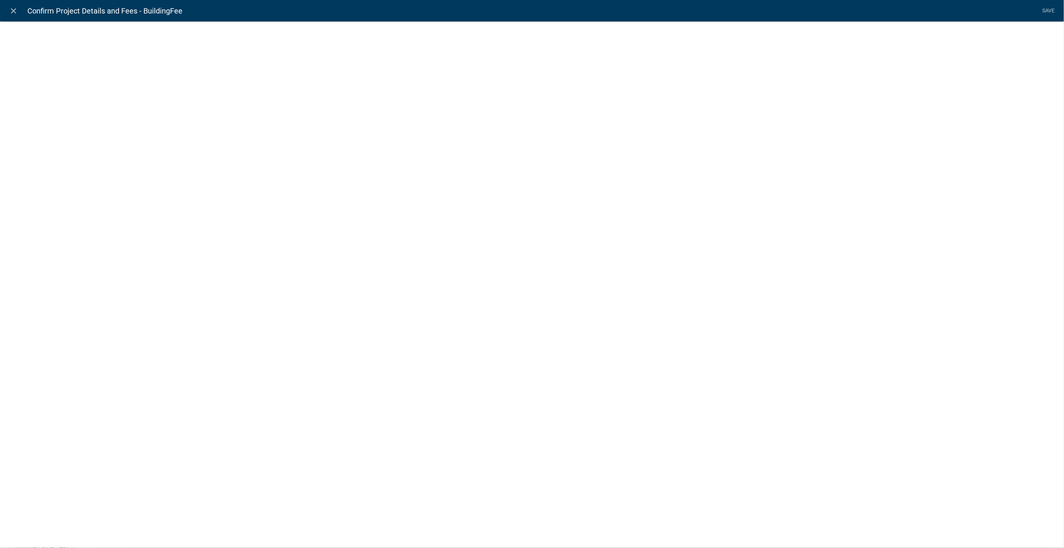
select select "fee"
select select "0321dd80-d73d-45aa-9e33-fbfc0d7f71cd"
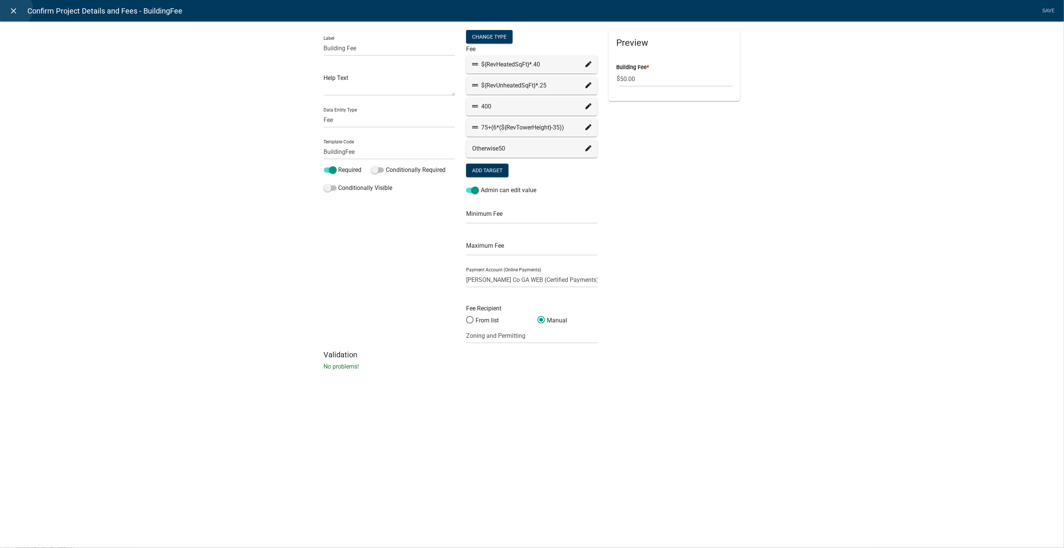
click at [14, 9] on icon "close" at bounding box center [13, 10] width 9 height 9
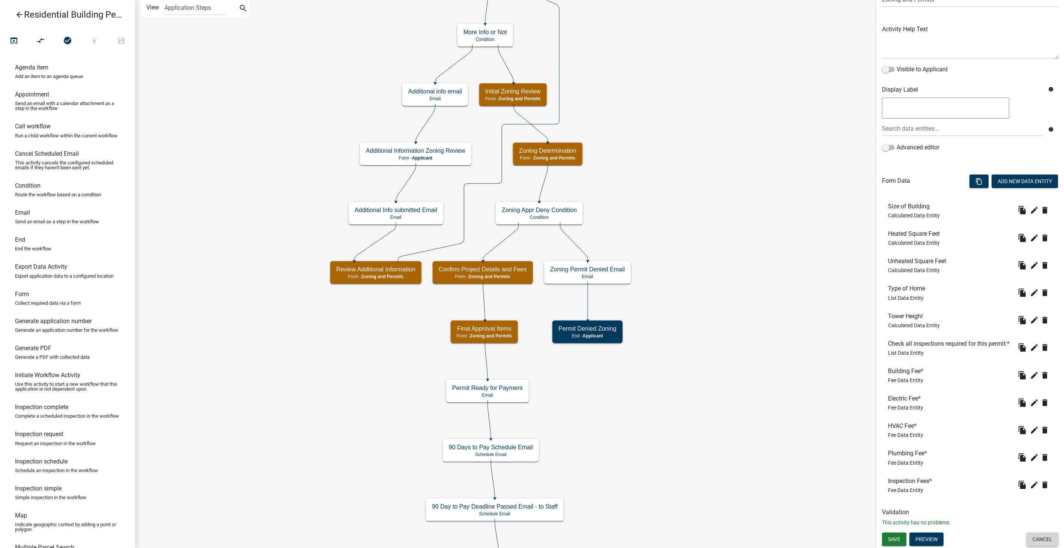
click at [1035, 535] on button "Cancel" at bounding box center [1042, 540] width 32 height 14
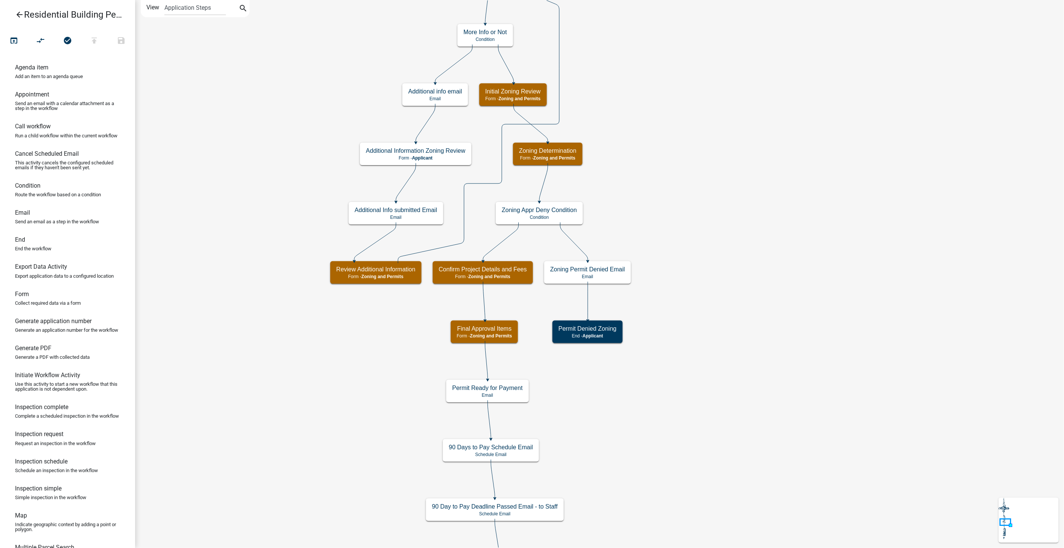
scroll to position [0, 0]
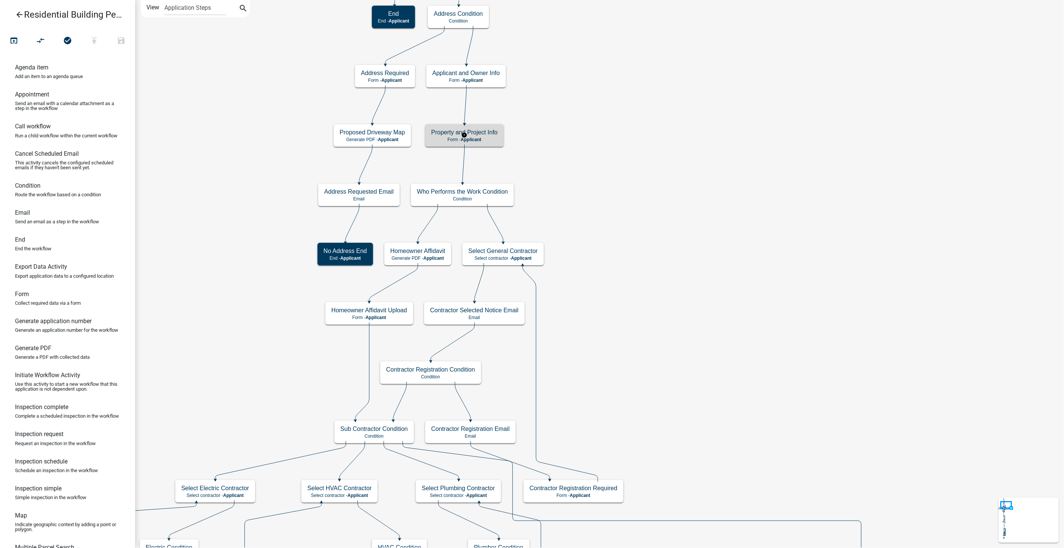
click at [479, 128] on div "Property and Project Info Form - Applicant" at bounding box center [464, 135] width 78 height 23
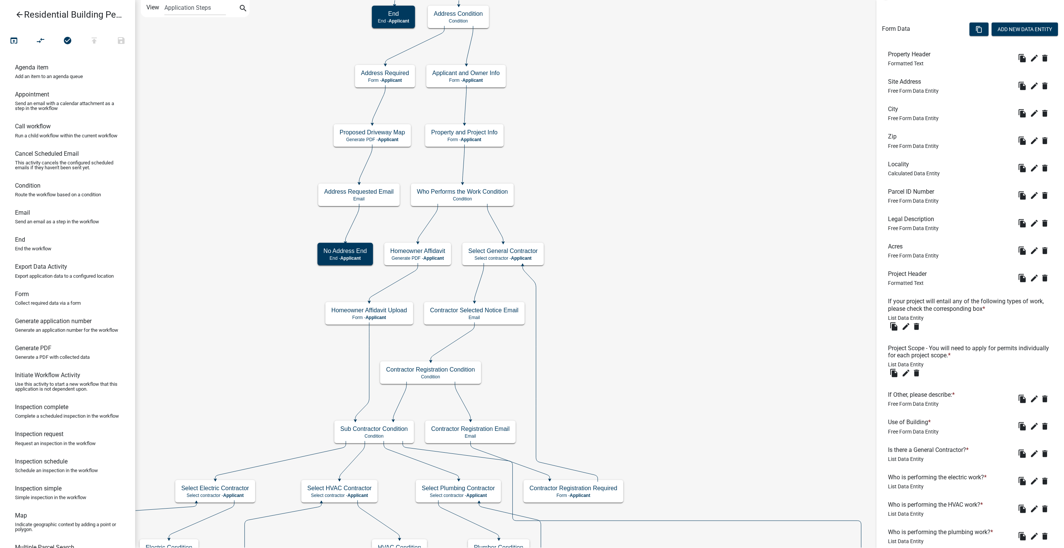
scroll to position [208, 0]
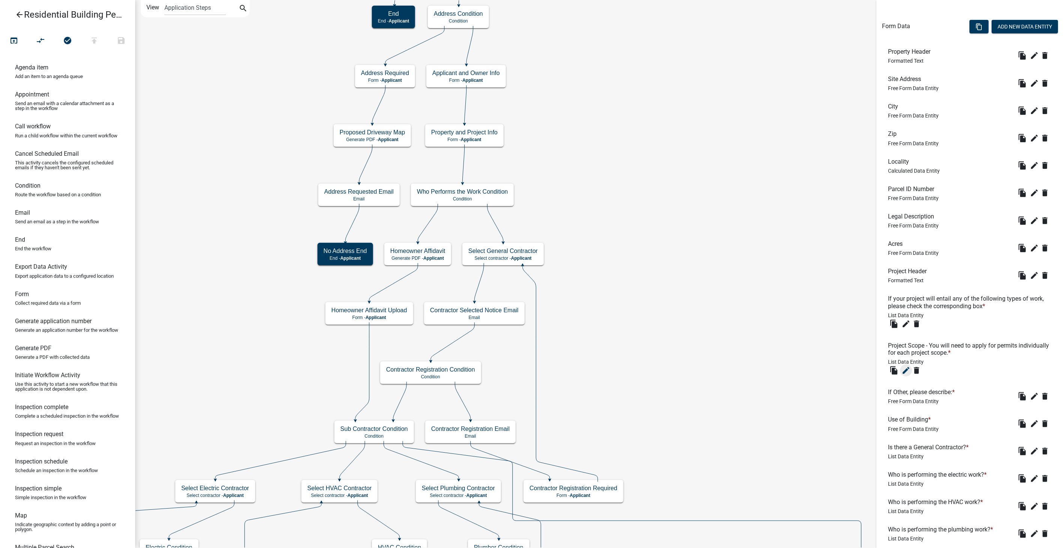
click at [906, 370] on icon "edit" at bounding box center [905, 370] width 9 height 9
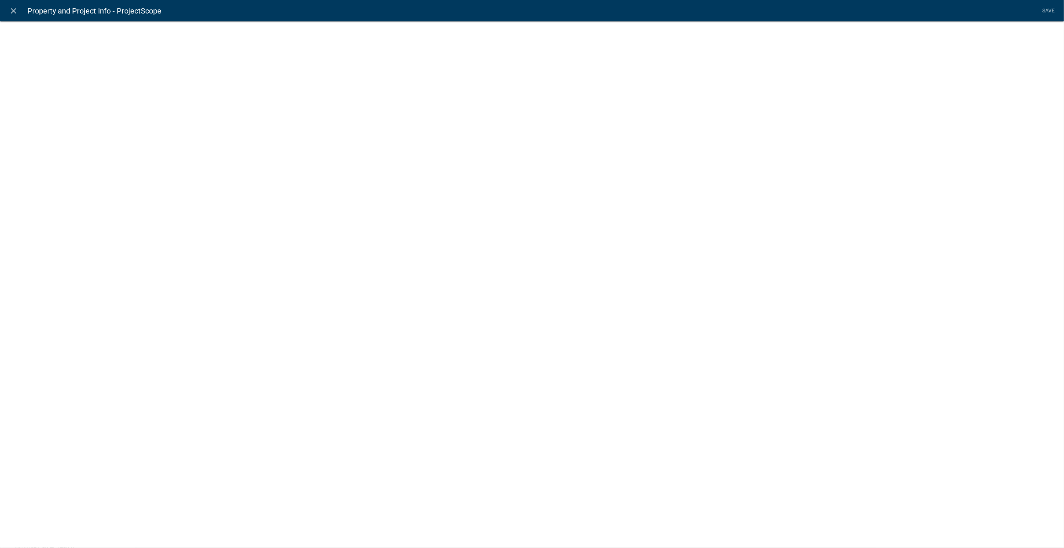
select select "list-data"
select select
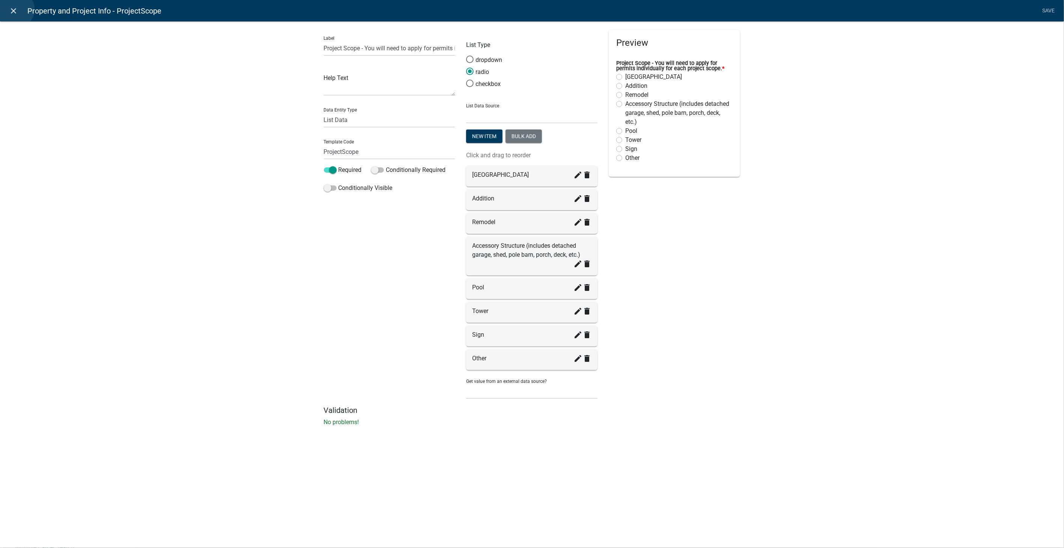
click at [15, 9] on icon "close" at bounding box center [13, 10] width 9 height 9
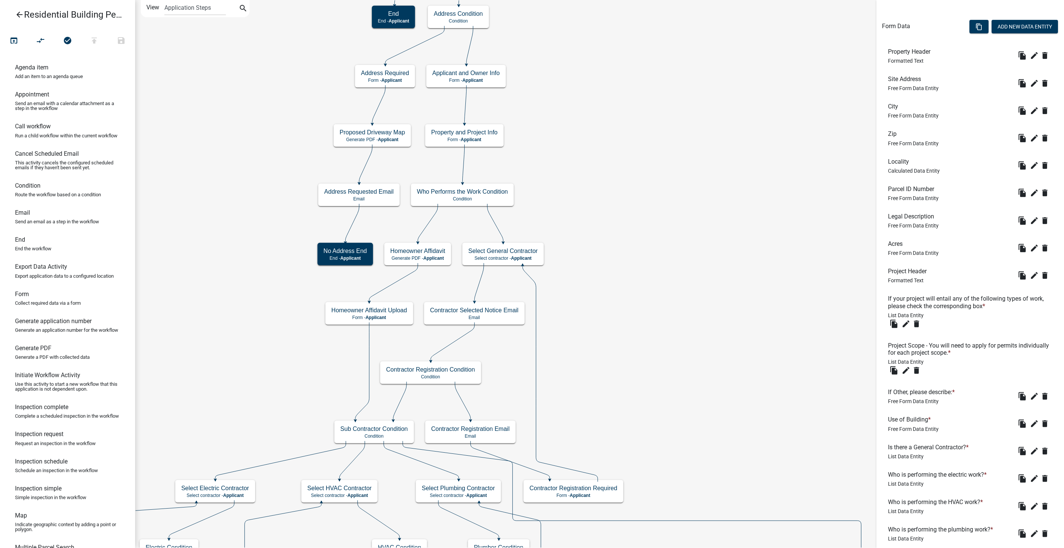
scroll to position [250, 0]
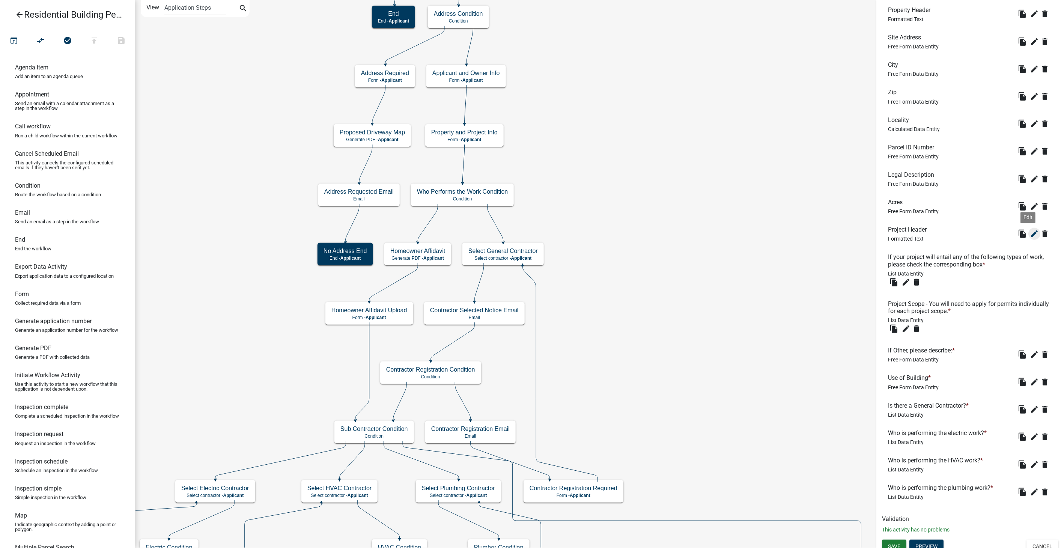
click at [1030, 230] on icon "edit" at bounding box center [1034, 233] width 9 height 9
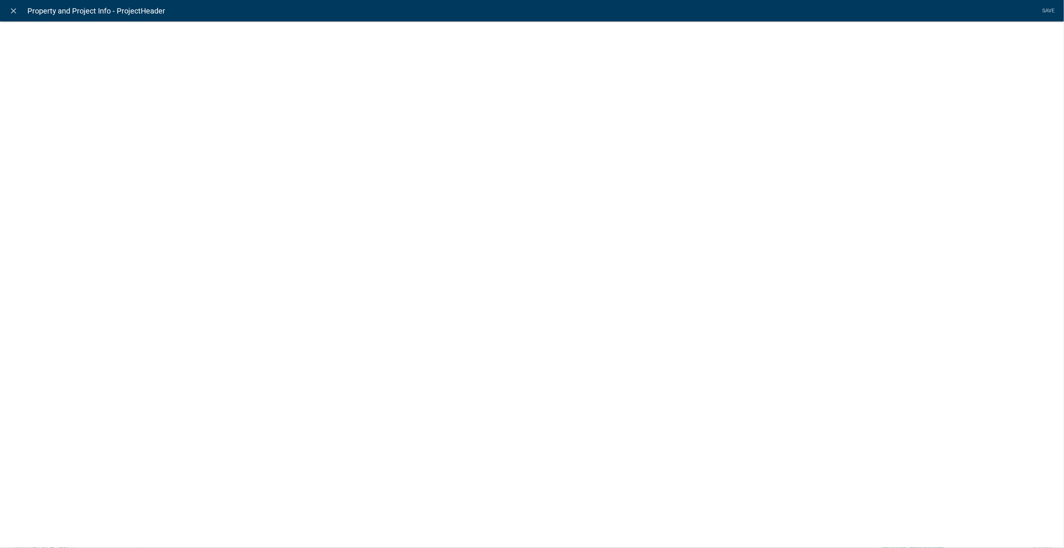
select select "rich-text"
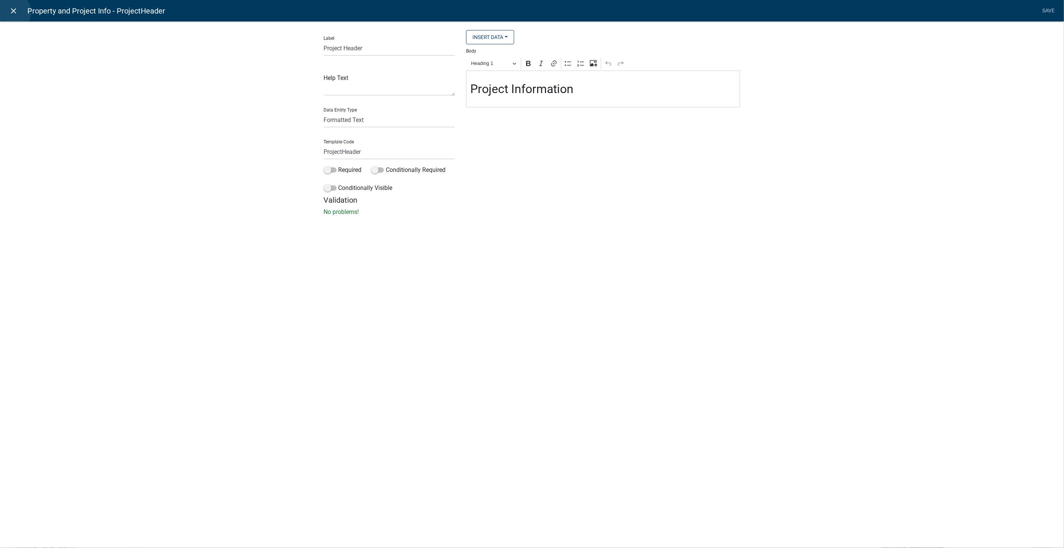
click at [12, 12] on icon "close" at bounding box center [13, 10] width 9 height 9
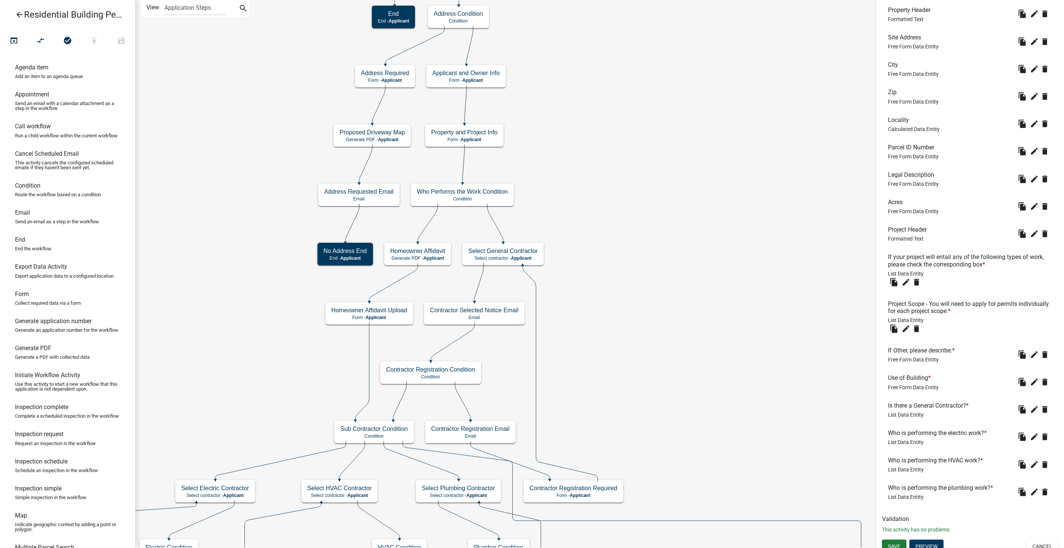
click at [21, 17] on icon "arrow_back" at bounding box center [19, 15] width 9 height 11
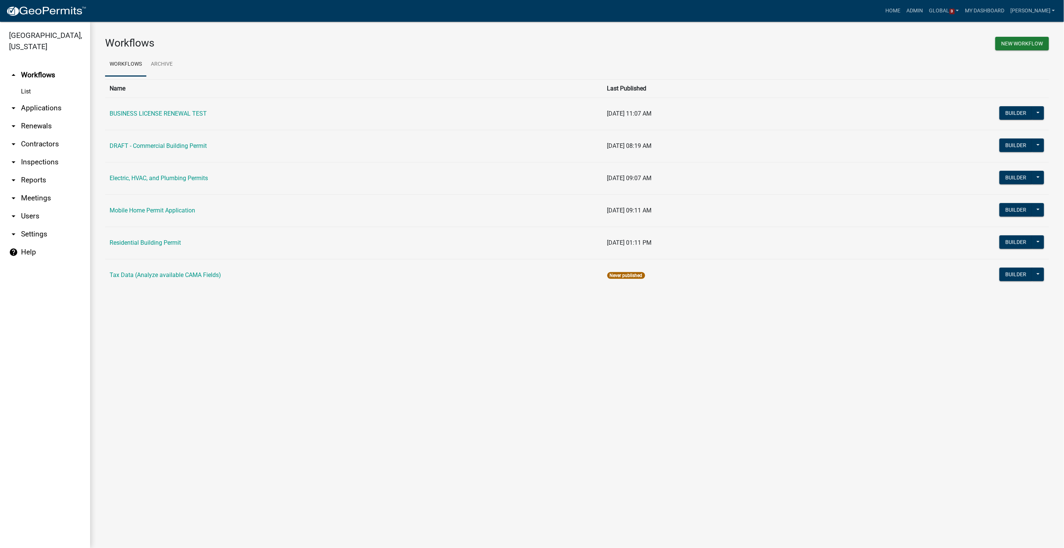
click at [33, 143] on link "arrow_drop_down Contractors" at bounding box center [45, 144] width 90 height 18
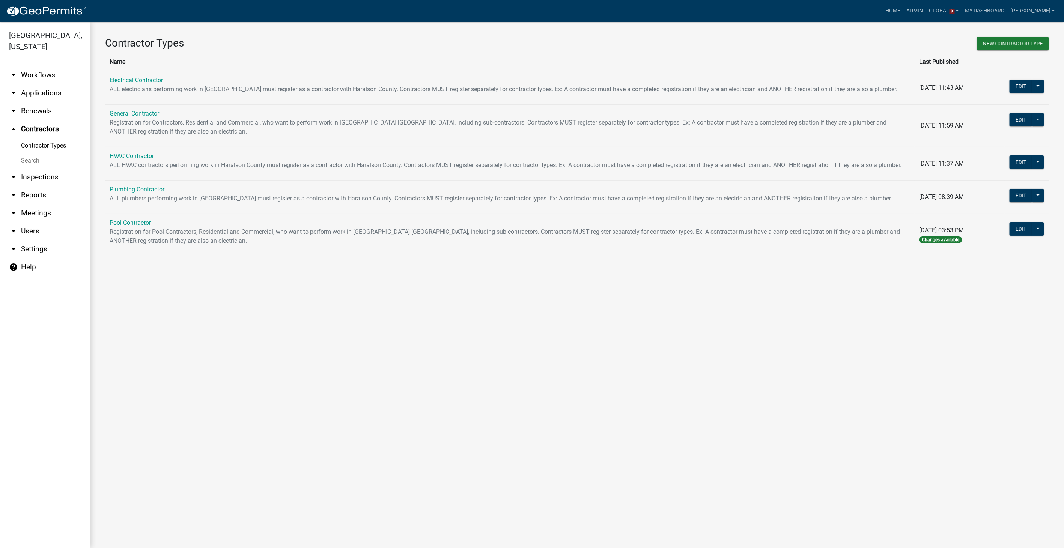
click at [29, 78] on link "arrow_drop_down Workflows" at bounding box center [45, 75] width 90 height 18
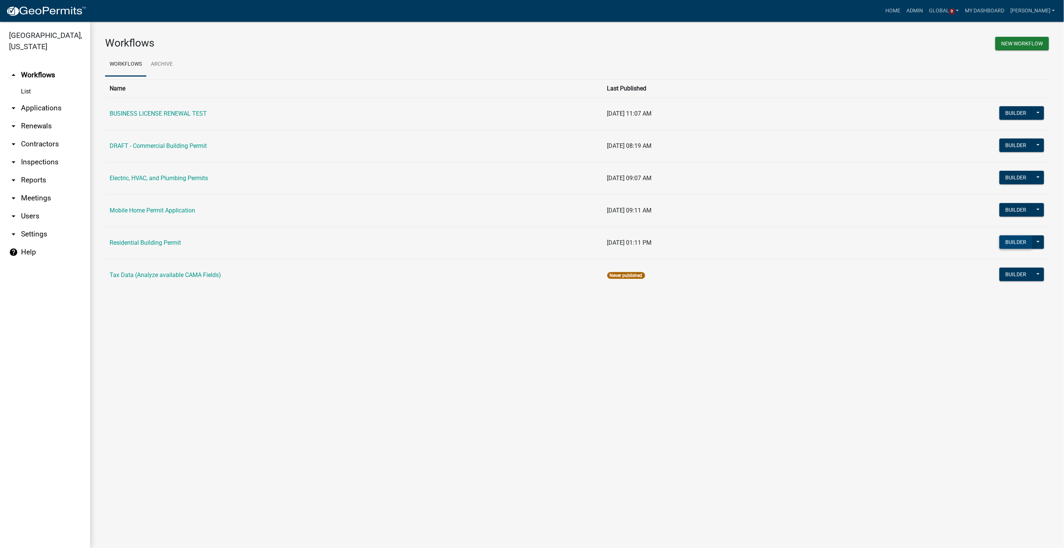
click at [1021, 238] on button "Builder" at bounding box center [1015, 242] width 33 height 14
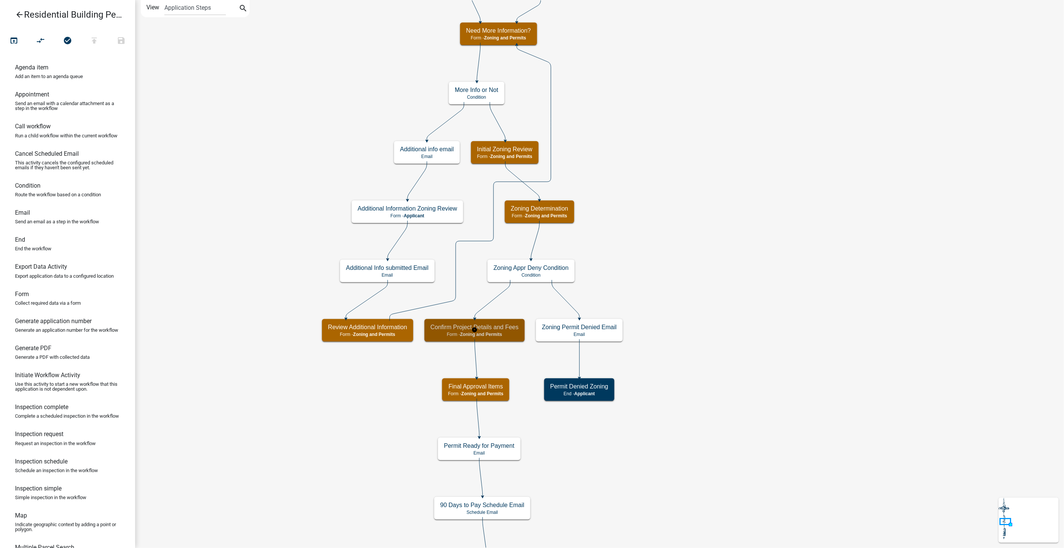
click at [485, 325] on h5 "Confirm Project Details and Fees" at bounding box center [474, 326] width 88 height 7
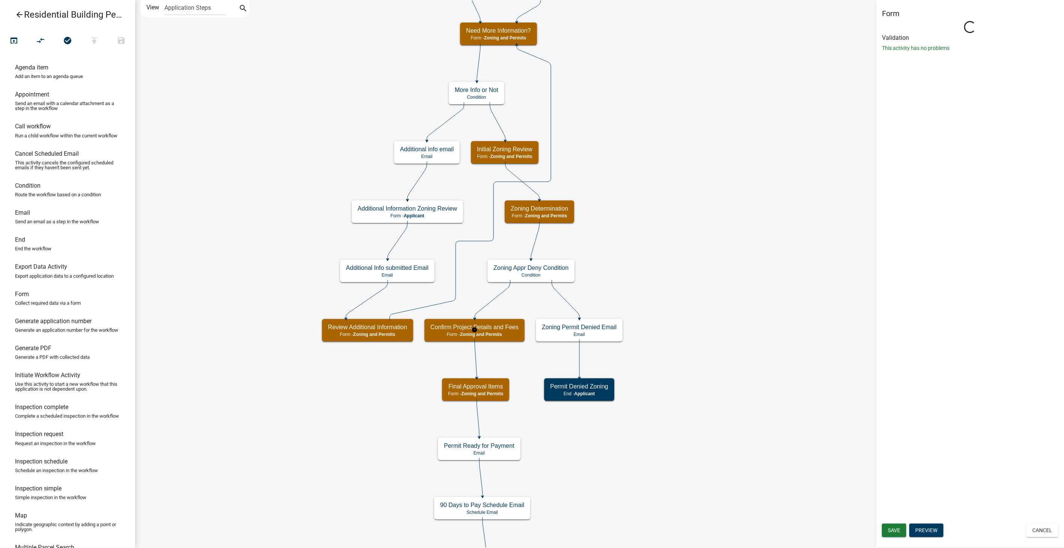
select select "A6B5FE8A-6C12-41BB-8D14-8D31B27C6024"
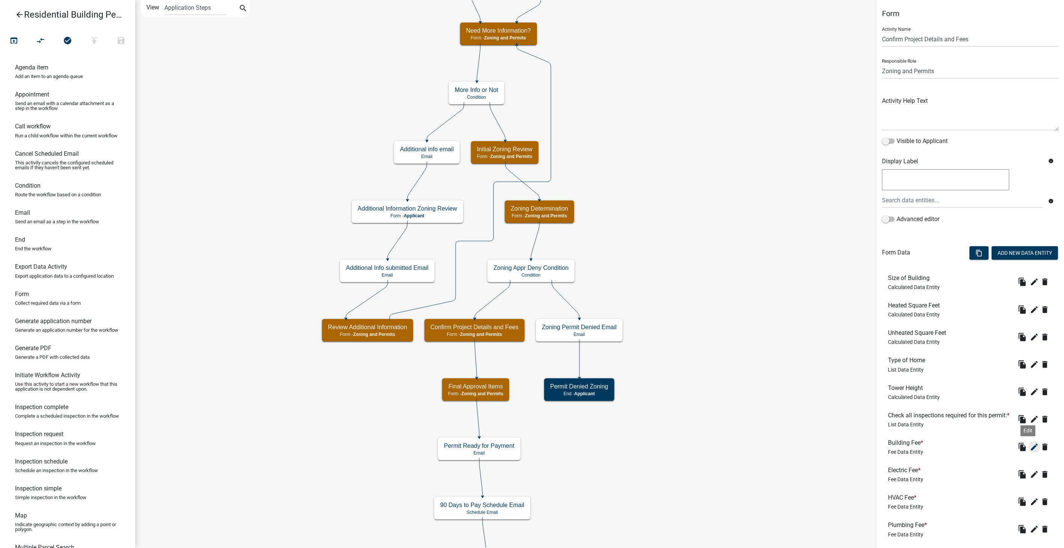
click at [1030, 451] on icon "edit" at bounding box center [1034, 446] width 9 height 9
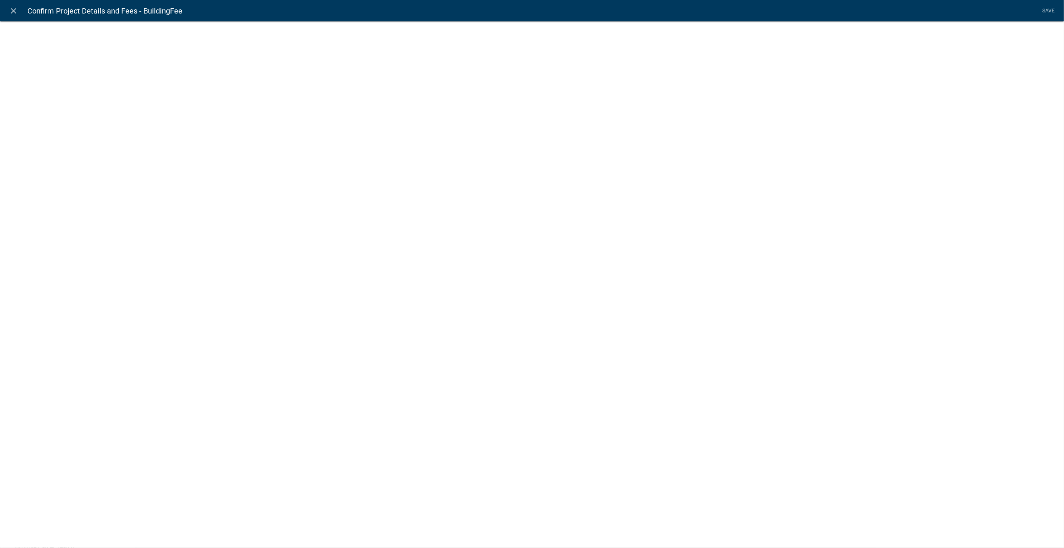
select select "fee"
select select "0321dd80-d73d-45aa-9e33-fbfc0d7f71cd"
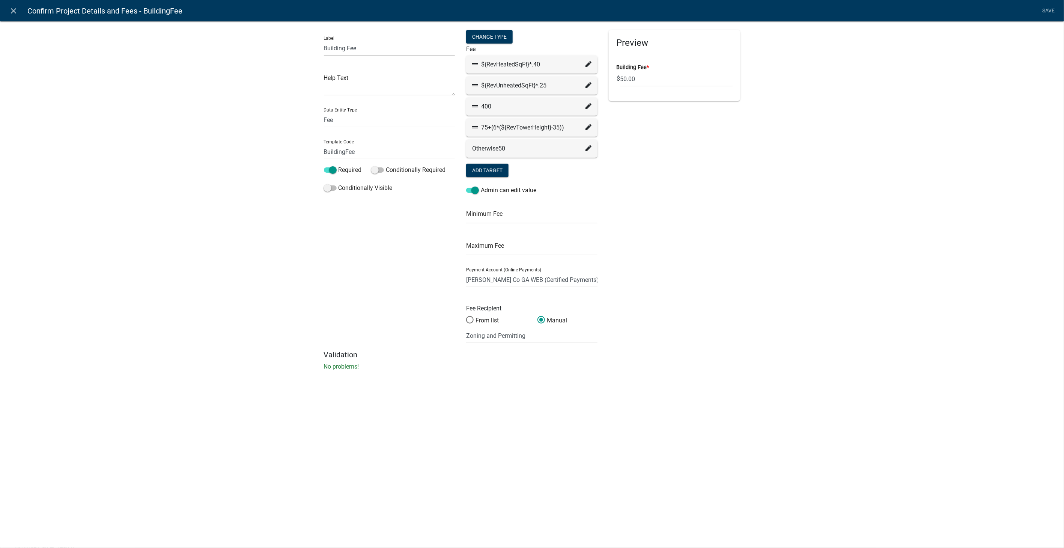
click at [591, 104] on icon at bounding box center [588, 106] width 6 height 6
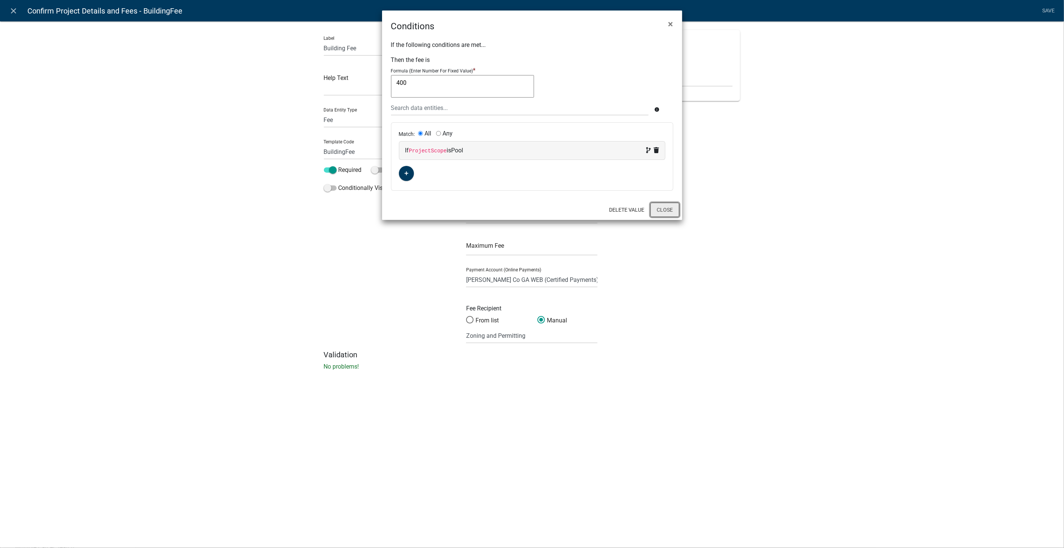
click at [677, 209] on button "Close" at bounding box center [664, 210] width 29 height 14
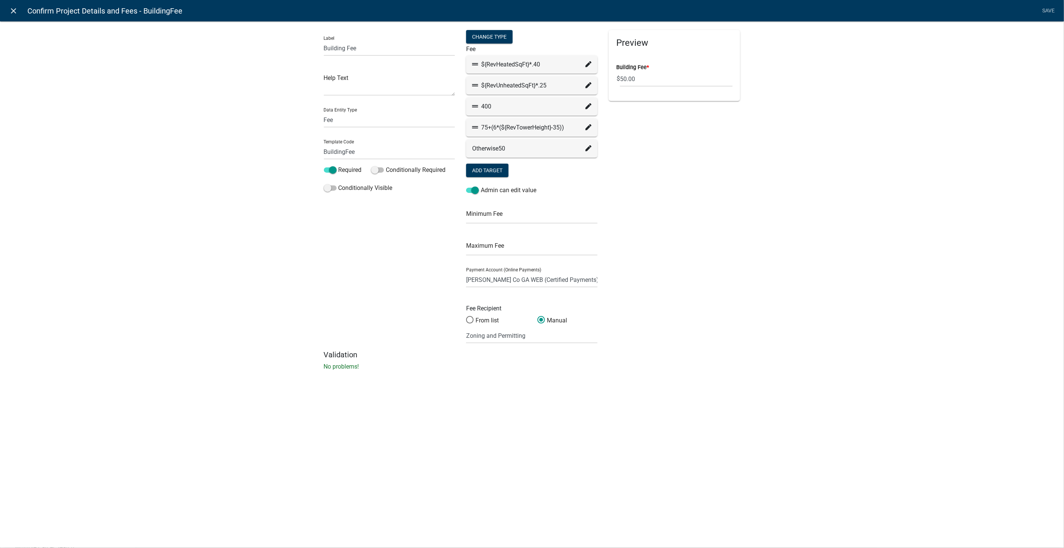
click at [14, 9] on icon "close" at bounding box center [13, 10] width 9 height 9
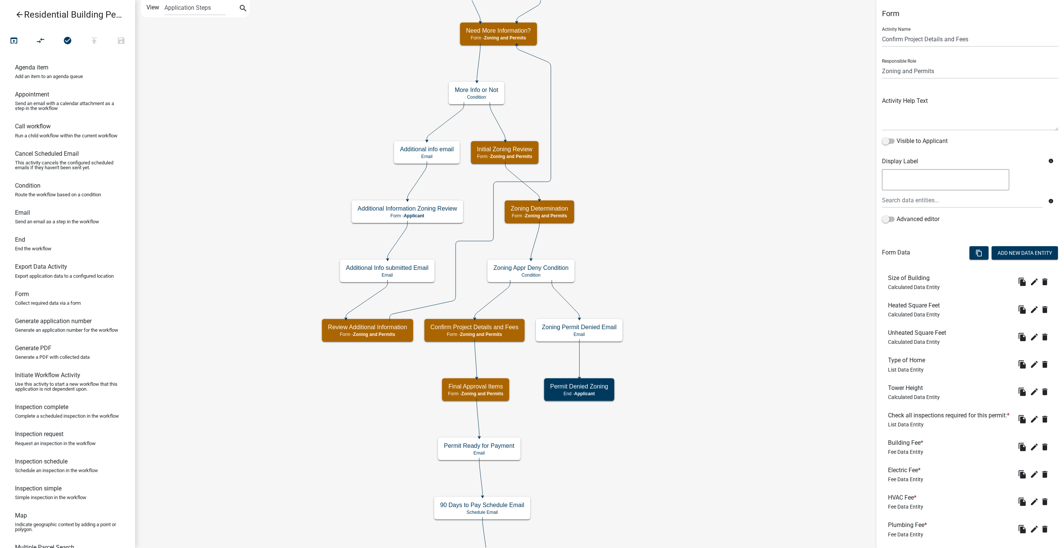
scroll to position [83, 0]
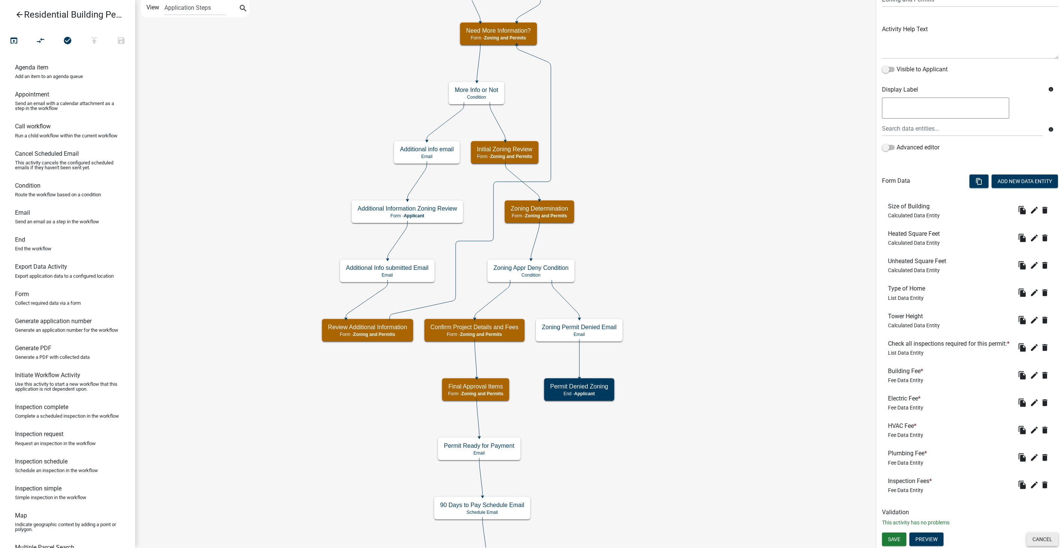
click at [1034, 541] on button "Cancel" at bounding box center [1042, 540] width 32 height 14
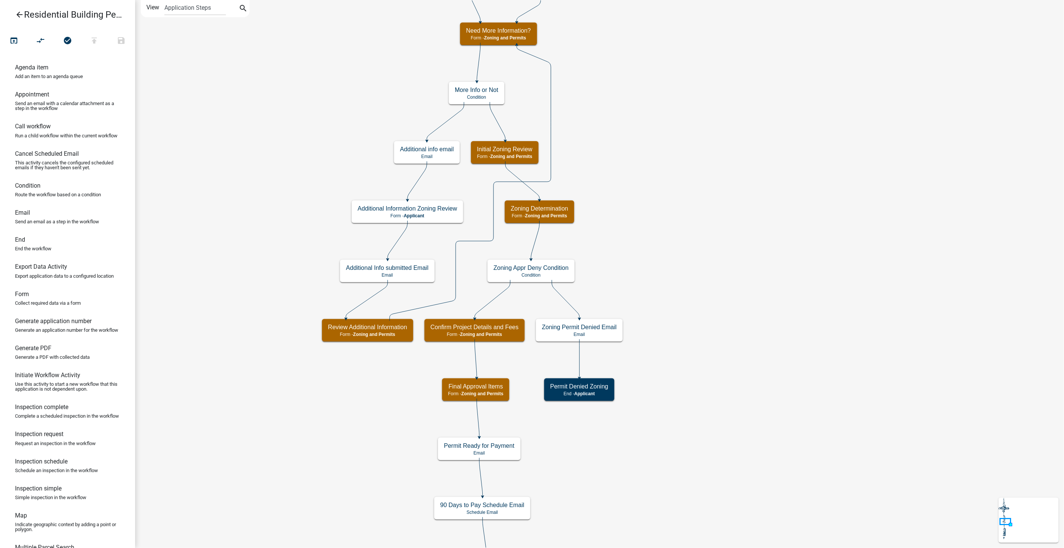
scroll to position [0, 0]
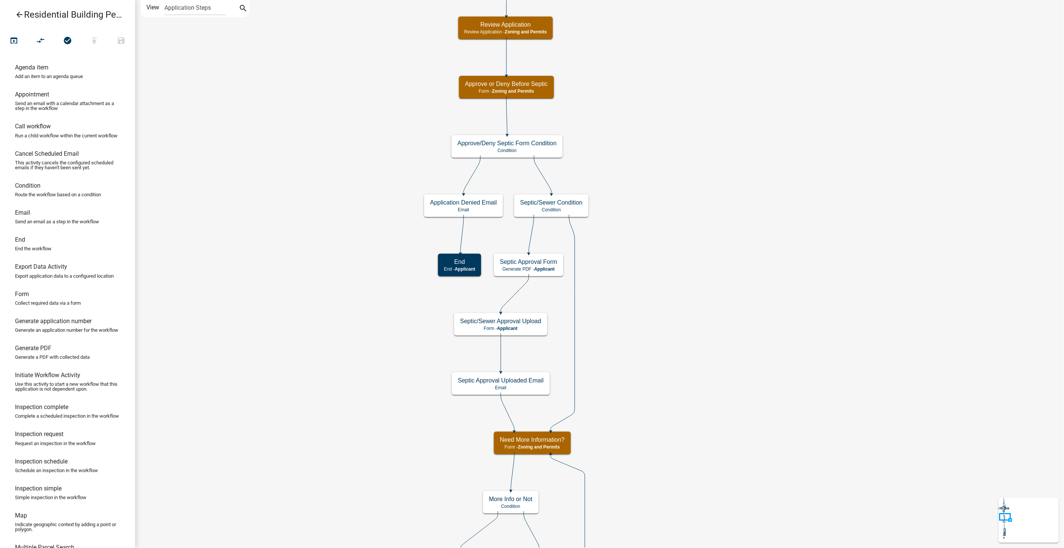
click at [19, 12] on icon "arrow_back" at bounding box center [19, 15] width 9 height 11
